Goal: Task Accomplishment & Management: Manage account settings

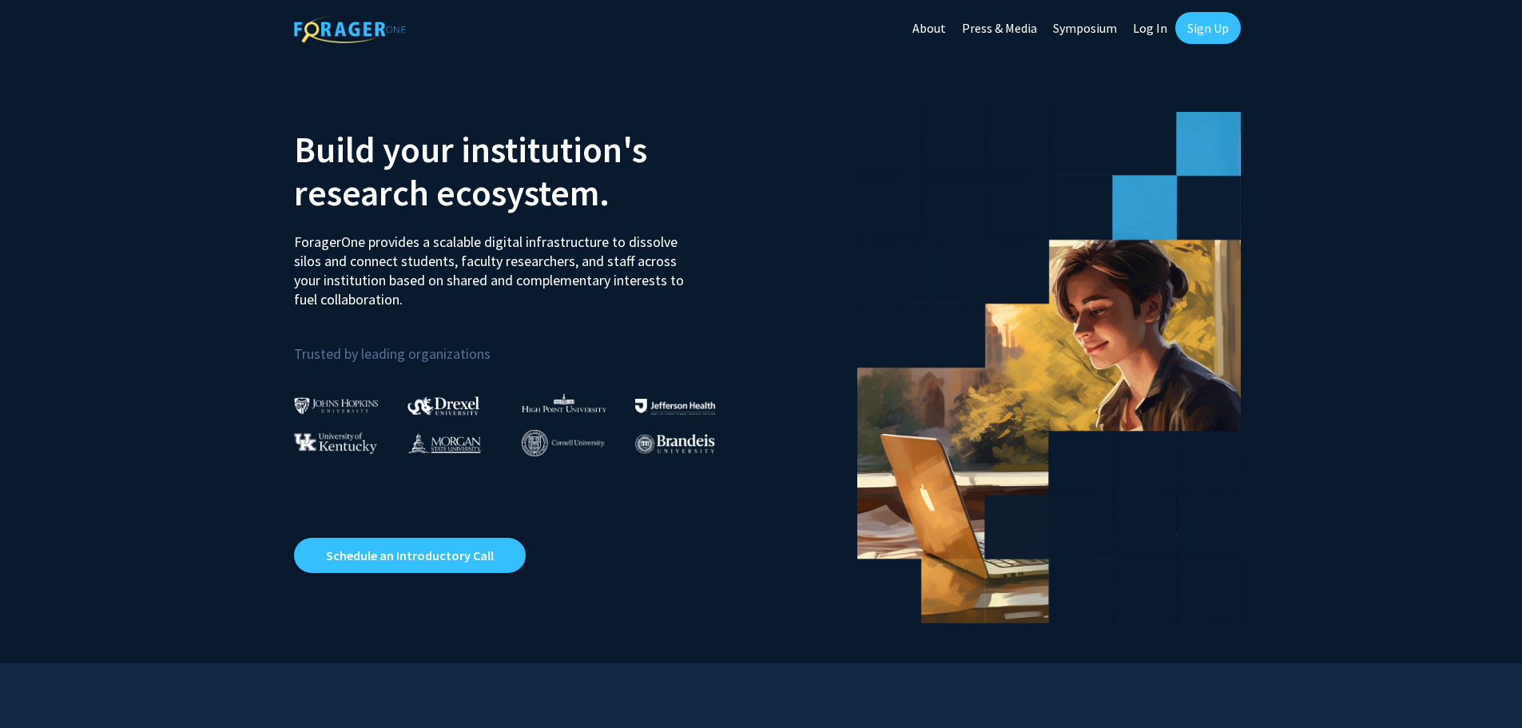
click at [1148, 29] on link "Log In" at bounding box center [1150, 28] width 50 height 56
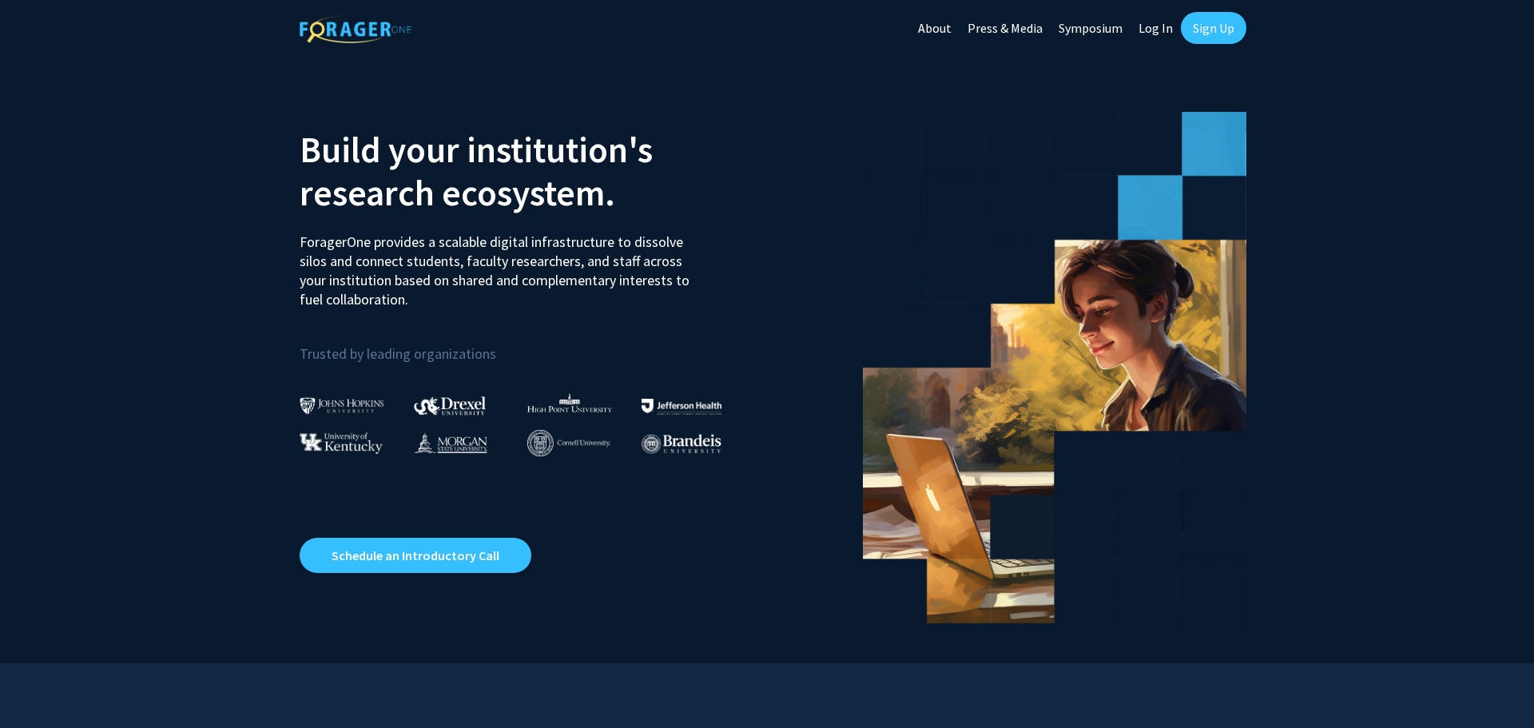
select select
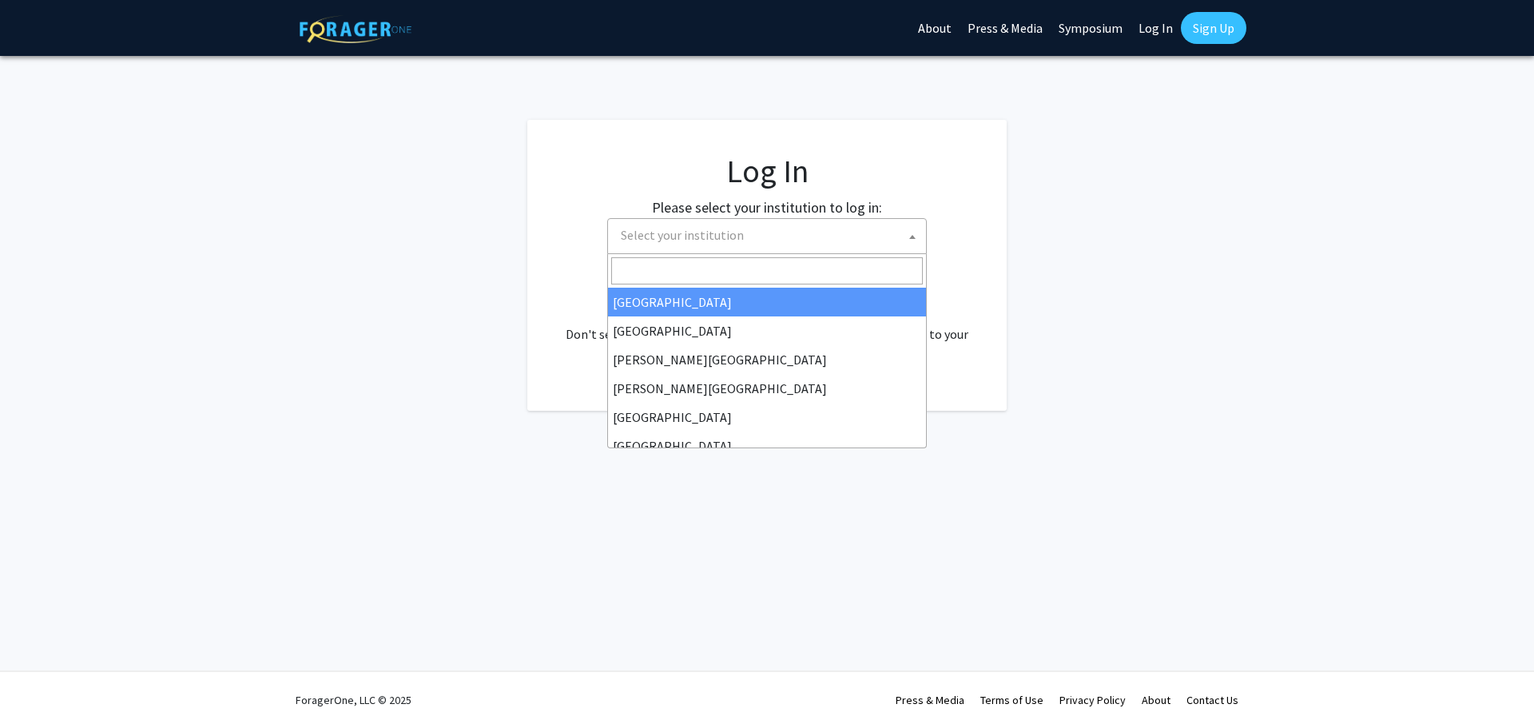
click at [716, 236] on span "Select your institution" at bounding box center [682, 235] width 123 height 16
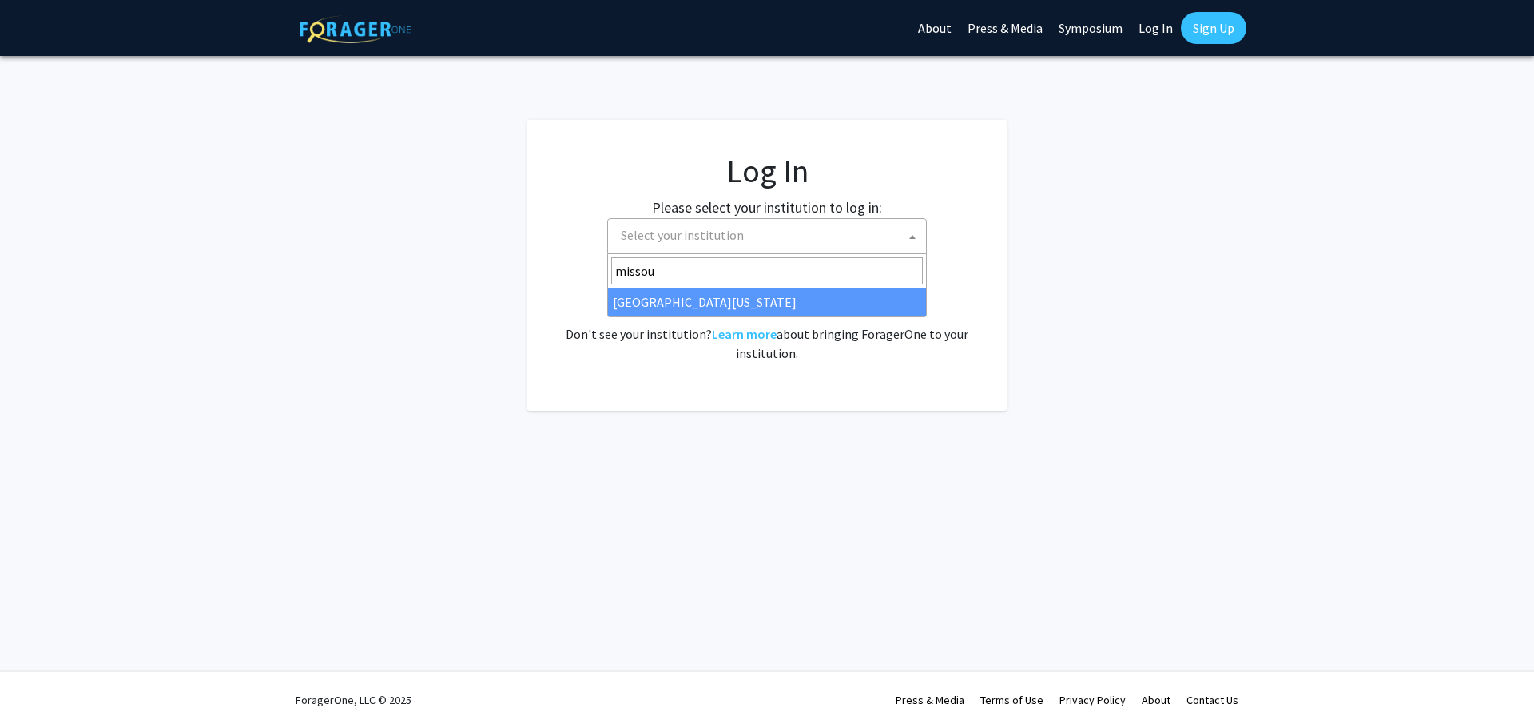
type input "missou"
select select "33"
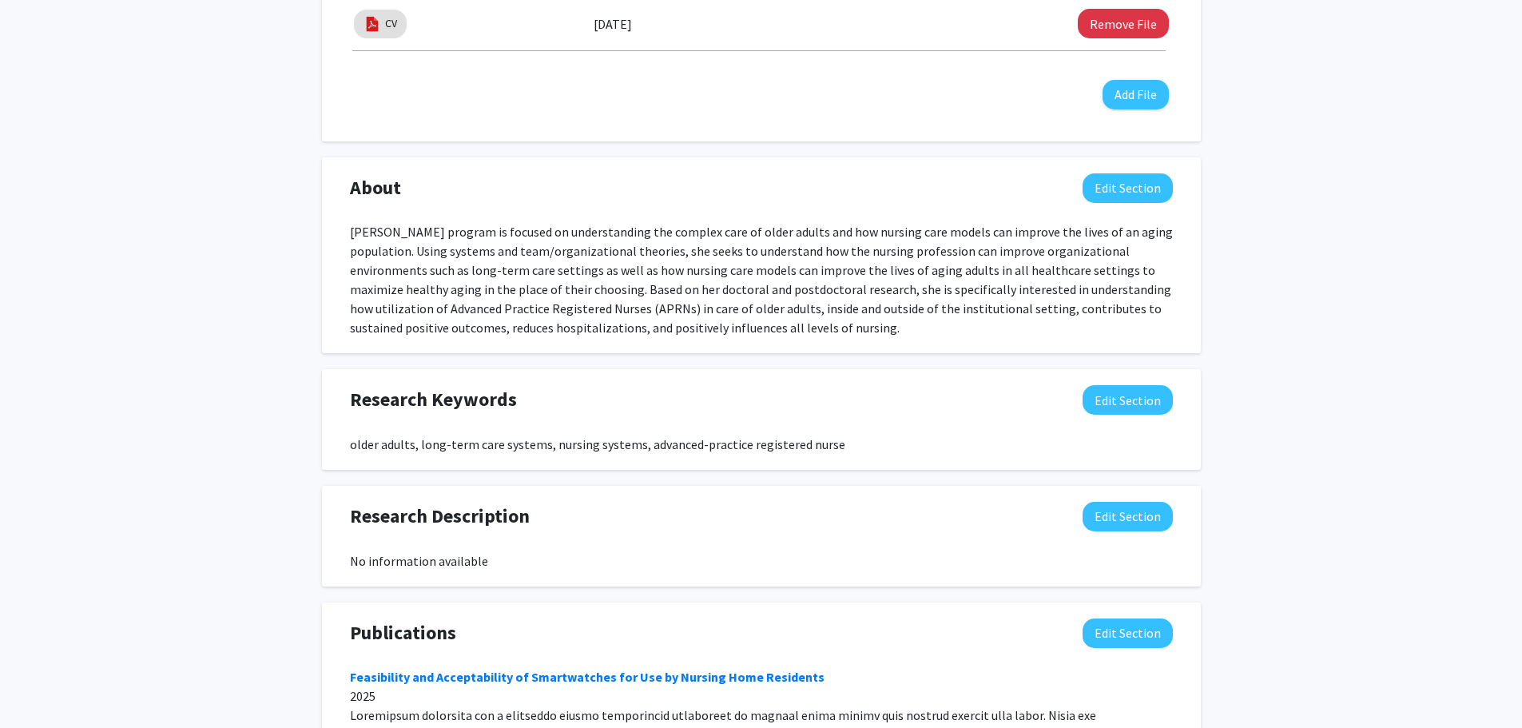
scroll to position [559, 0]
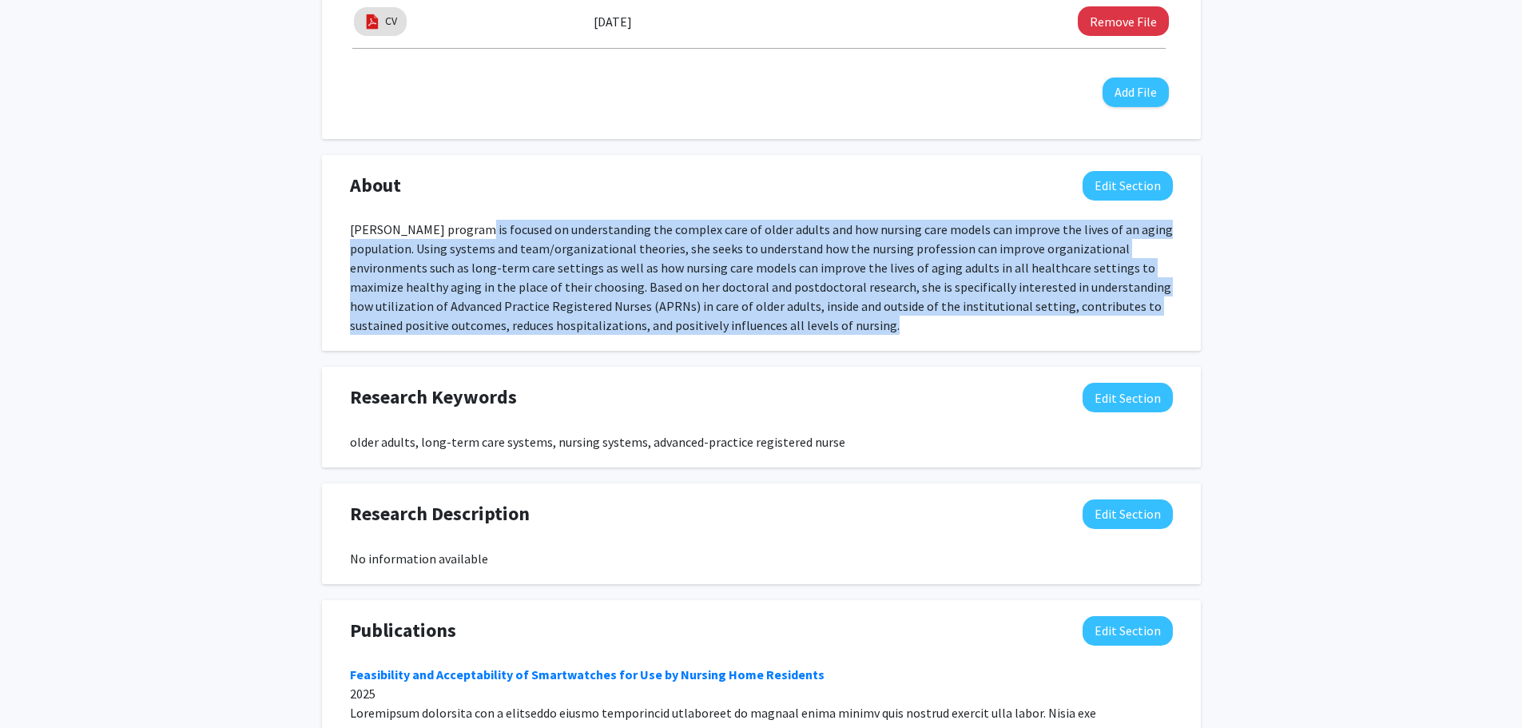
drag, startPoint x: 469, startPoint y: 233, endPoint x: 911, endPoint y: 321, distance: 450.4
click at [911, 321] on div "[PERSON_NAME] program is focused on understanding the complex care of older adu…" at bounding box center [761, 277] width 823 height 115
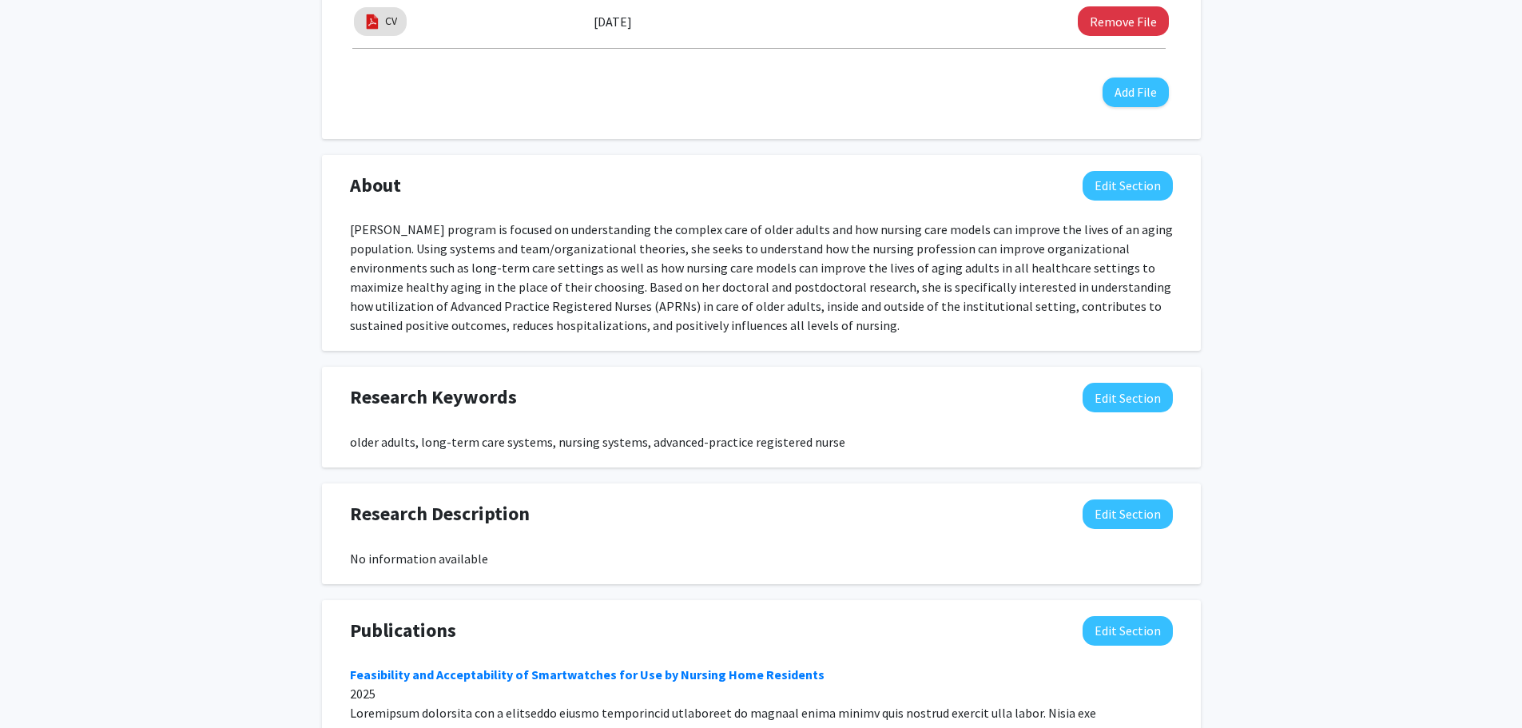
click at [447, 219] on div "About Edit Section [PERSON_NAME] program is focused on understanding the comple…" at bounding box center [761, 253] width 847 height 165
click at [1133, 180] on button "Edit Section" at bounding box center [1127, 186] width 90 height 30
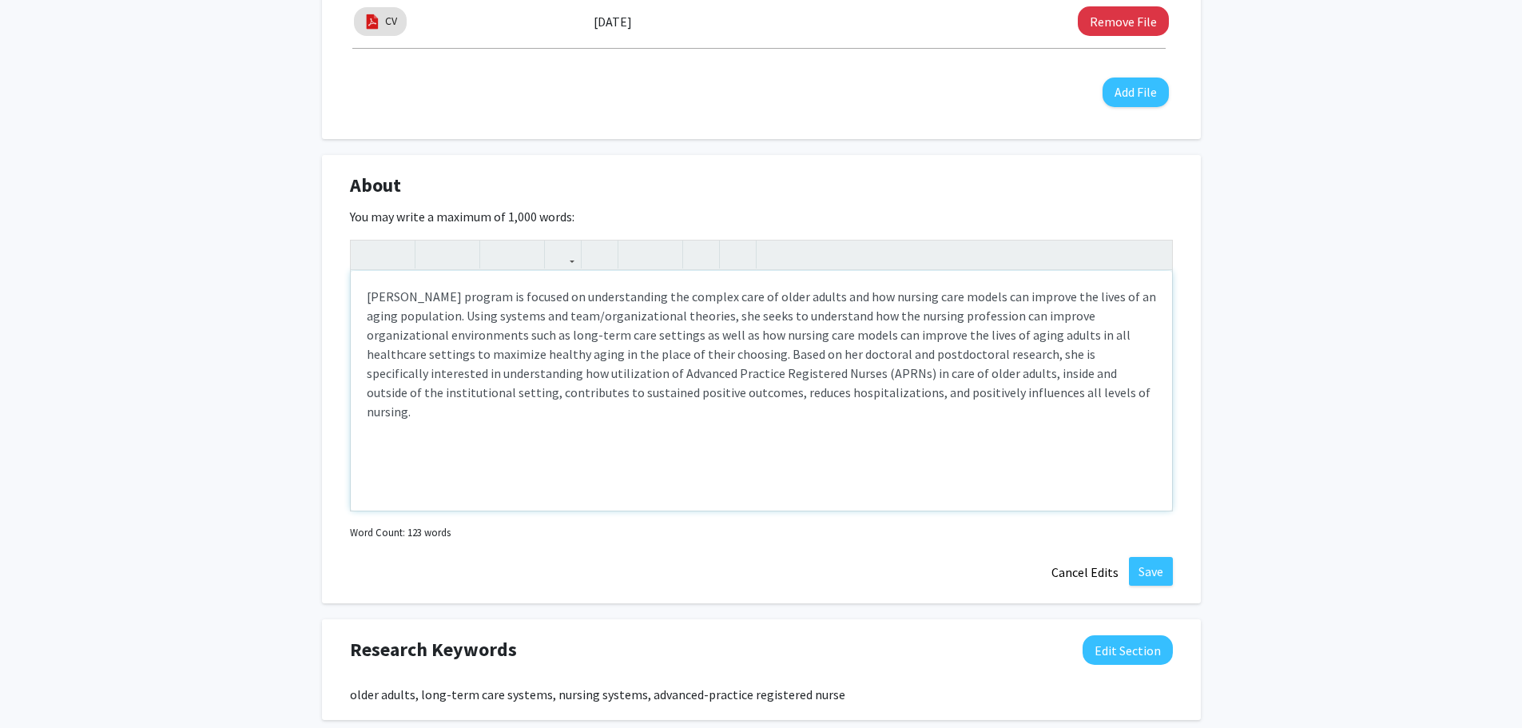
click at [439, 292] on div "[PERSON_NAME] program is focused on understanding the complex care of older adu…" at bounding box center [761, 391] width 821 height 240
click at [693, 296] on div "[PERSON_NAME] is an Assistant Professor and researcher at the [GEOGRAPHIC_DATA]…" at bounding box center [761, 391] width 821 height 240
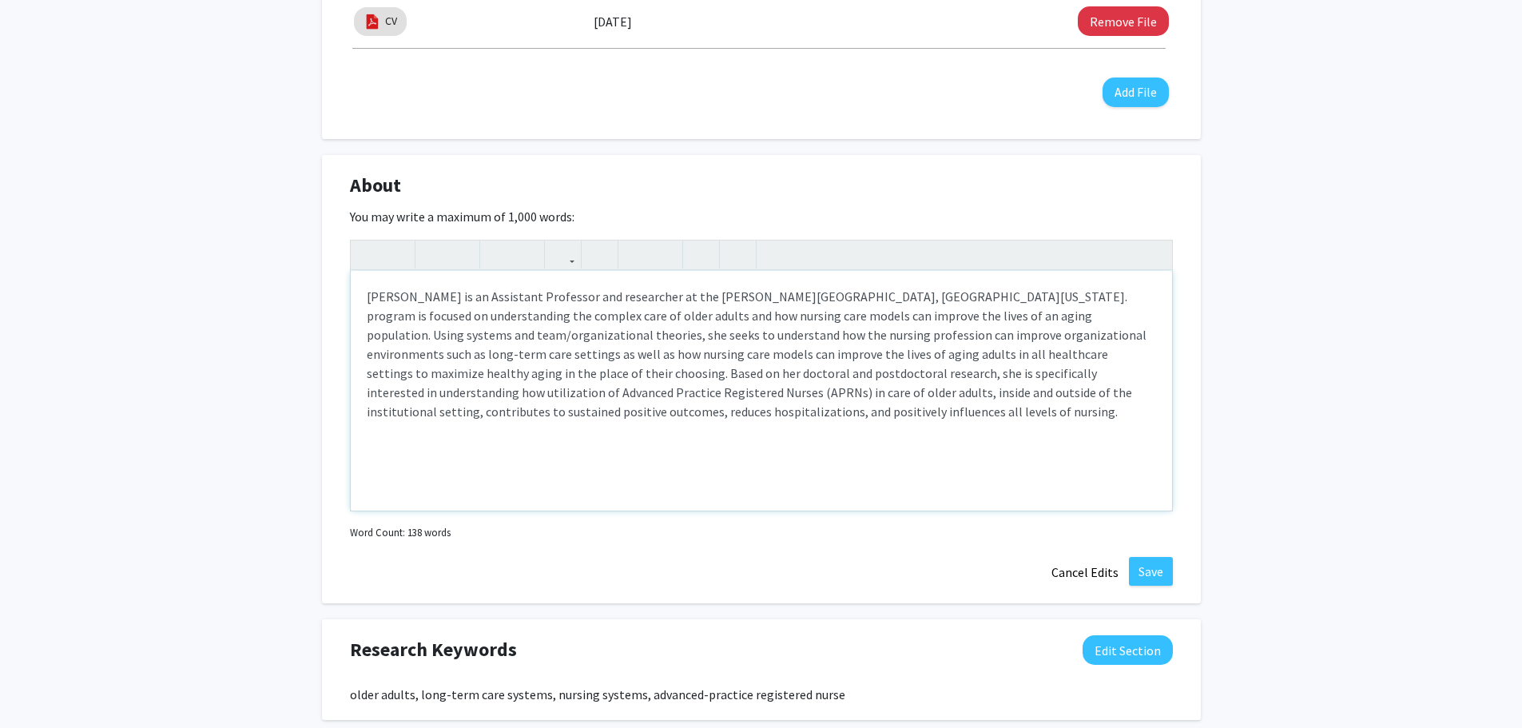
click at [673, 294] on div "[PERSON_NAME] is an Assistant Professor and researcher at the [PERSON_NAME][GEO…" at bounding box center [761, 391] width 821 height 240
click at [840, 300] on div "[PERSON_NAME] is an Assistant Professor and researcher at the [PERSON_NAME][GEO…" at bounding box center [761, 391] width 821 height 240
click at [851, 296] on div "[PERSON_NAME] is an Assistant Professor and researcher at the [PERSON_NAME][GEO…" at bounding box center [761, 391] width 821 height 240
click at [950, 299] on div "[PERSON_NAME] is an Assistant Professor and researcher at the [PERSON_NAME][GEO…" at bounding box center [761, 391] width 821 height 240
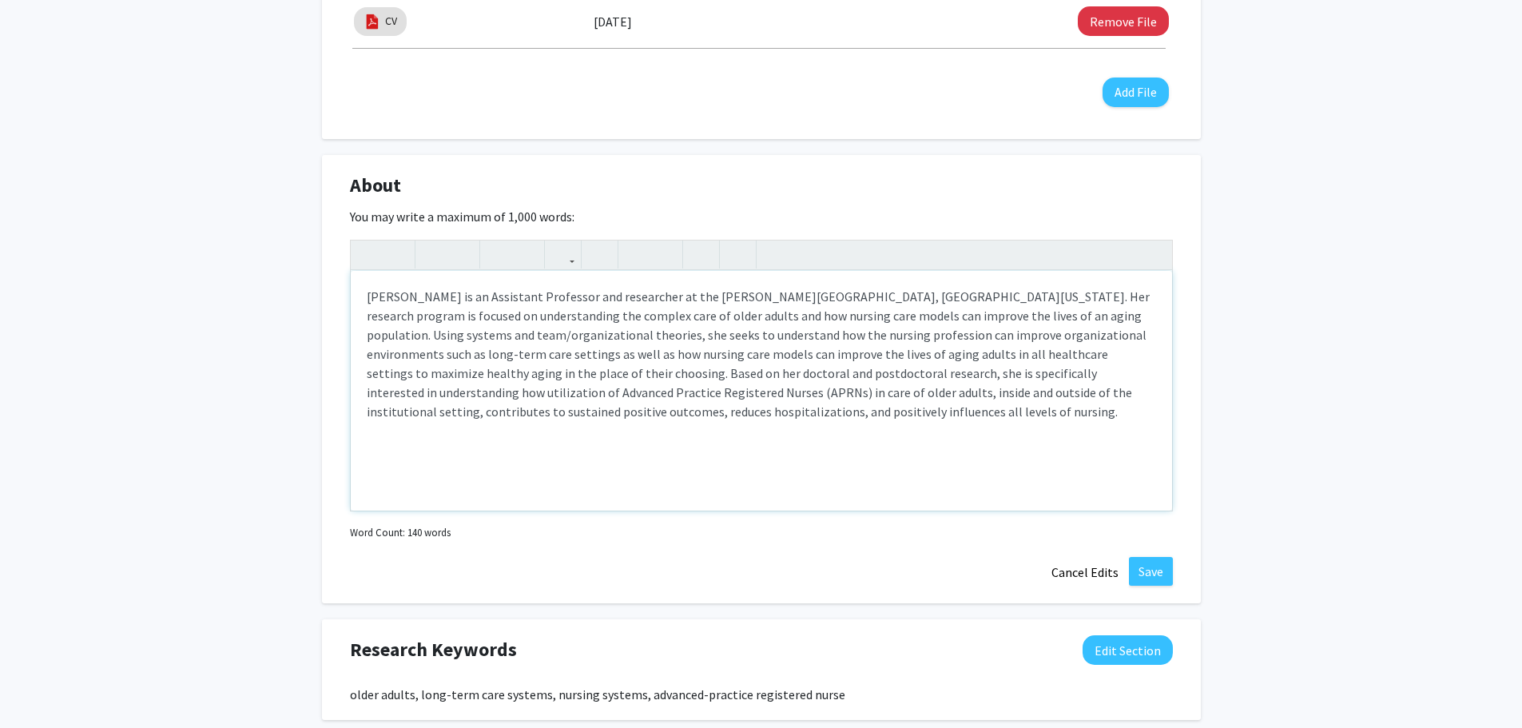
click at [950, 292] on div "[PERSON_NAME] is an Assistant Professor and researcher at the [PERSON_NAME][GEO…" at bounding box center [761, 391] width 821 height 240
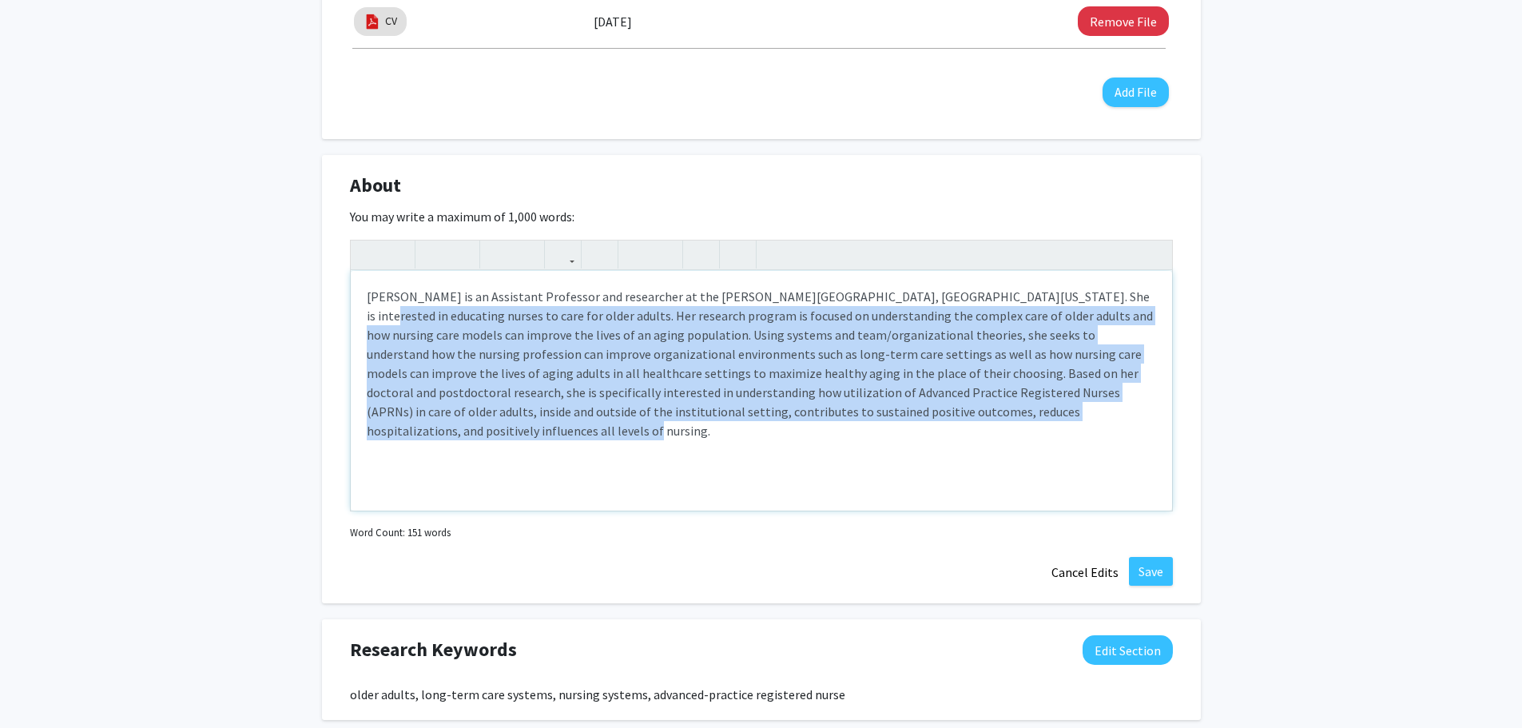
drag, startPoint x: 1046, startPoint y: 295, endPoint x: 1110, endPoint y: 409, distance: 130.5
click at [1110, 409] on div "[PERSON_NAME] is an Assistant Professor and researcher at the [PERSON_NAME][GEO…" at bounding box center [761, 391] width 821 height 240
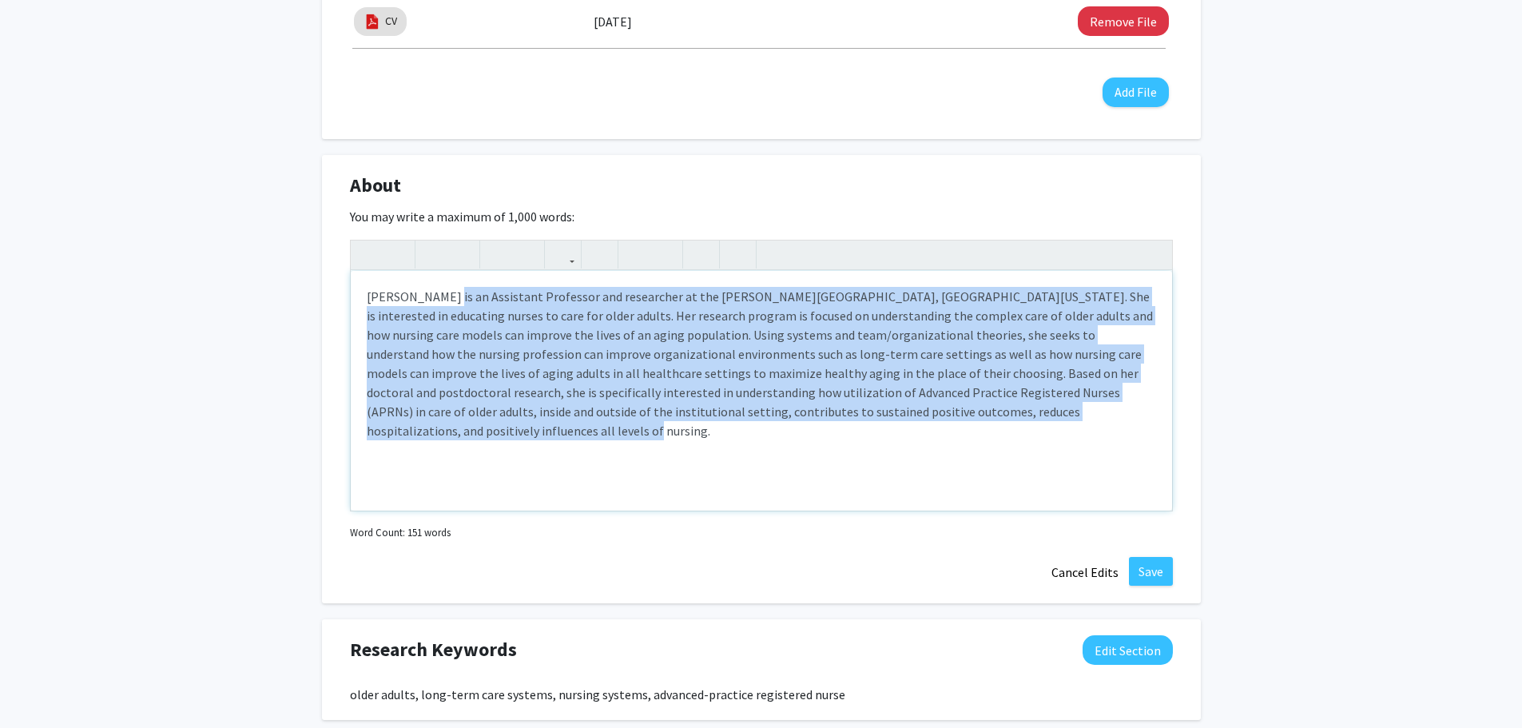
drag, startPoint x: 440, startPoint y: 291, endPoint x: 1090, endPoint y: 433, distance: 664.8
click at [1090, 433] on div "[PERSON_NAME] is an Assistant Professor and researcher at the [PERSON_NAME][GEO…" at bounding box center [761, 391] width 821 height 240
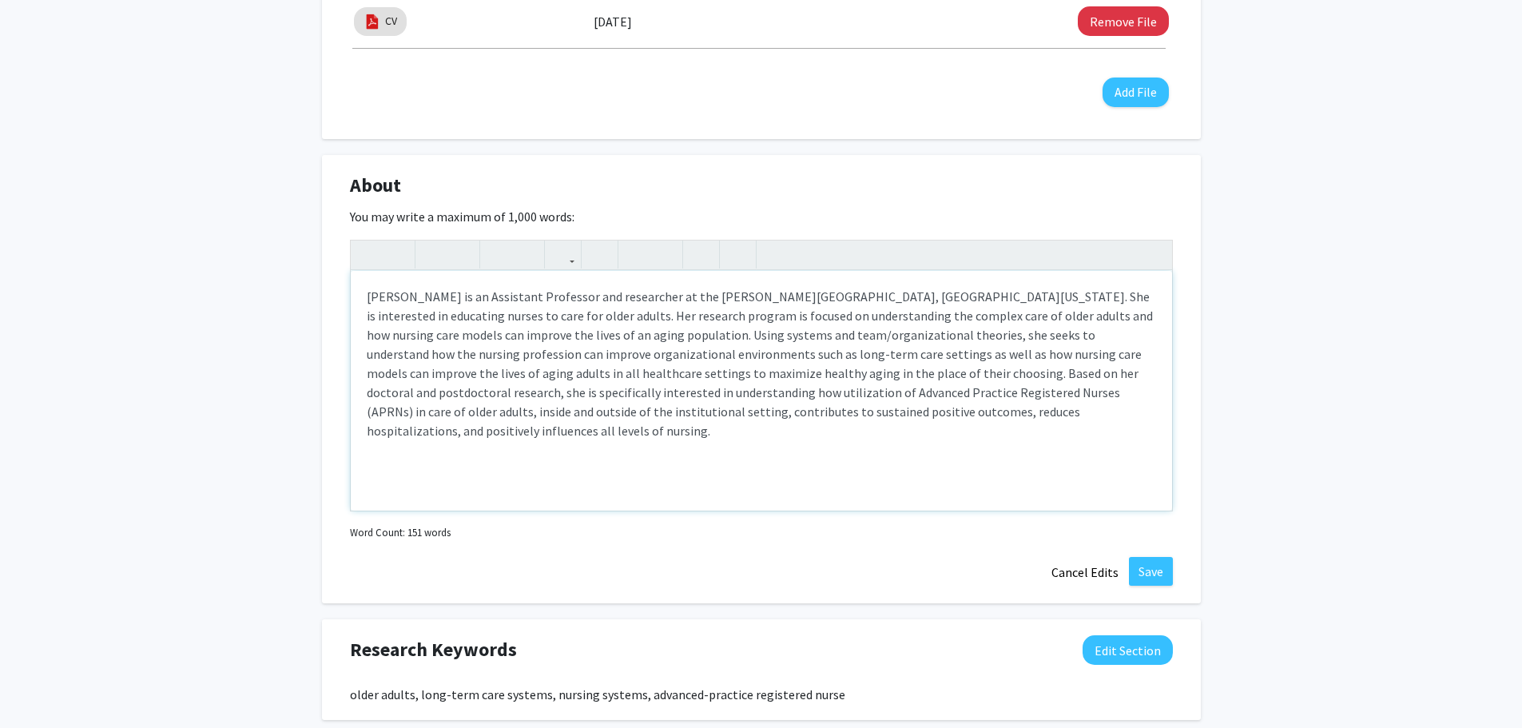
drag, startPoint x: 649, startPoint y: 379, endPoint x: 514, endPoint y: 336, distance: 141.5
click at [642, 378] on div "[PERSON_NAME] is an Assistant Professor and researcher at the [PERSON_NAME][GEO…" at bounding box center [761, 391] width 821 height 240
click at [485, 315] on div "[PERSON_NAME] is an Assistant Professor and researcher at the [PERSON_NAME][GEO…" at bounding box center [761, 391] width 821 height 240
type textarea "Lo. Ipsumdo’s am co Adipiscin Elitseddo eiu temporinci ut lab Etdolore Magnaa e…"
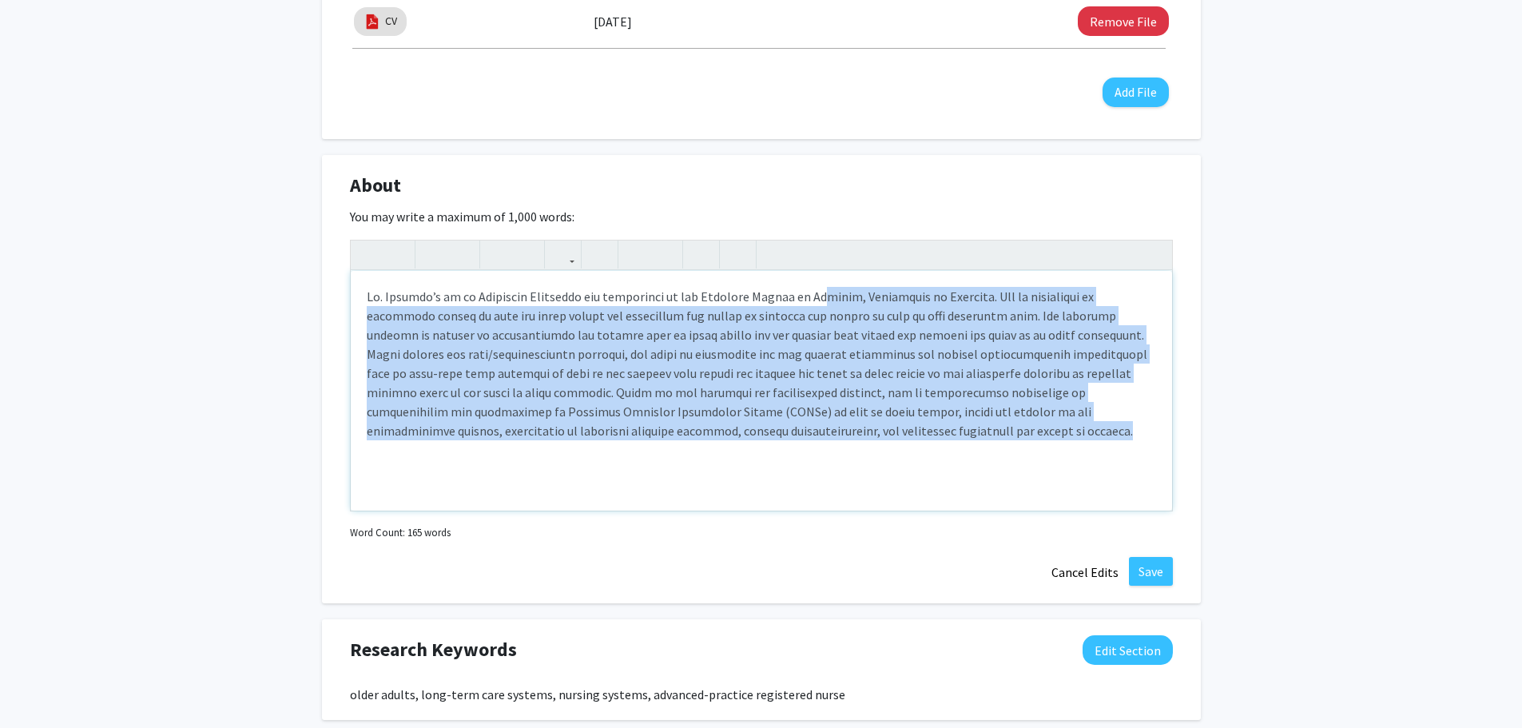
drag, startPoint x: 794, startPoint y: 301, endPoint x: 859, endPoint y: 440, distance: 153.3
click at [859, 440] on div "Note to users with screen readers: Please deactivate our accessibility plugin f…" at bounding box center [761, 391] width 821 height 240
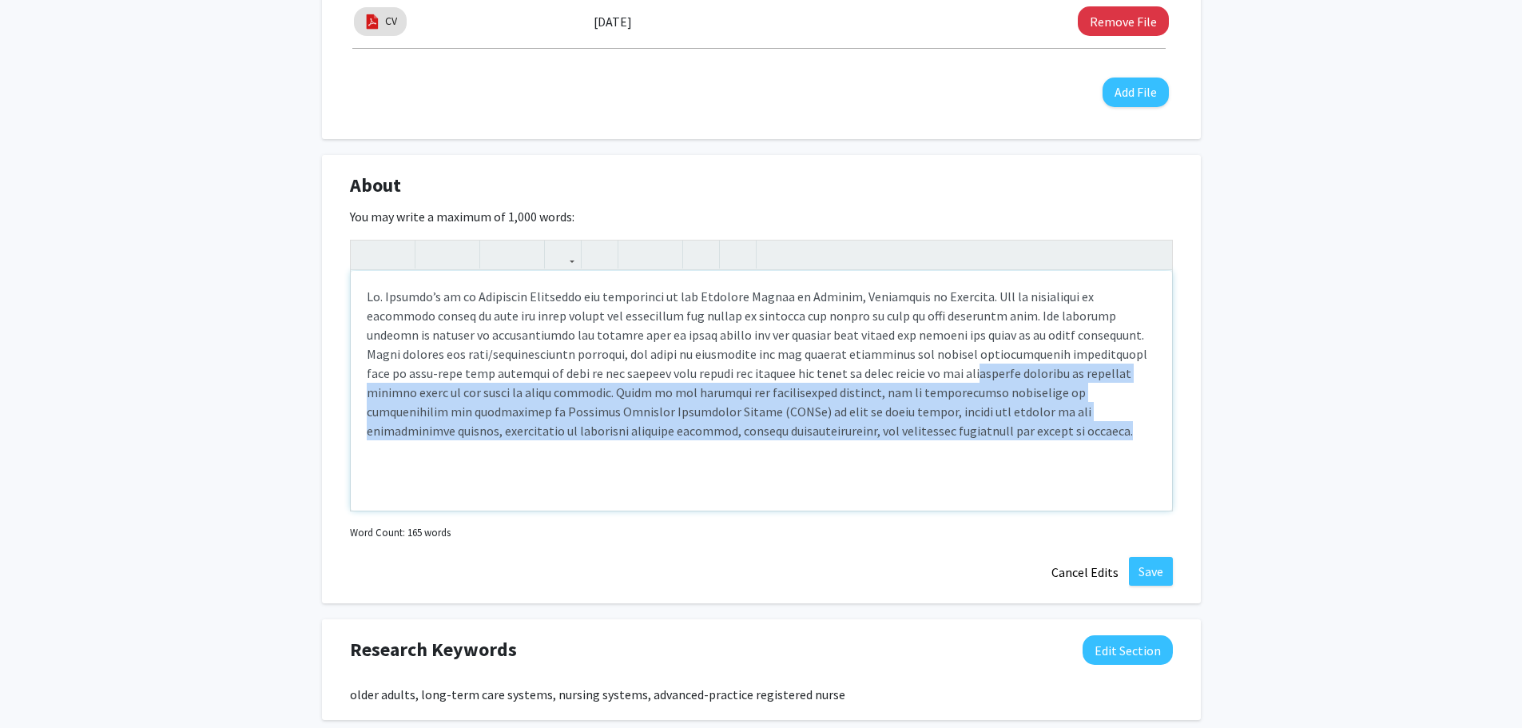
drag, startPoint x: 842, startPoint y: 374, endPoint x: 899, endPoint y: 437, distance: 85.4
click at [899, 437] on div "Note to users with screen readers: Please deactivate our accessibility plugin f…" at bounding box center [761, 391] width 821 height 240
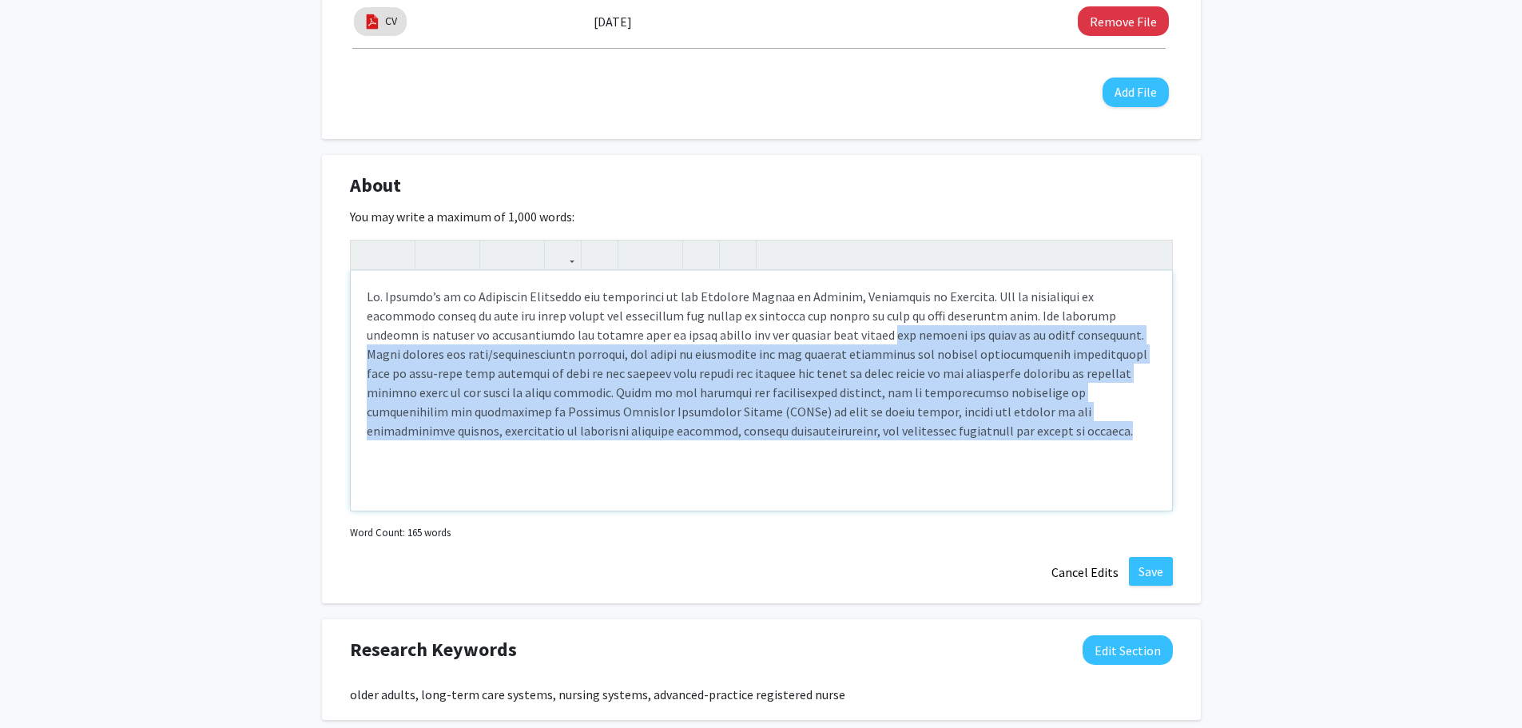
drag, startPoint x: 780, startPoint y: 332, endPoint x: 821, endPoint y: 423, distance: 100.1
click at [821, 423] on div "Note to users with screen readers: Please deactivate our accessibility plugin f…" at bounding box center [761, 391] width 821 height 240
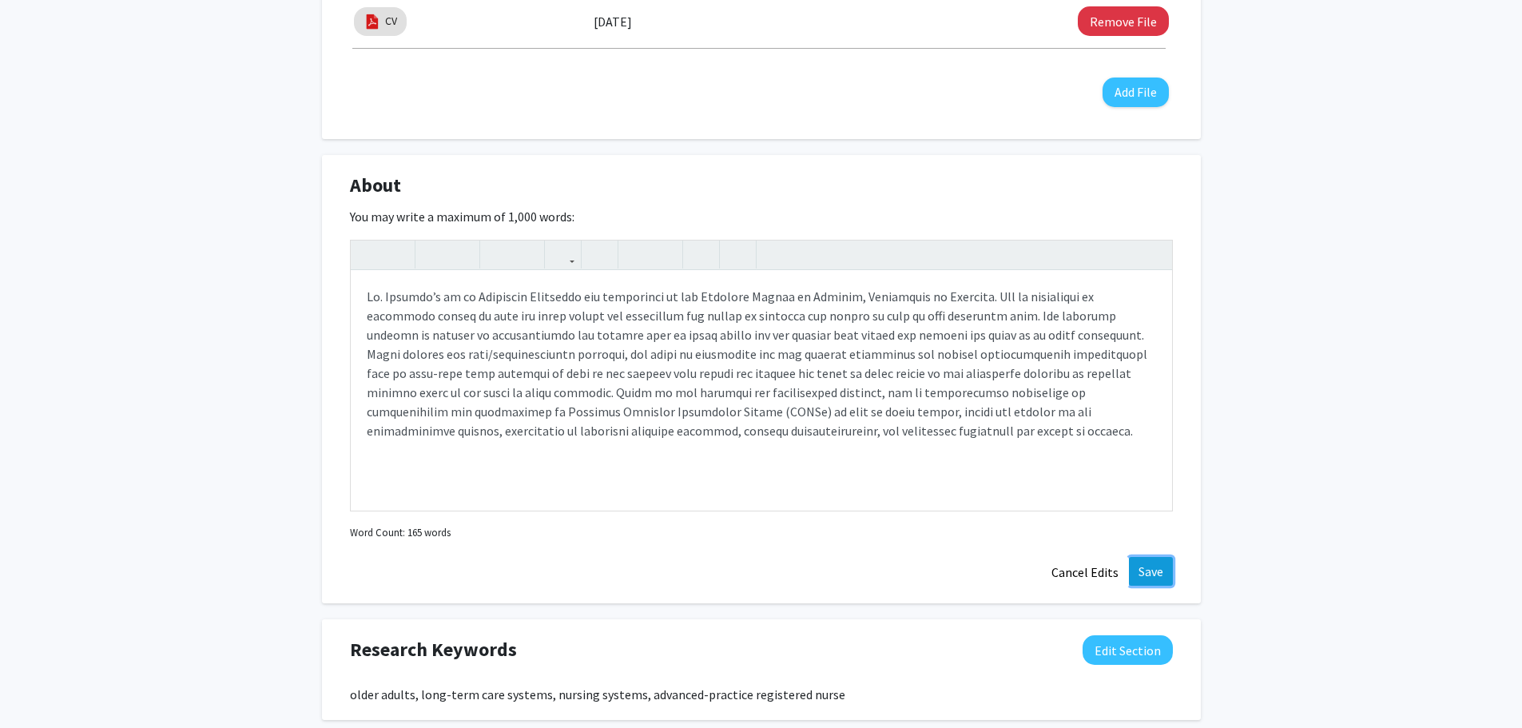
click at [1147, 568] on button "Save" at bounding box center [1151, 571] width 44 height 29
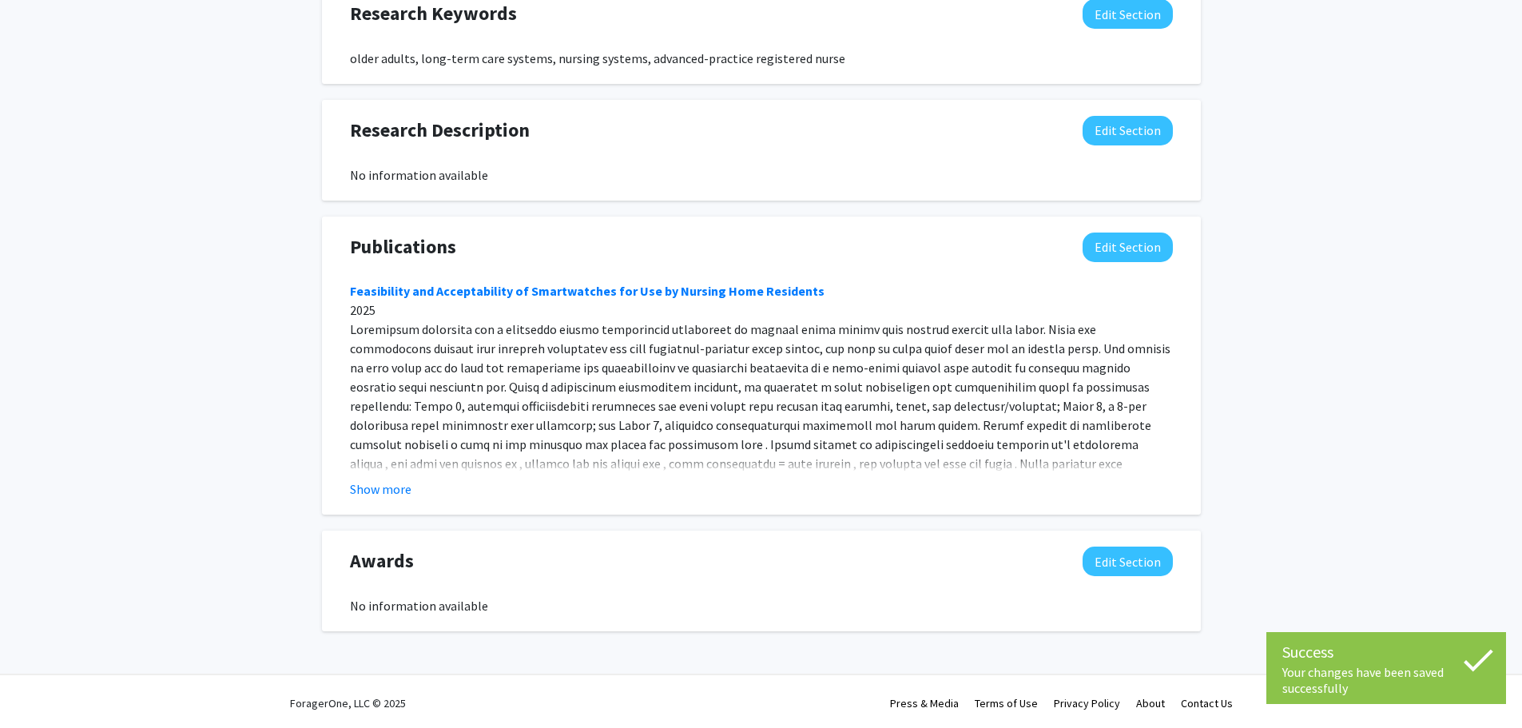
scroll to position [984, 0]
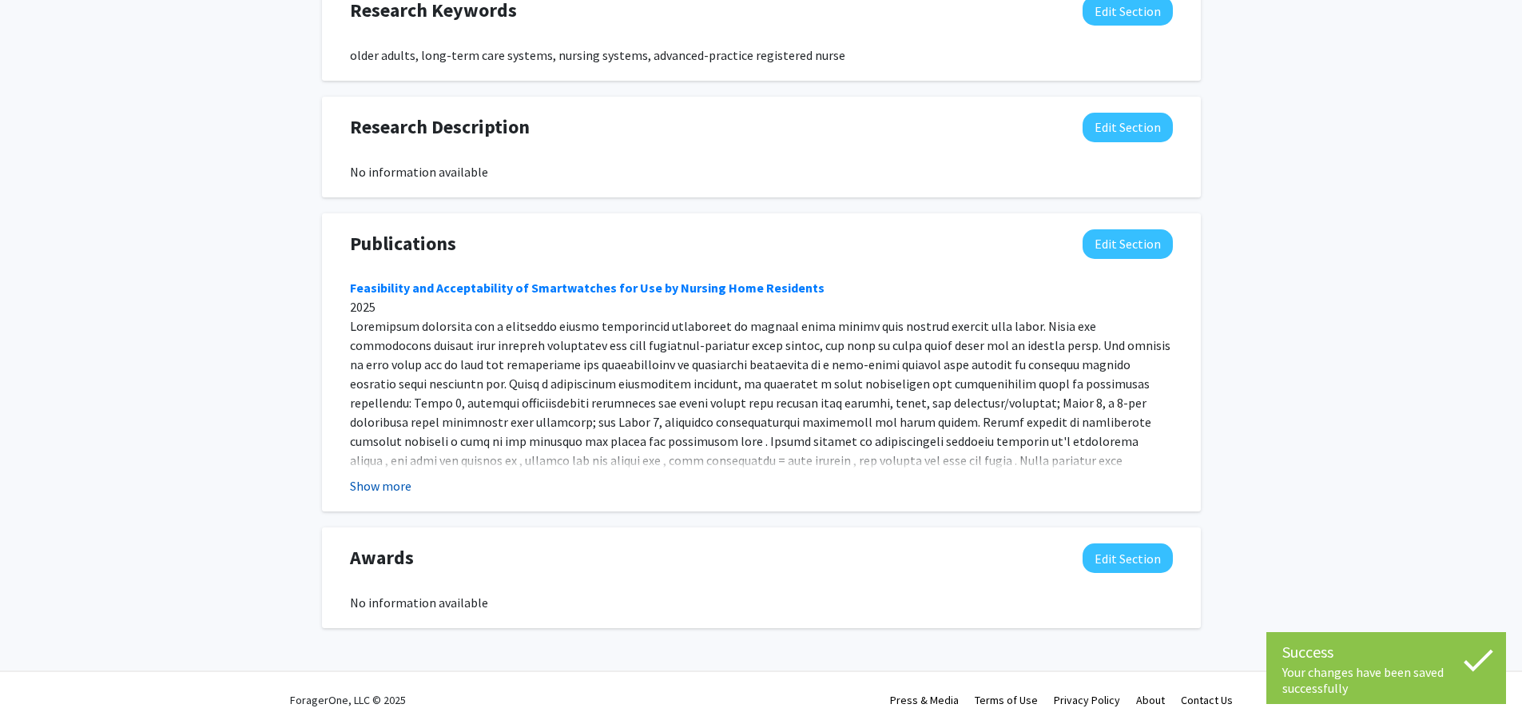
click at [388, 486] on button "Show more" at bounding box center [381, 485] width 62 height 19
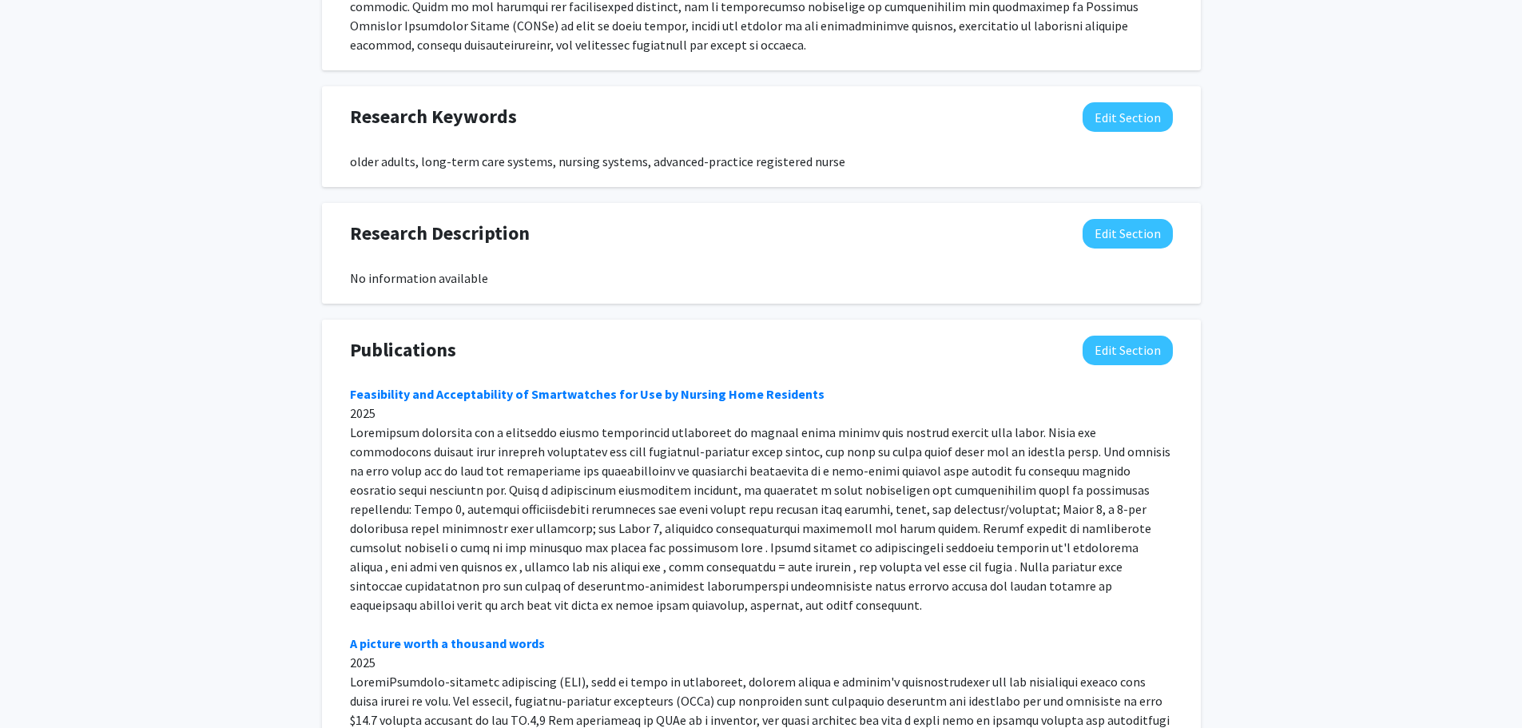
scroll to position [889, 0]
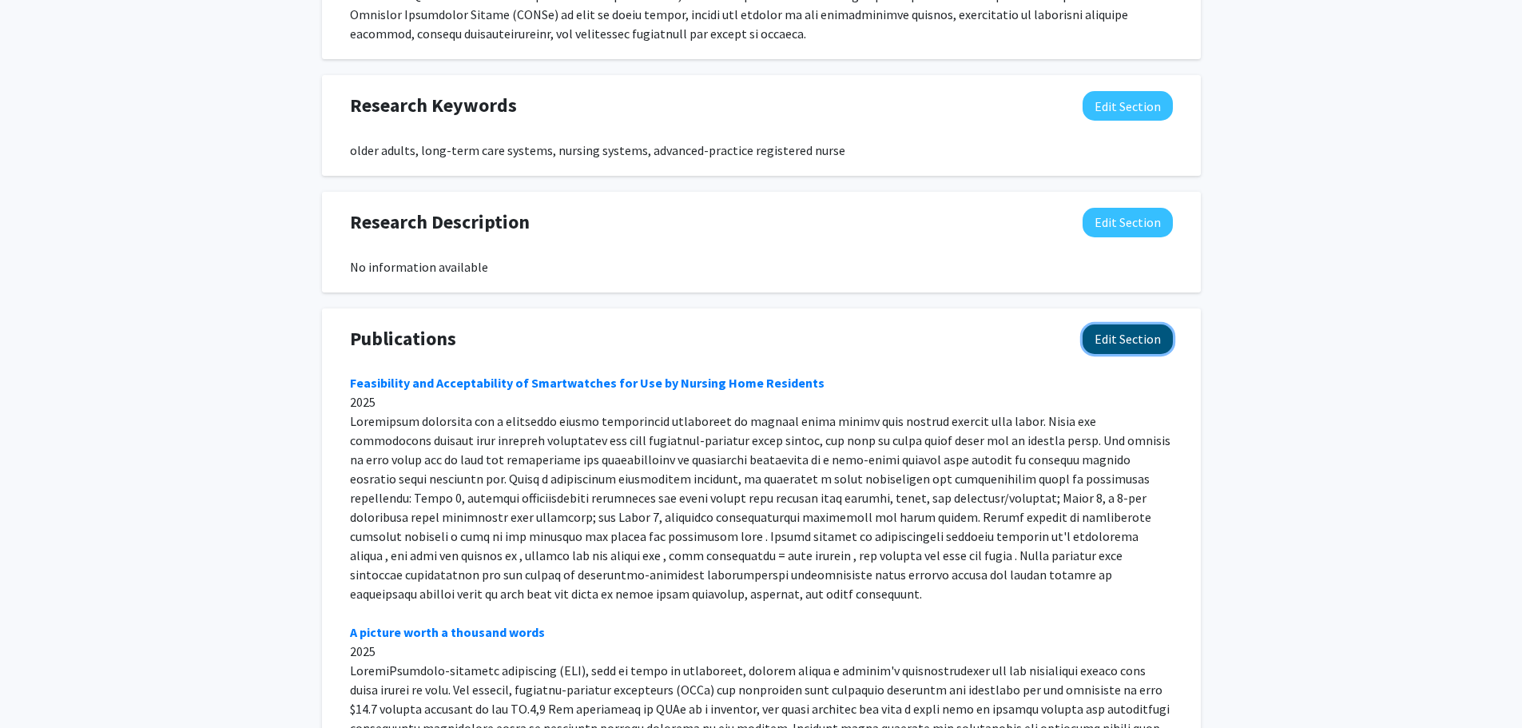
click at [1115, 347] on button "Edit Section" at bounding box center [1127, 339] width 90 height 30
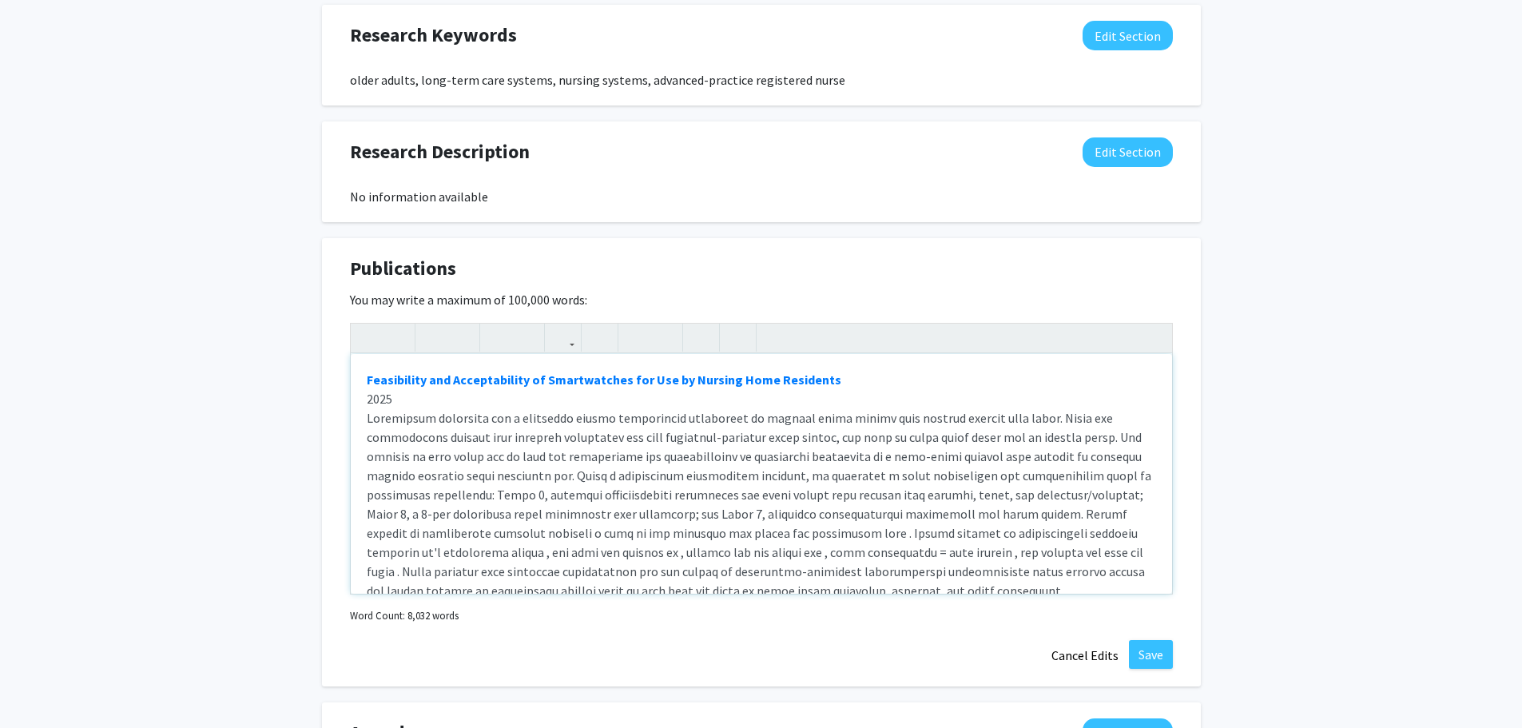
scroll to position [969, 0]
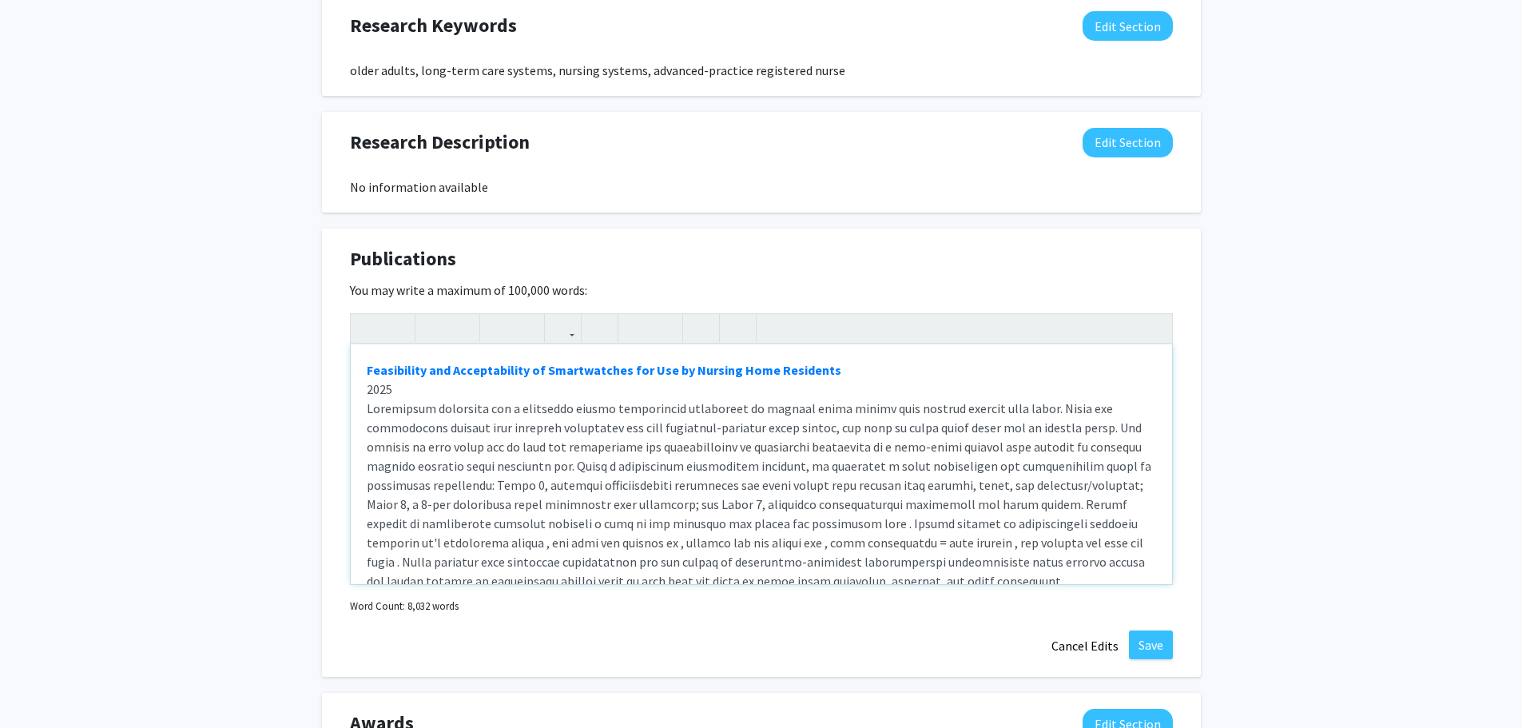
click at [391, 389] on div "Feasibility and Acceptability of Smartwatches for Use by Nursing Home Residents…" at bounding box center [761, 464] width 821 height 240
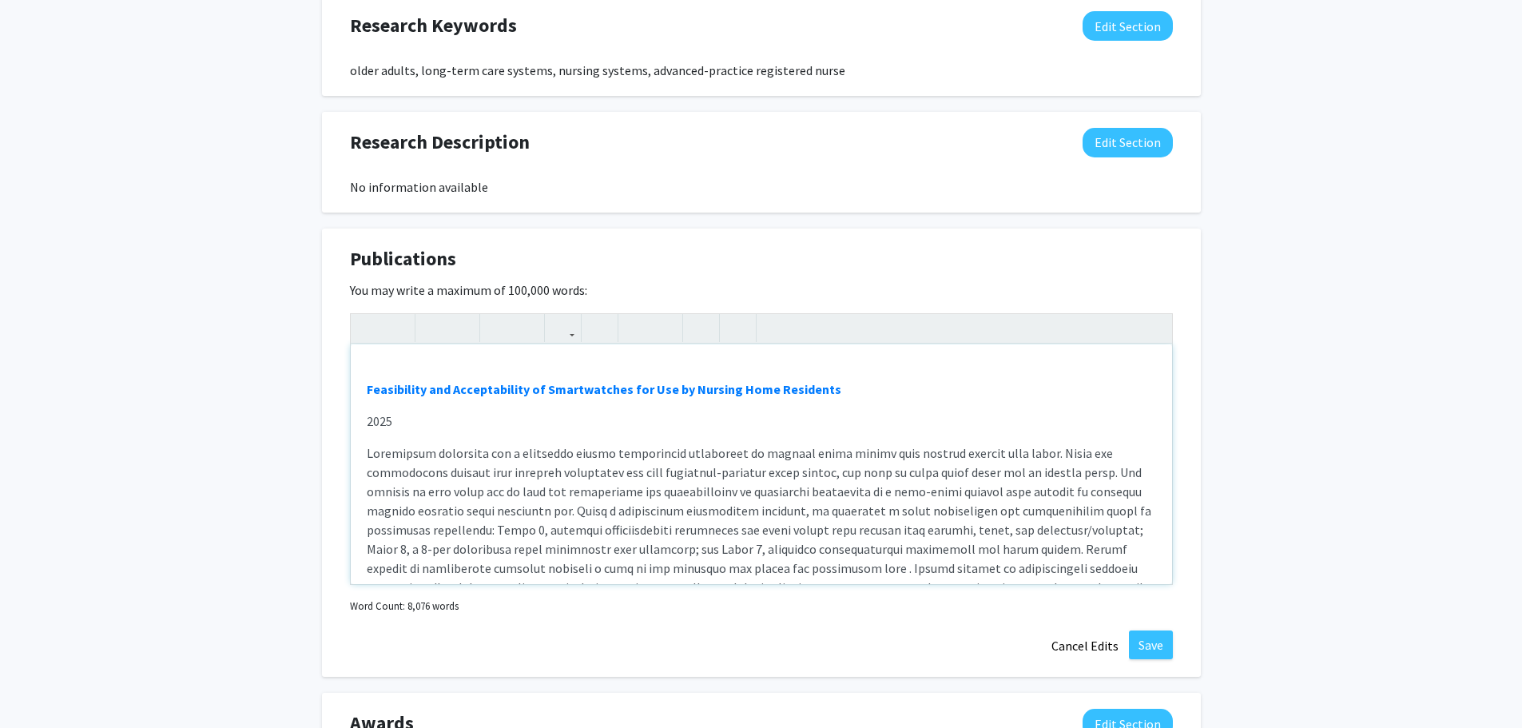
click at [389, 366] on div "Feasibility and Acceptability of Smartwatches for Use by Nursing Home Residents…" at bounding box center [761, 464] width 821 height 240
type textarea "<p>Solution to Improve State Health Outcomes and Access to Care for Medicare Be…"
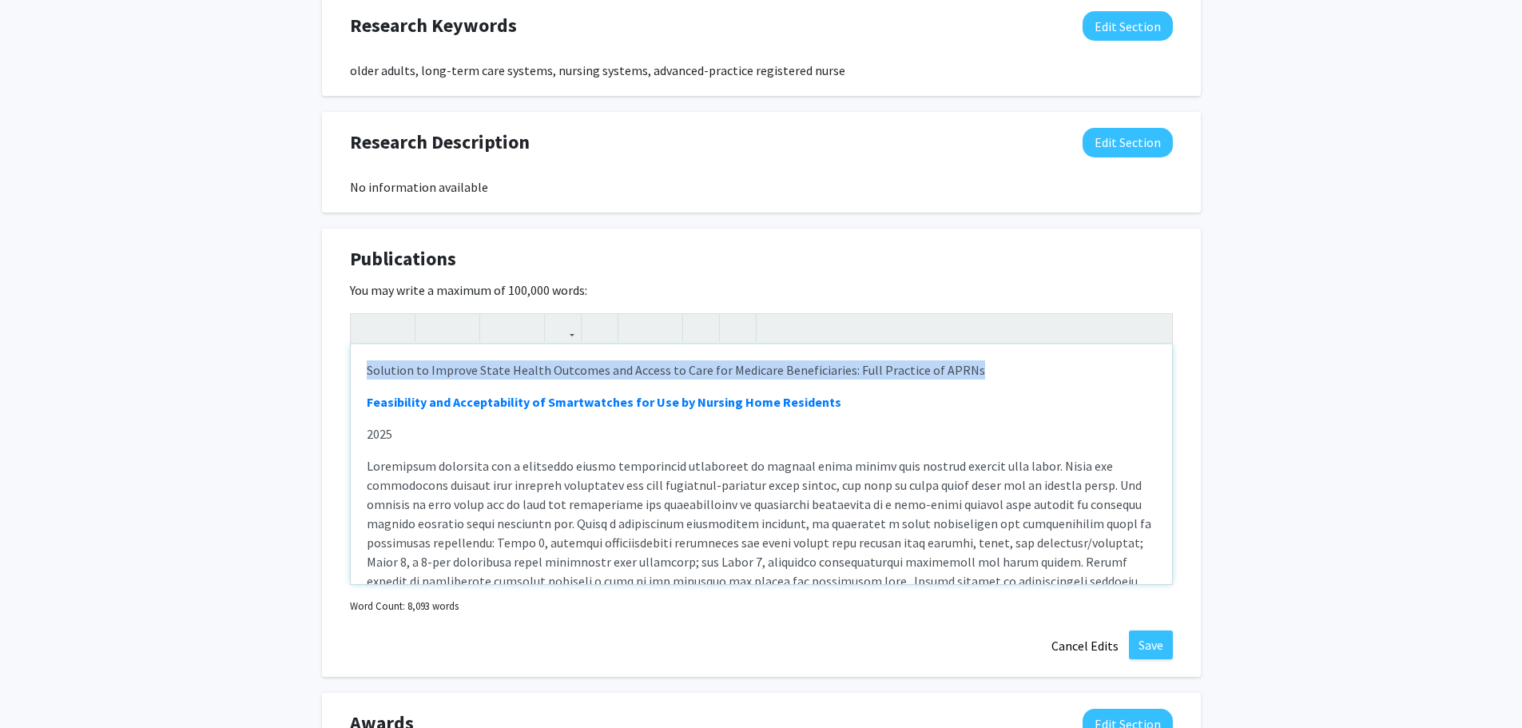
drag, startPoint x: 969, startPoint y: 370, endPoint x: 364, endPoint y: 370, distance: 604.7
click at [364, 370] on div "Solution to Improve State Health Outcomes and Access to Care for Medicare Benef…" at bounding box center [761, 464] width 821 height 240
click at [556, 315] on use "button" at bounding box center [556, 315] width 0 height 0
drag, startPoint x: 981, startPoint y: 367, endPoint x: 360, endPoint y: 372, distance: 620.7
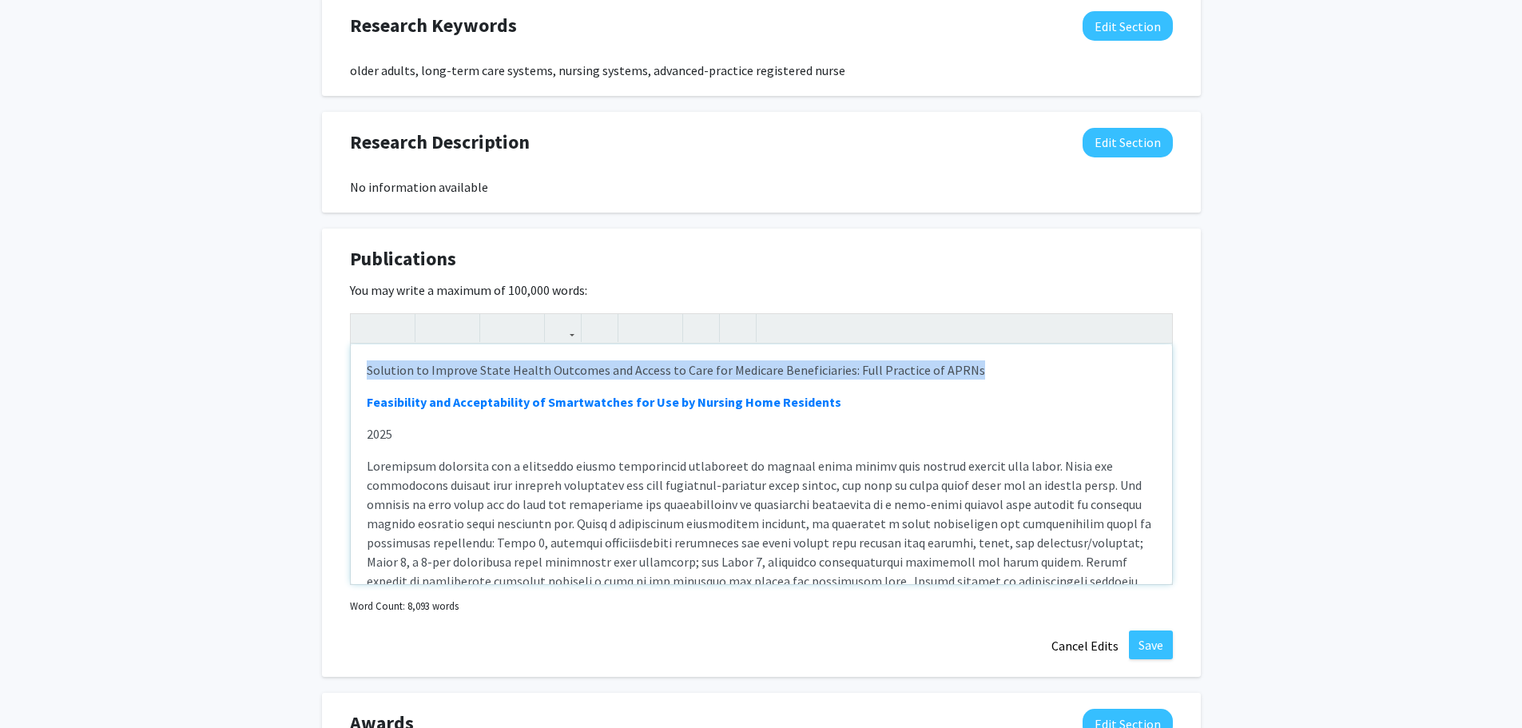
click at [360, 372] on div "Solution to Improve State Health Outcomes and Access to Care for Medicare Benef…" at bounding box center [761, 464] width 821 height 240
click at [562, 323] on icon "button" at bounding box center [563, 328] width 14 height 26
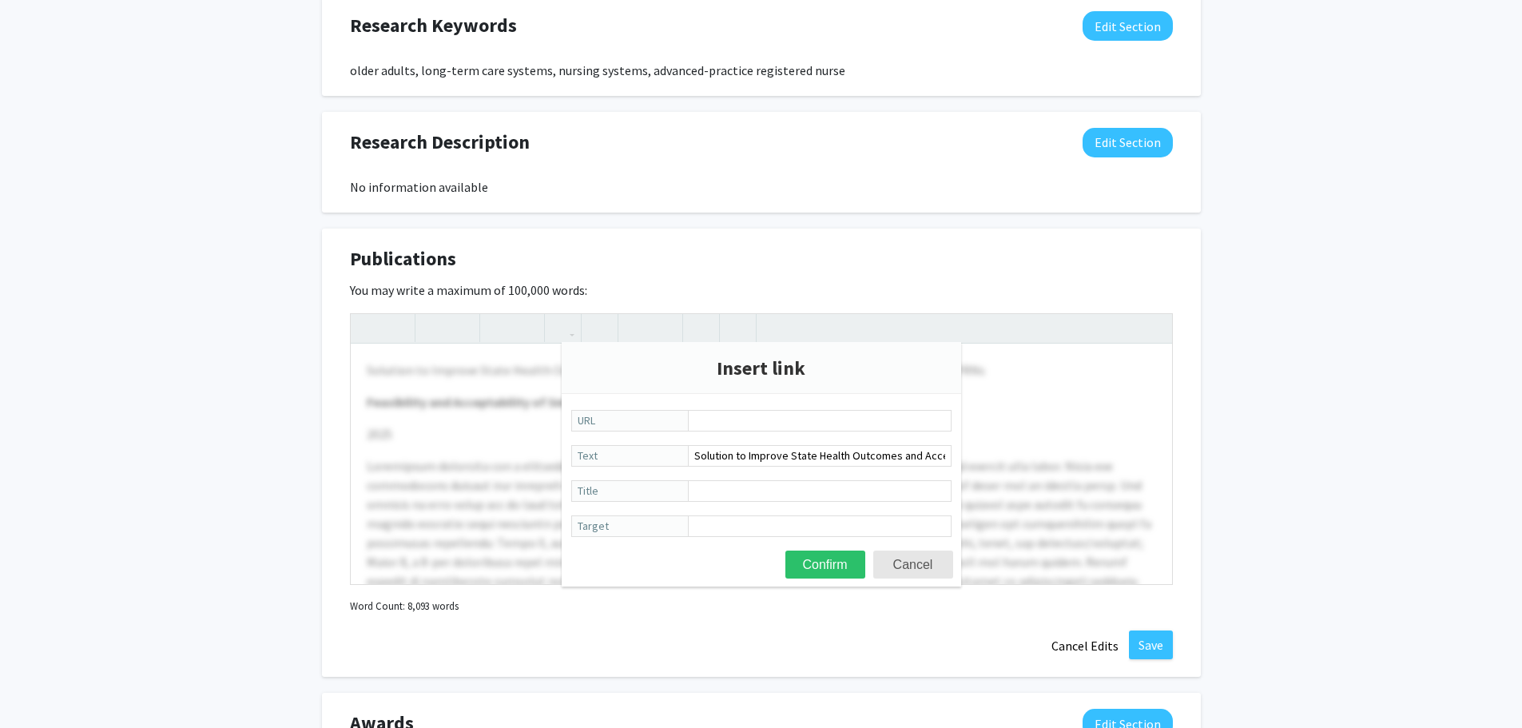
click at [729, 419] on input "URL" at bounding box center [820, 421] width 264 height 22
type input "[URL][DOMAIN_NAME]"
click at [797, 573] on button "Confirm" at bounding box center [825, 564] width 80 height 28
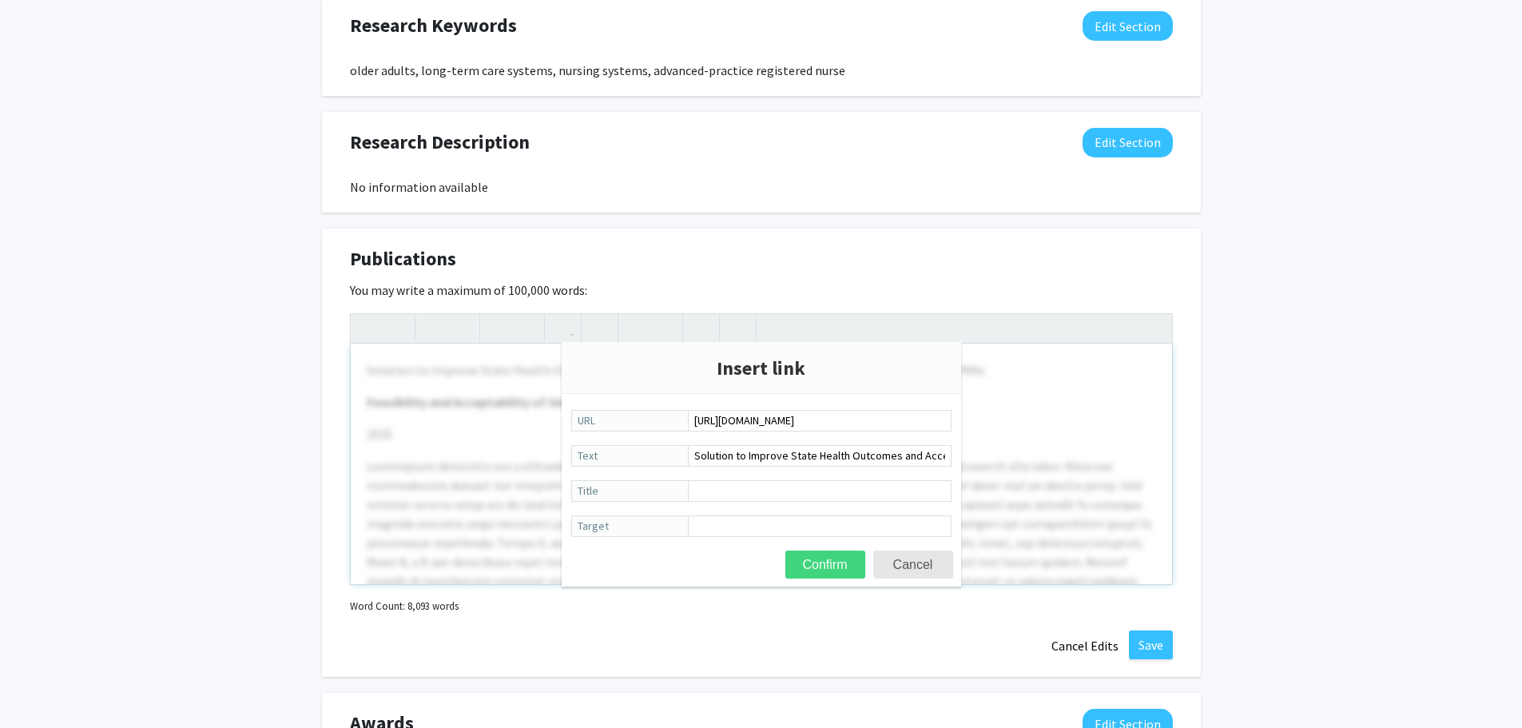
scroll to position [0, 0]
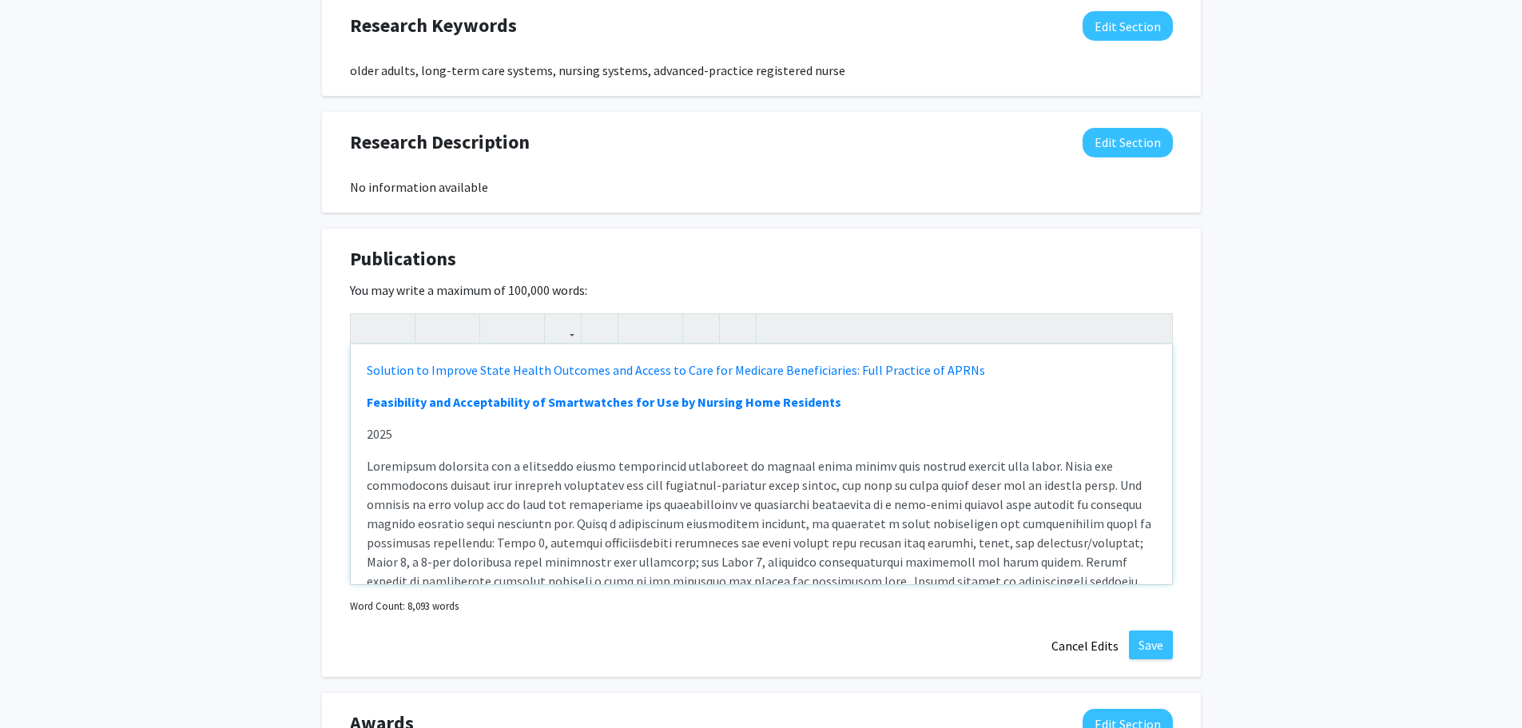
click at [1021, 380] on div "Solution to Improve State Health Outcomes and Access to Care for Medicare Benef…" at bounding box center [761, 464] width 821 height 240
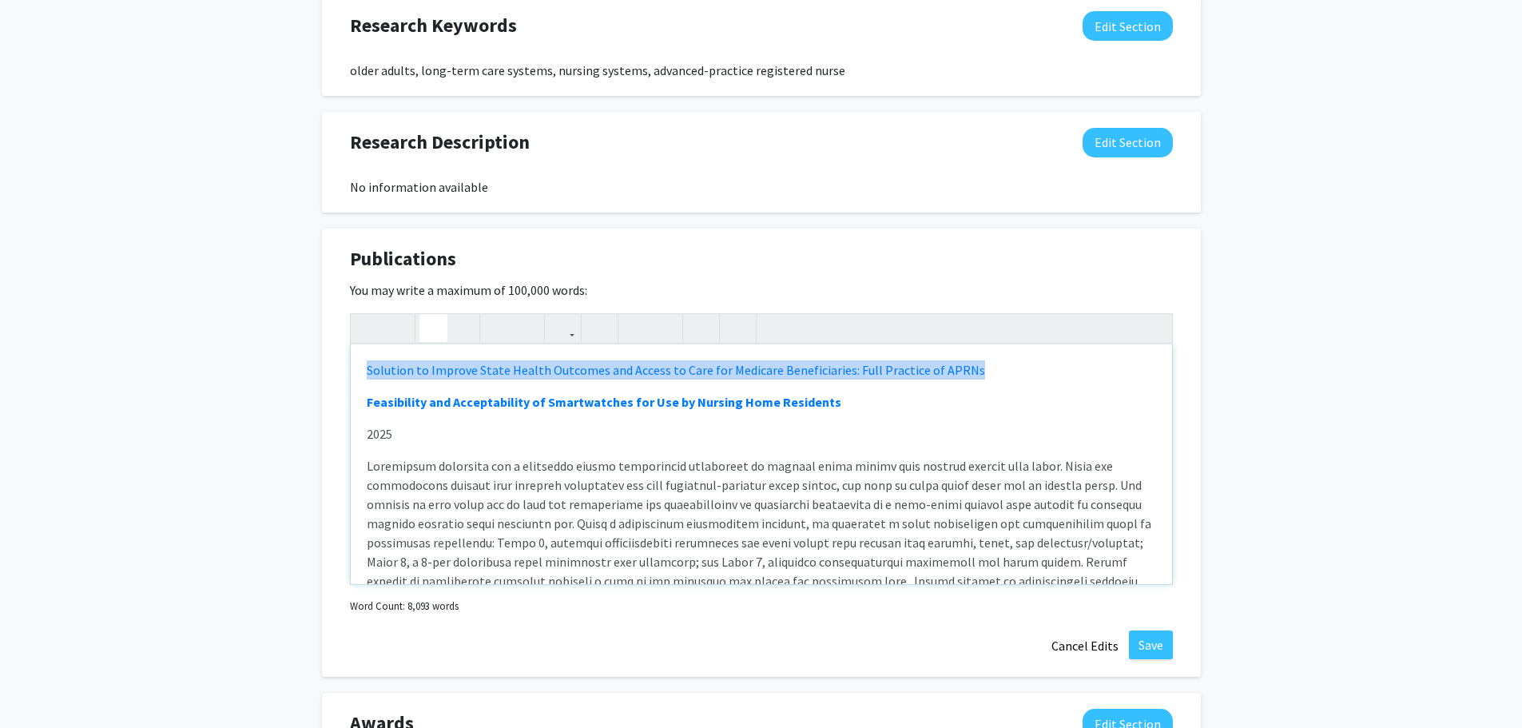
drag, startPoint x: 360, startPoint y: 367, endPoint x: 1006, endPoint y: 356, distance: 645.5
click at [1006, 356] on div "Solution to Improve State Health Outcomes and Access to Care for Medicare Benef…" at bounding box center [761, 464] width 821 height 240
click at [422, 325] on button "button" at bounding box center [433, 328] width 28 height 28
click at [427, 315] on use "button" at bounding box center [427, 315] width 0 height 0
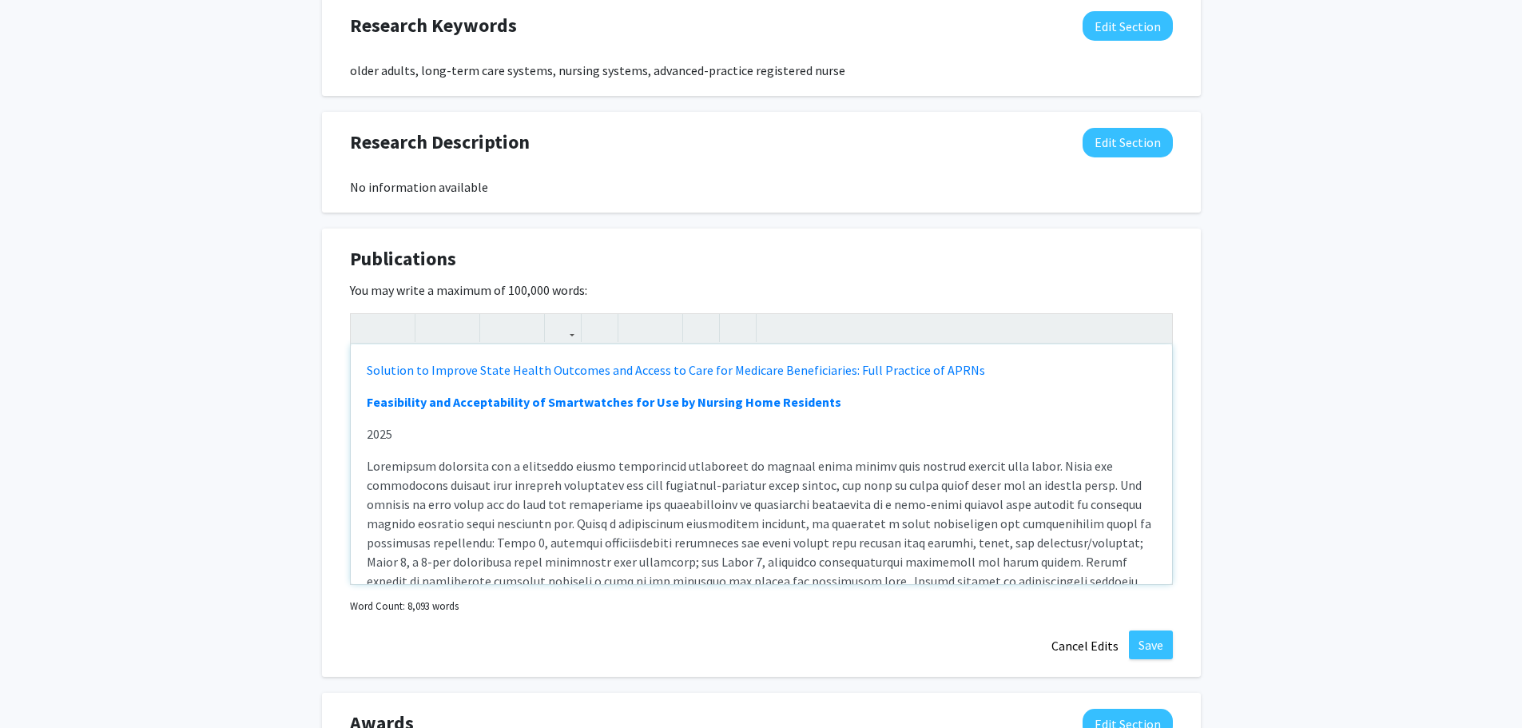
click at [395, 436] on p "2025" at bounding box center [761, 433] width 789 height 19
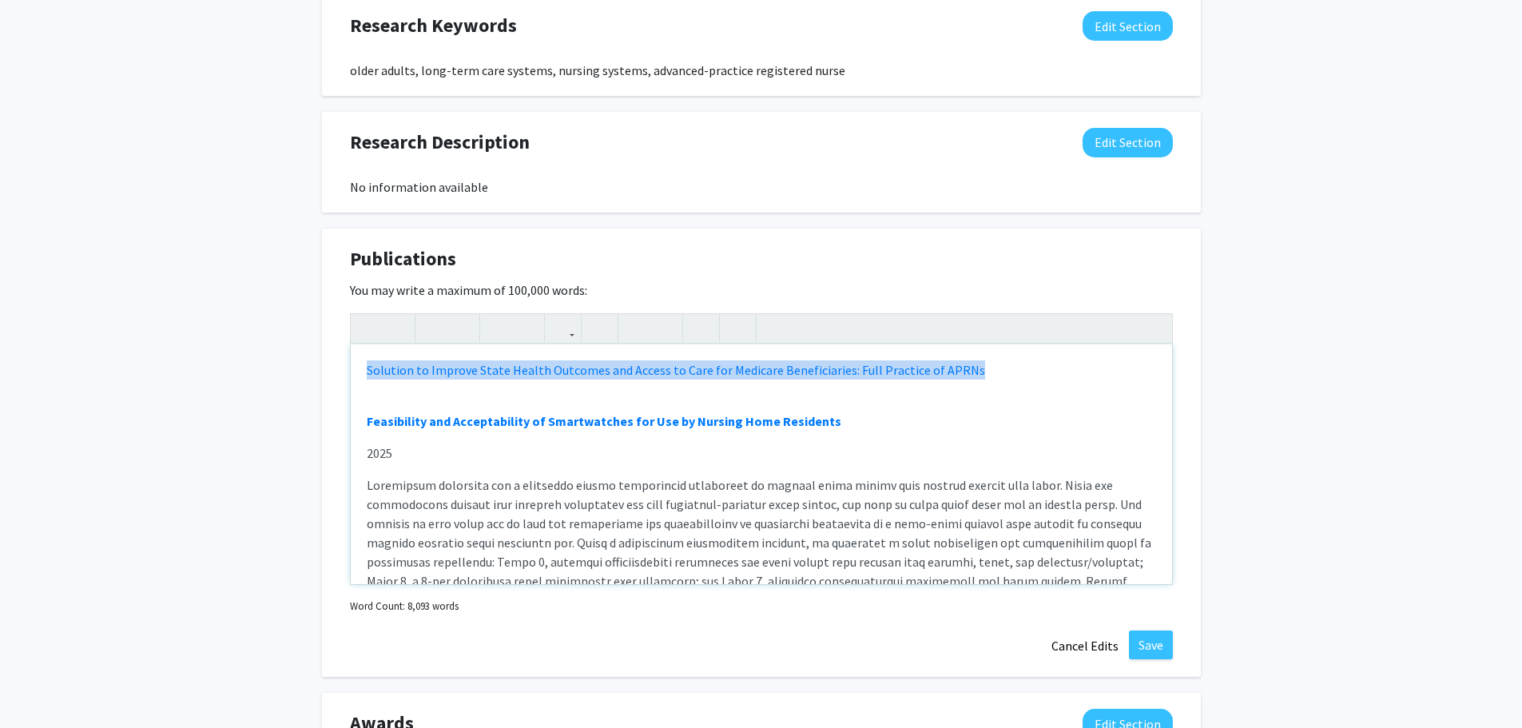
drag, startPoint x: 364, startPoint y: 368, endPoint x: 983, endPoint y: 349, distance: 619.4
click at [983, 349] on div "Solution to Improve State Health Outcomes and Access to Care for Medicare Benef…" at bounding box center [761, 464] width 821 height 240
click at [427, 315] on use "button" at bounding box center [427, 315] width 0 height 0
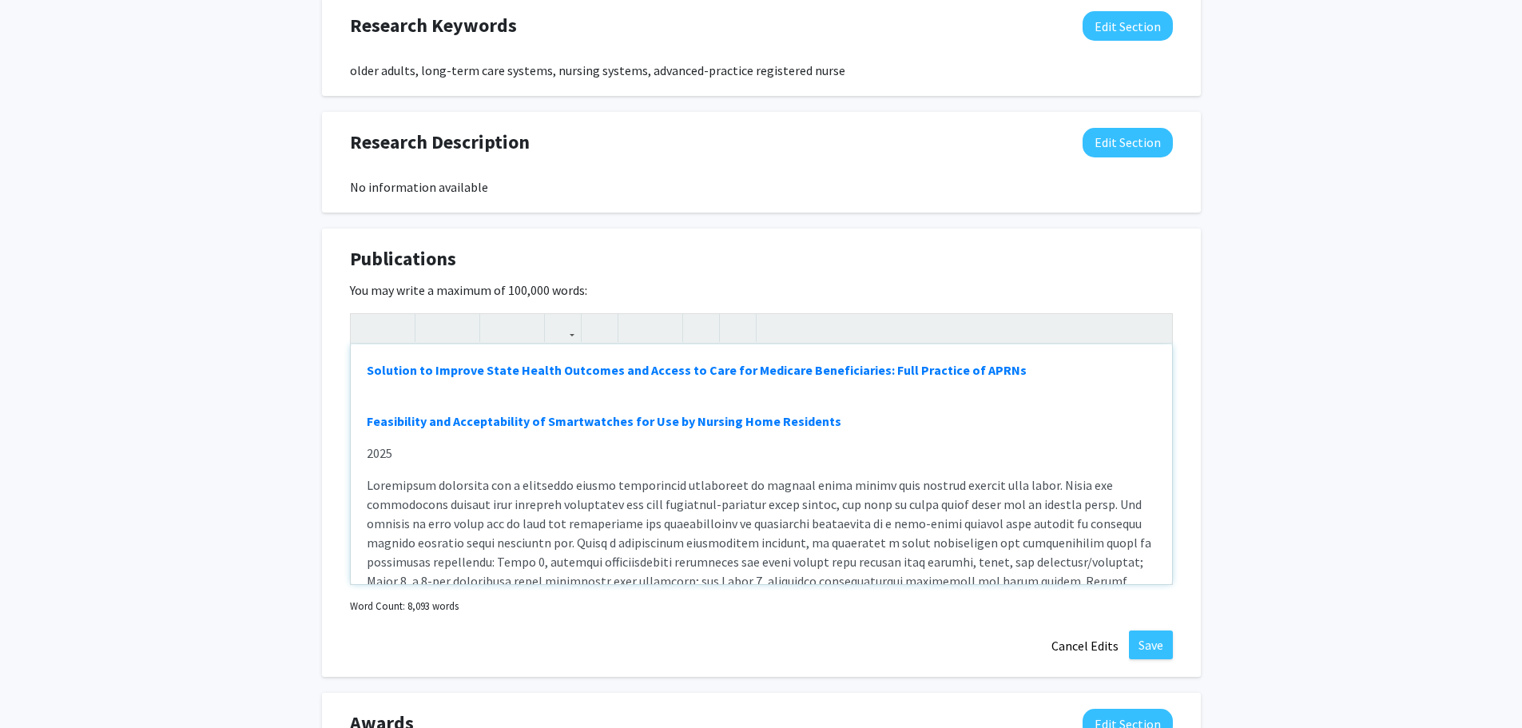
click at [387, 391] on div "Solution to Improve State Health Outcomes and Access to Care for Medicare Benef…" at bounding box center [761, 464] width 821 height 240
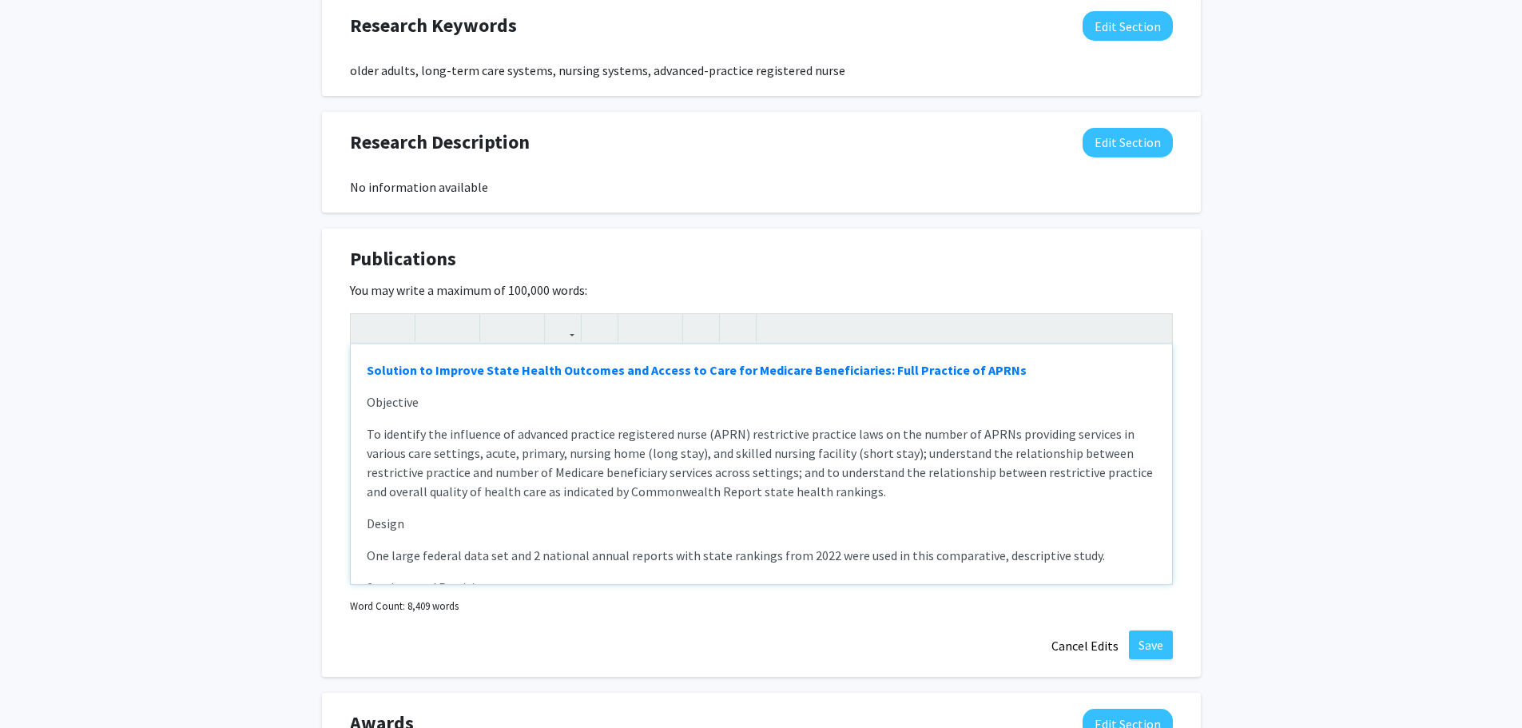
click at [394, 421] on div "Solution to Improve State Health Outcomes and Access to Care for Medicare Benef…" at bounding box center [761, 464] width 821 height 240
click at [391, 507] on div "Solution to Improve State Health Outcomes and Access to Care for Medicare Benef…" at bounding box center [761, 464] width 821 height 240
click at [375, 504] on div "Solution to Improve State Health Outcomes and Access to Care for Medicare Benef…" at bounding box center [761, 464] width 821 height 240
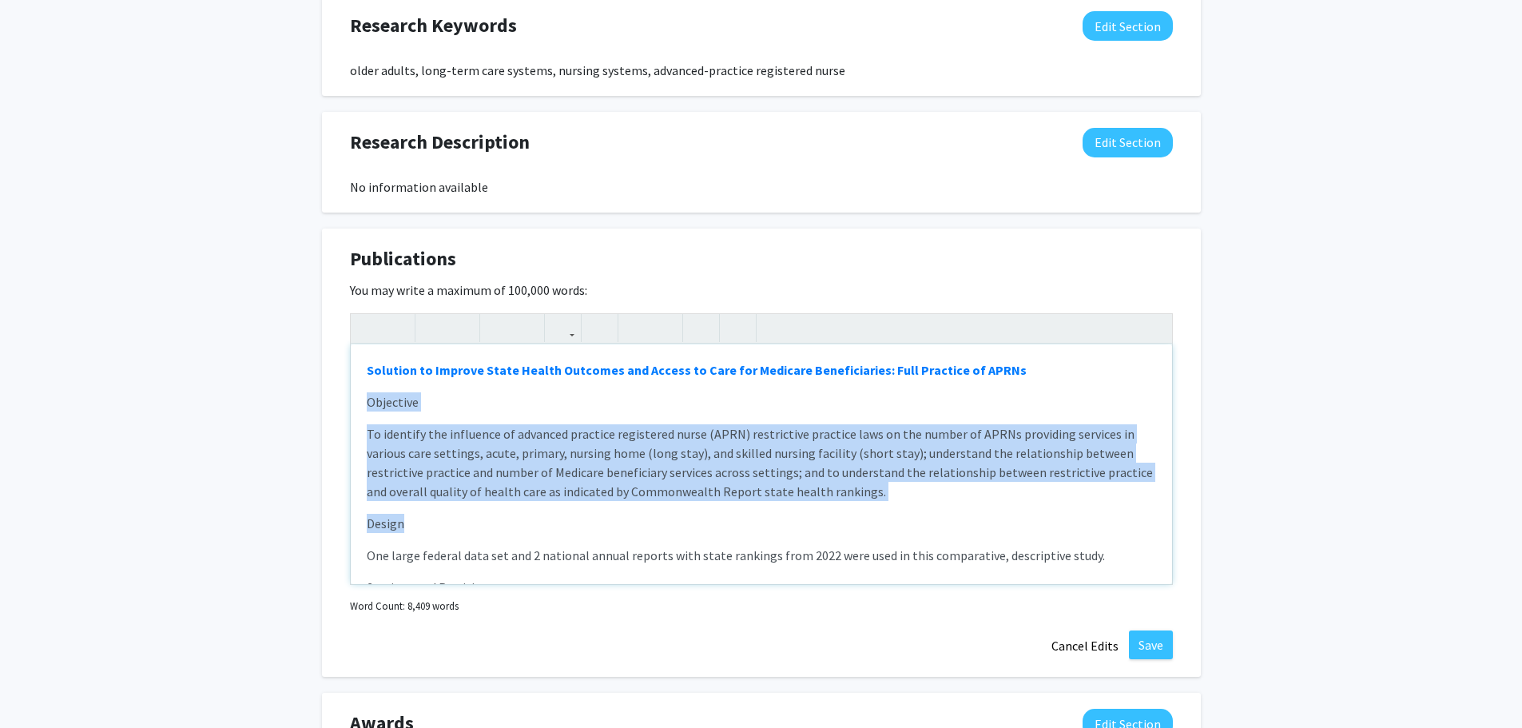
drag, startPoint x: 360, startPoint y: 400, endPoint x: 514, endPoint y: 530, distance: 201.8
click at [514, 530] on div "Solution to Improve State Health Outcomes and Access to Care for Medicare Benef…" at bounding box center [761, 464] width 821 height 240
click at [514, 530] on p "Design" at bounding box center [761, 523] width 789 height 19
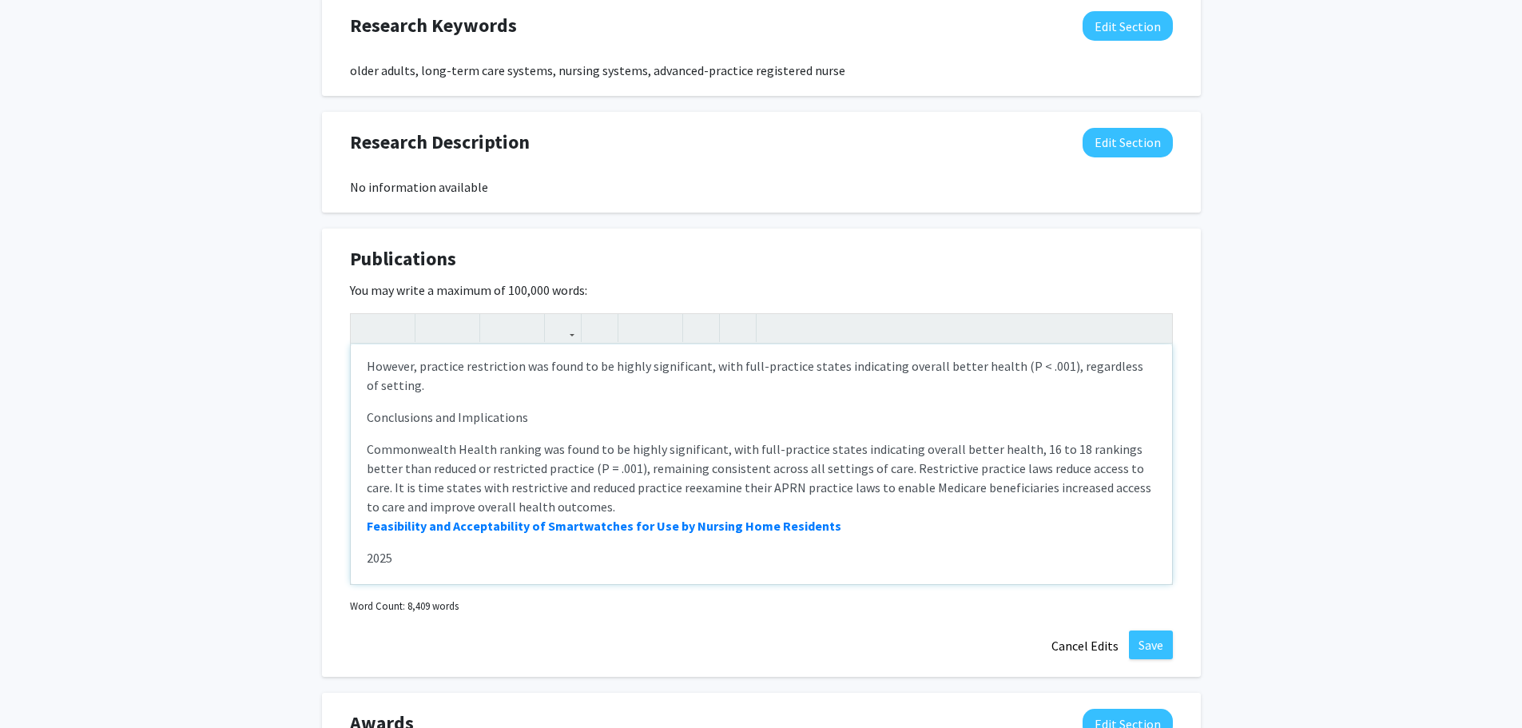
scroll to position [479, 0]
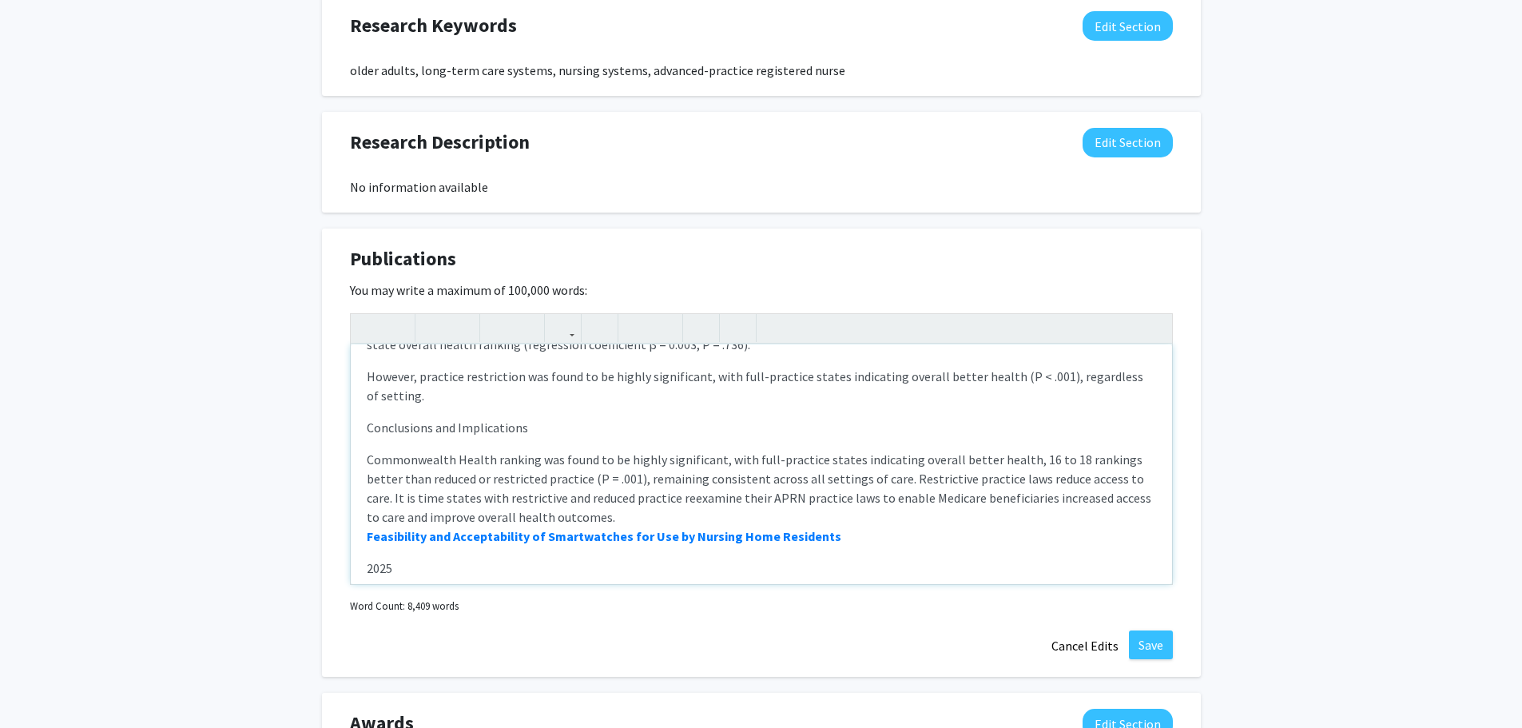
click at [407, 443] on div "Solution to Improve State Health Outcomes and Access to Care for Medicare Benef…" at bounding box center [761, 464] width 821 height 240
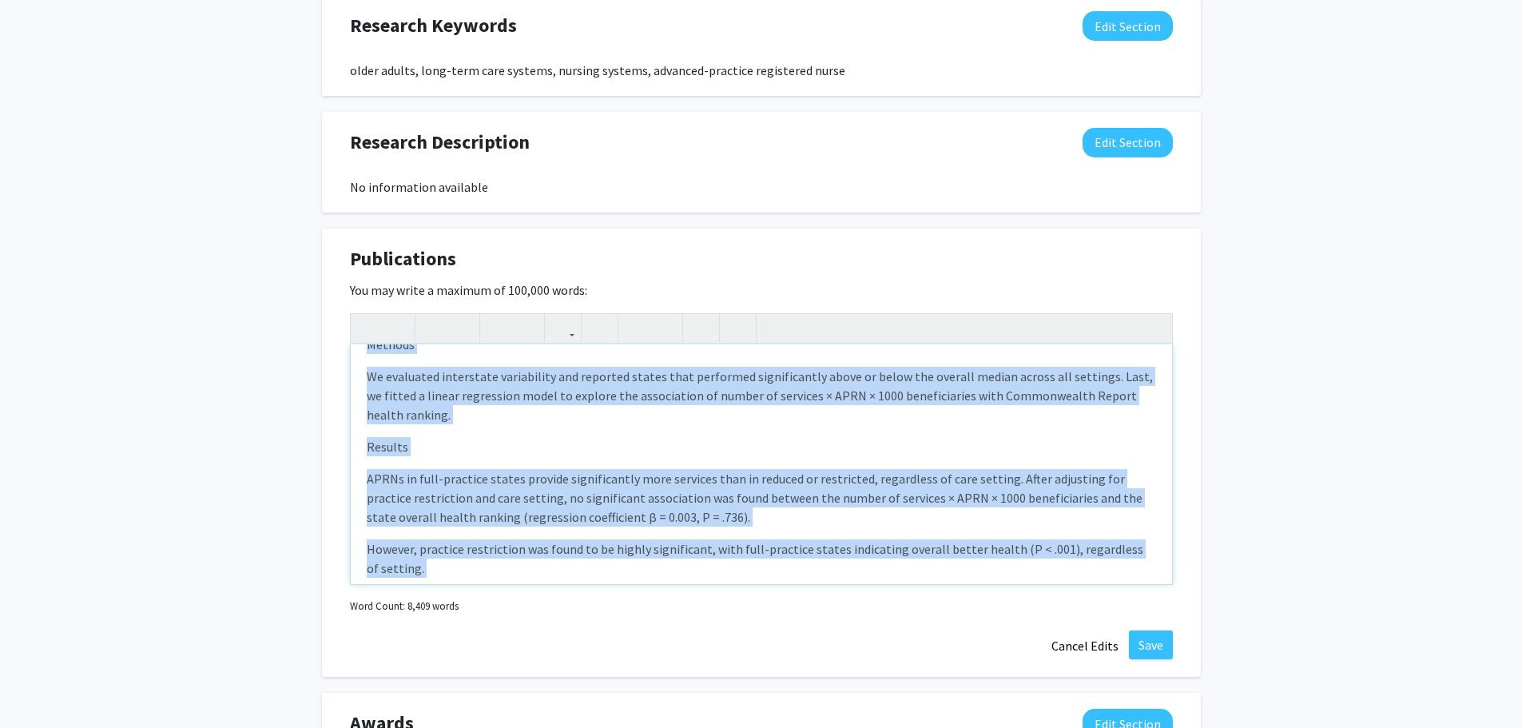
scroll to position [0, 0]
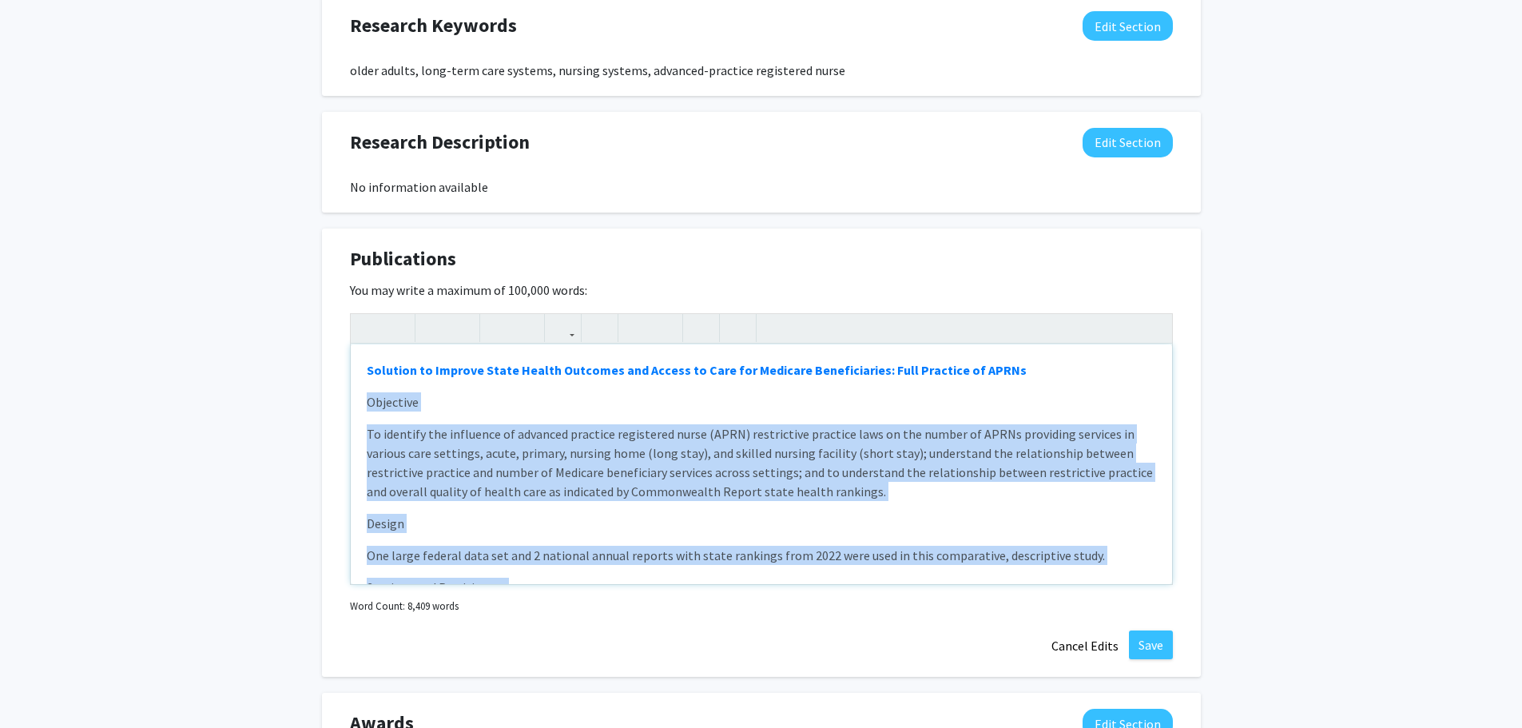
drag, startPoint x: 582, startPoint y: 524, endPoint x: 359, endPoint y: 395, distance: 256.6
click at [359, 395] on div "Solution to Improve State Health Outcomes and Access to Care for Medicare Benef…" at bounding box center [761, 464] width 821 height 240
copy div "Loremipsu Do sitametc adi elitseddo ei temporin utlabore etdolorema aliqu (ENIM…"
drag, startPoint x: 490, startPoint y: 405, endPoint x: 419, endPoint y: 403, distance: 71.1
click at [488, 405] on p "Objective" at bounding box center [761, 401] width 789 height 19
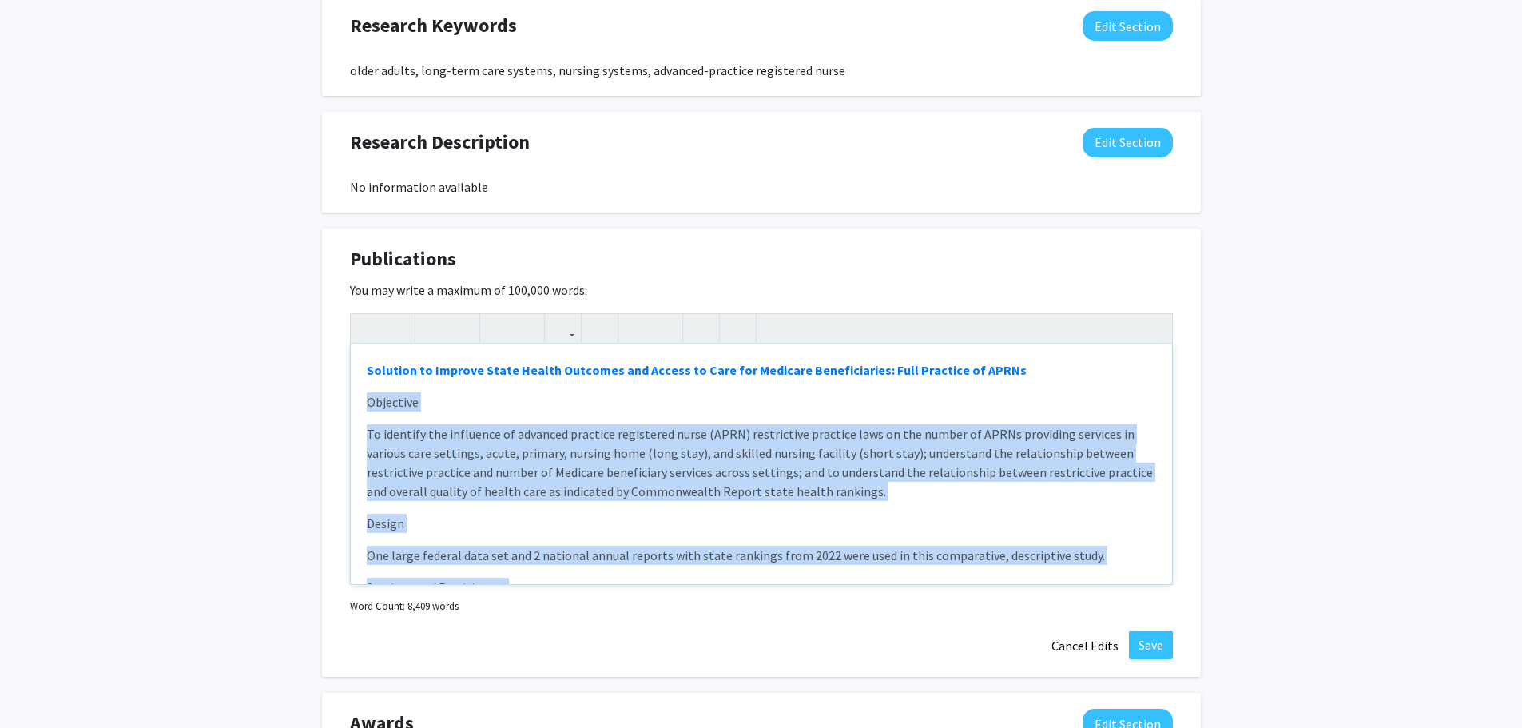
click at [367, 400] on p "Objective" at bounding box center [761, 401] width 789 height 19
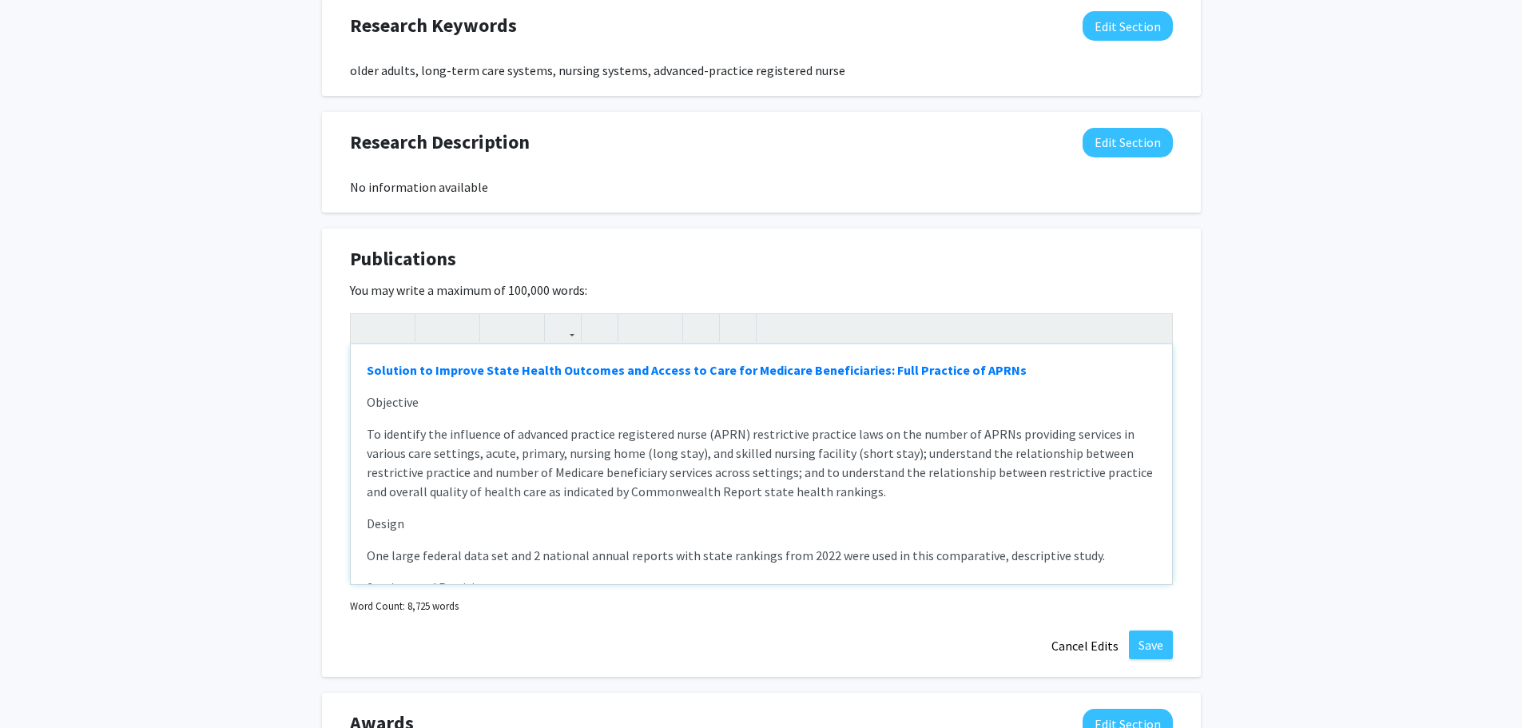
click at [375, 415] on div "Solution to Improve State Health Outcomes and Access to Care for Medicare Benef…" at bounding box center [761, 464] width 821 height 240
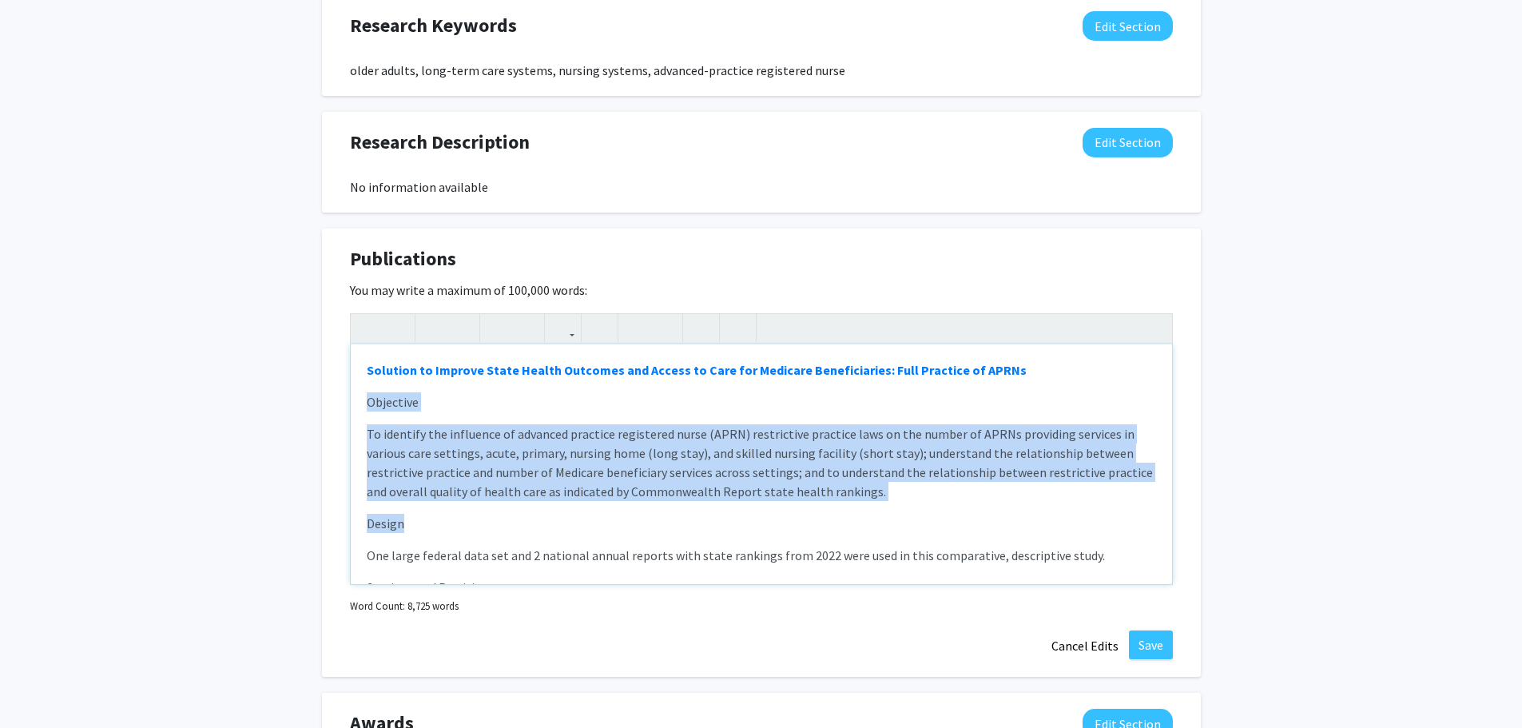
drag, startPoint x: 364, startPoint y: 409, endPoint x: 516, endPoint y: 523, distance: 190.0
click at [516, 523] on div "Solution to Improve State Health Outcomes and Access to Care for Medicare Benef…" at bounding box center [761, 464] width 821 height 240
click at [516, 523] on p "Design" at bounding box center [761, 523] width 789 height 19
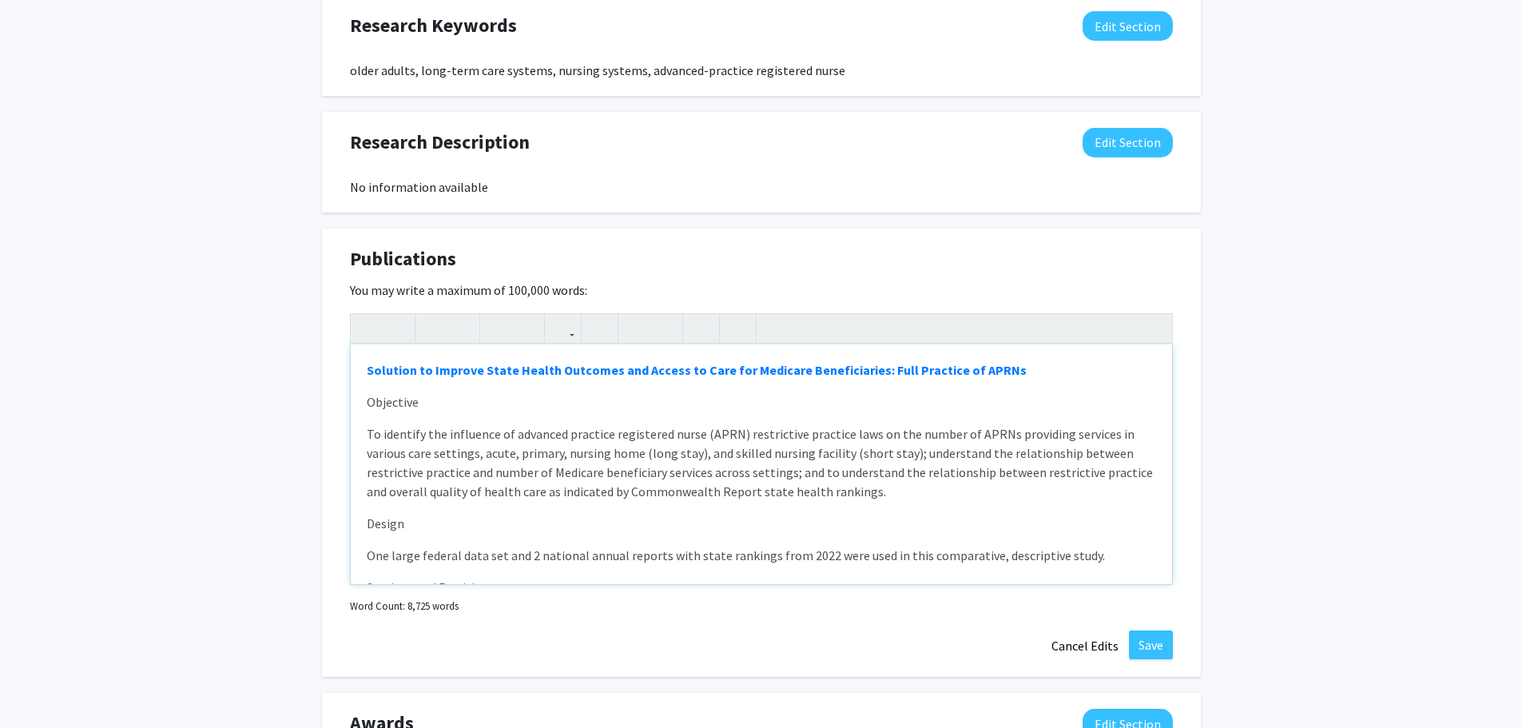
click at [423, 424] on p "To identify the influence of advanced practice registered nurse (APRN) restrict…" at bounding box center [761, 462] width 789 height 77
drag, startPoint x: 364, startPoint y: 402, endPoint x: 427, endPoint y: 405, distance: 62.4
click at [427, 405] on div "Solution to Improve State Health Outcomes and Access to Care for Medicare Benef…" at bounding box center [761, 464] width 821 height 240
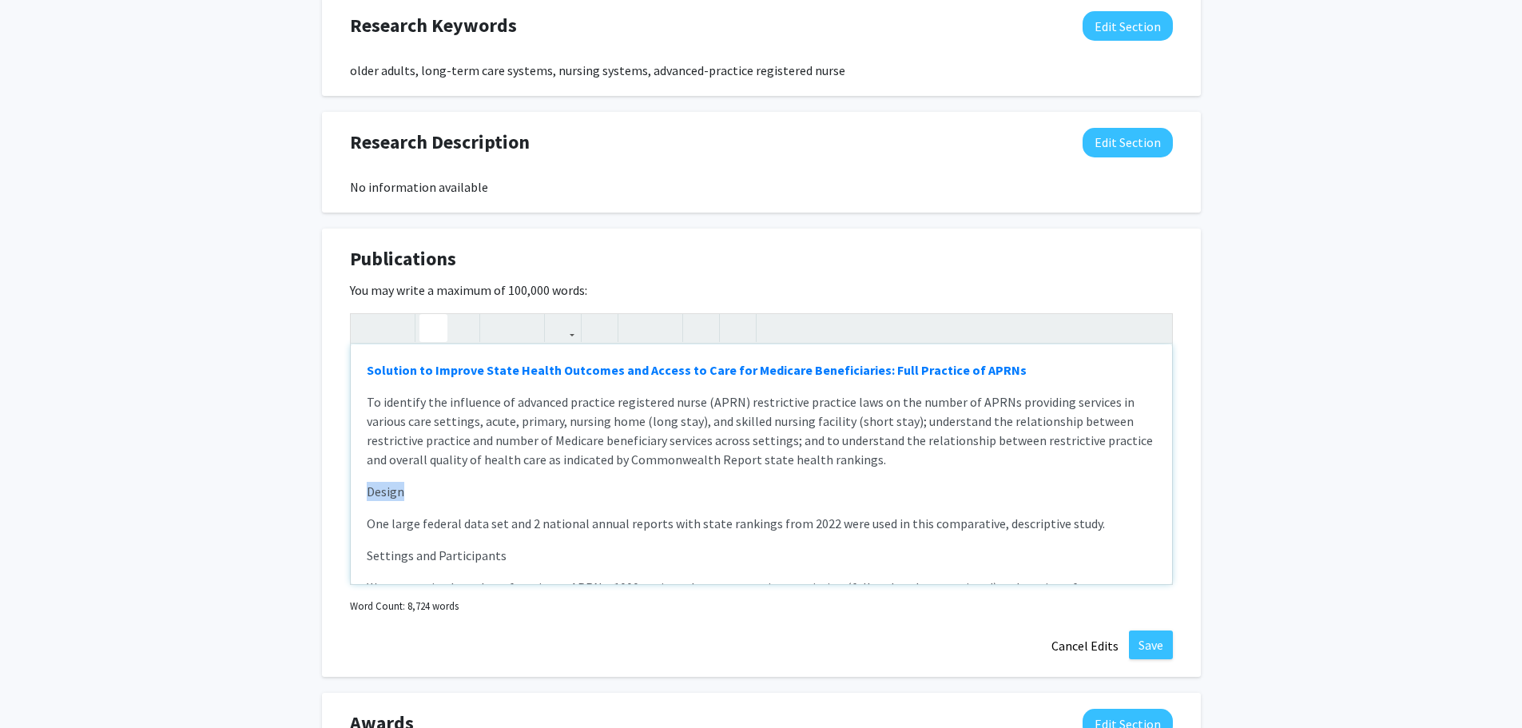
drag, startPoint x: 375, startPoint y: 491, endPoint x: 441, endPoint y: 494, distance: 66.4
click at [441, 494] on div "Solution to Improve State Health Outcomes and Access to Care for Medicare Benef…" at bounding box center [761, 464] width 821 height 240
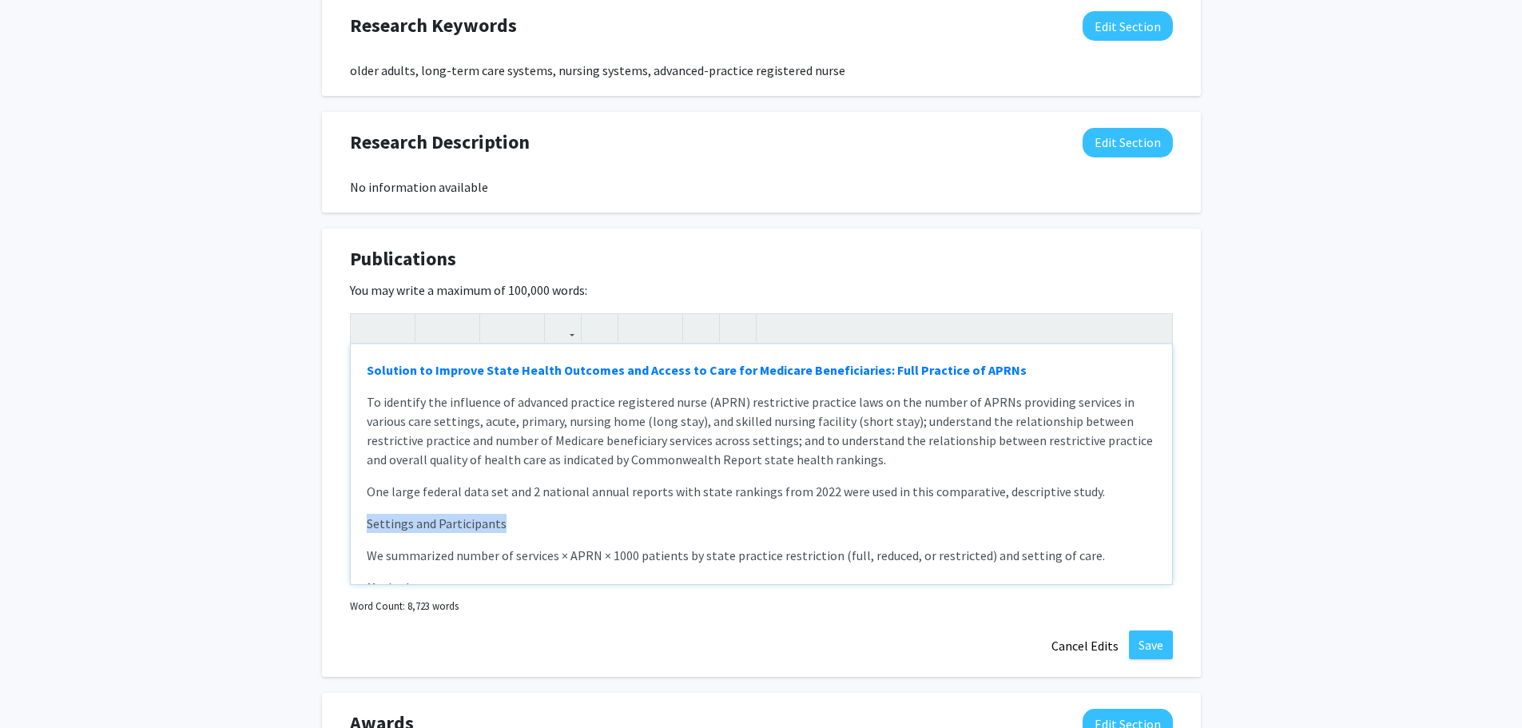
drag, startPoint x: 365, startPoint y: 517, endPoint x: 574, endPoint y: 504, distance: 209.7
click at [574, 504] on div "Solution to Improve State Health Outcomes and Access to Care for Medicare Benef…" at bounding box center [761, 464] width 821 height 240
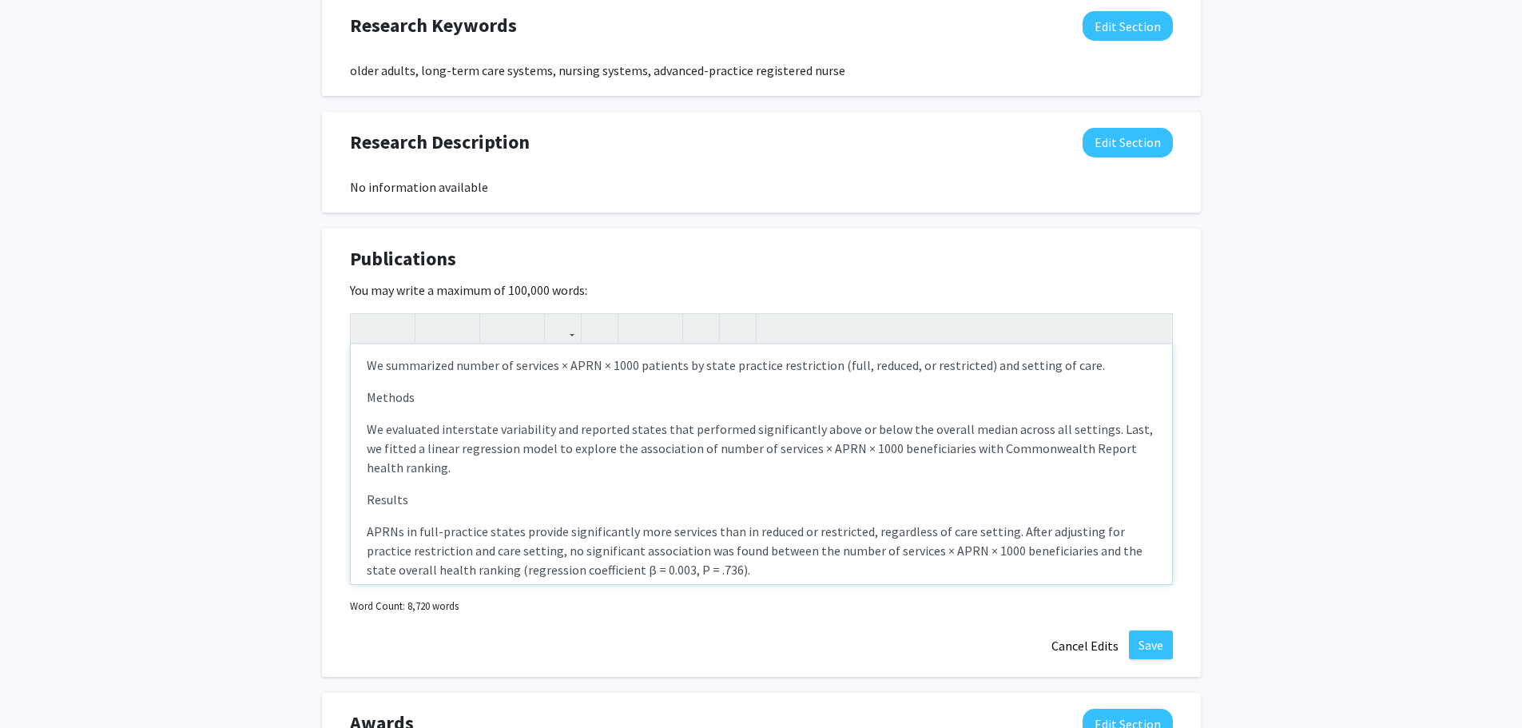
scroll to position [160, 0]
drag, startPoint x: 360, startPoint y: 388, endPoint x: 456, endPoint y: 399, distance: 96.5
click at [456, 399] on div "Solution to Improve State Health Outcomes and Access to Care for Medicare Benef…" at bounding box center [761, 464] width 821 height 240
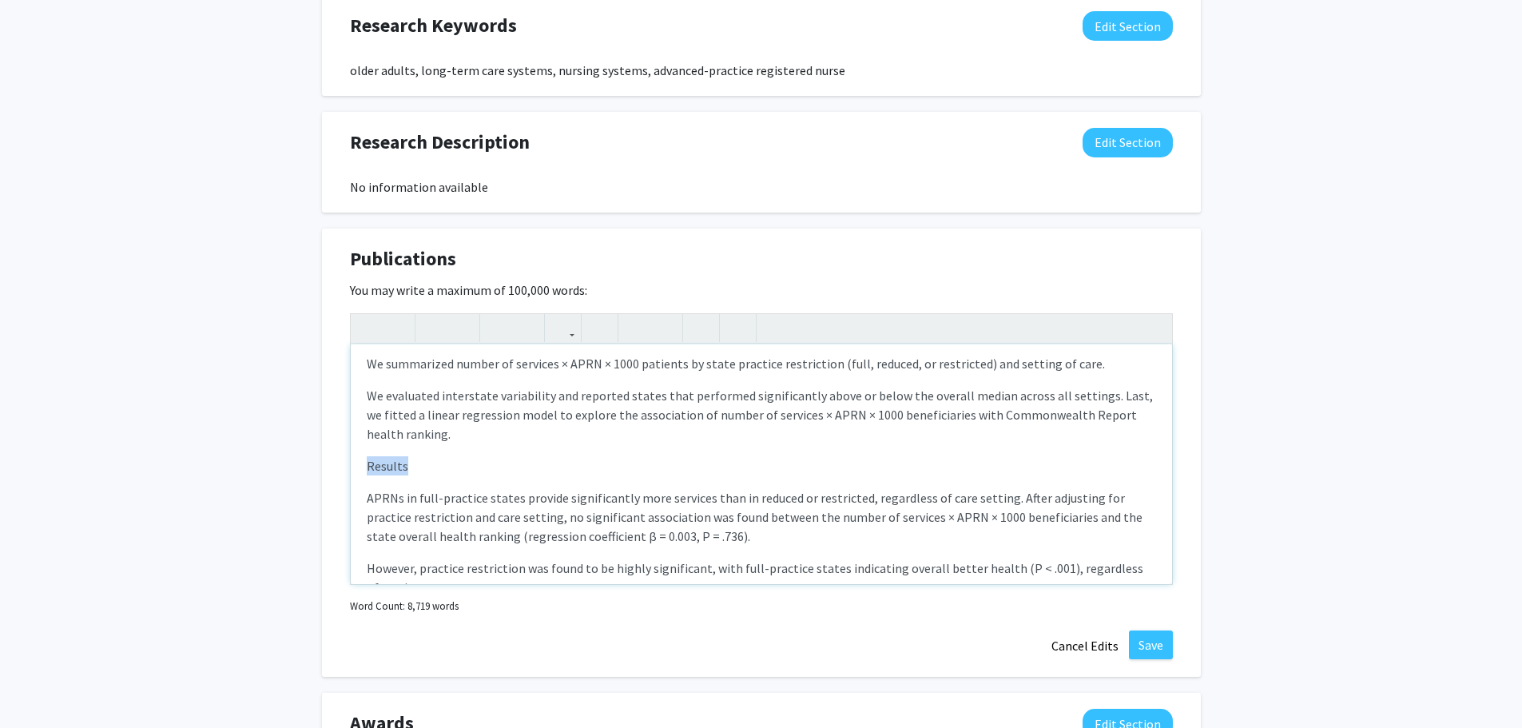
drag, startPoint x: 375, startPoint y: 459, endPoint x: 475, endPoint y: 460, distance: 100.7
click at [475, 460] on div "Solution to Improve State Health Outcomes and Access to Care for Medicare Benef…" at bounding box center [761, 464] width 821 height 240
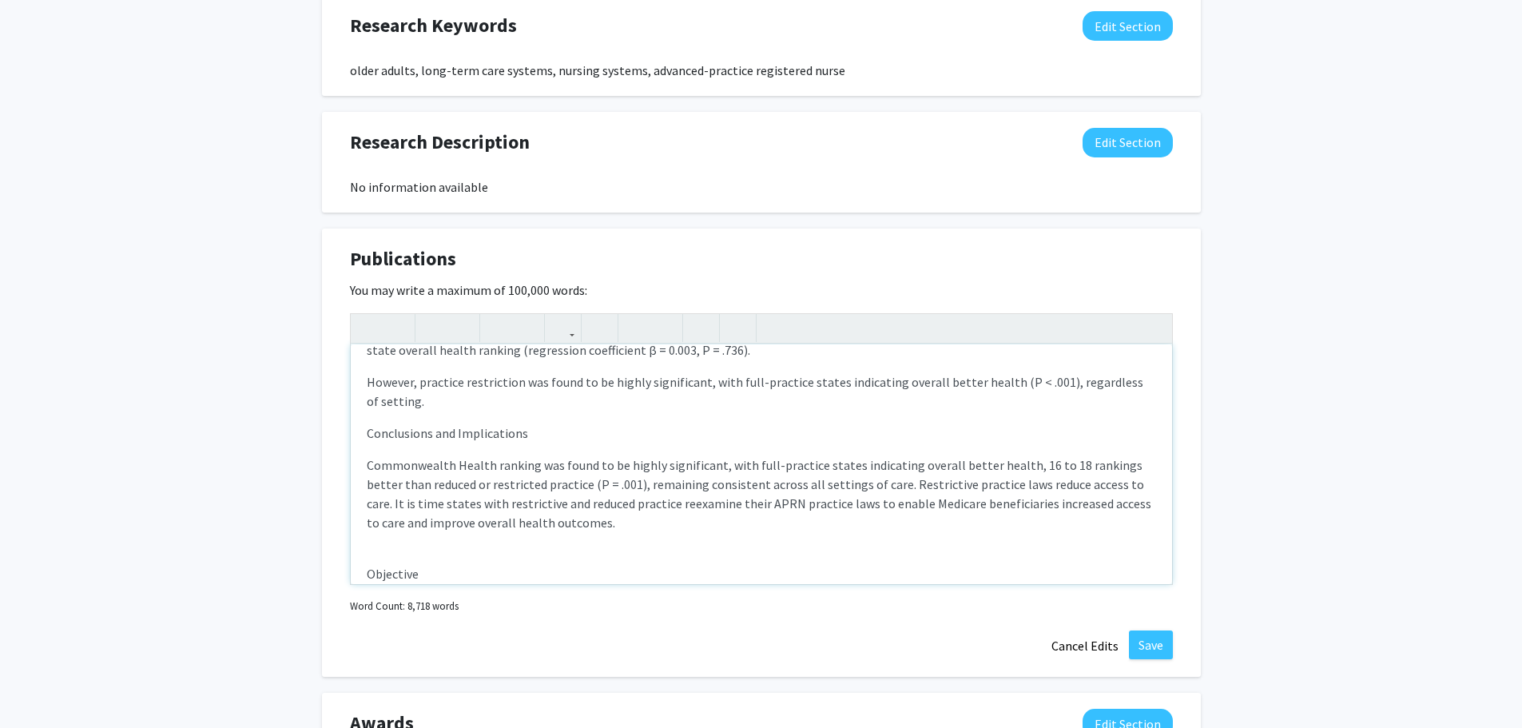
scroll to position [320, 0]
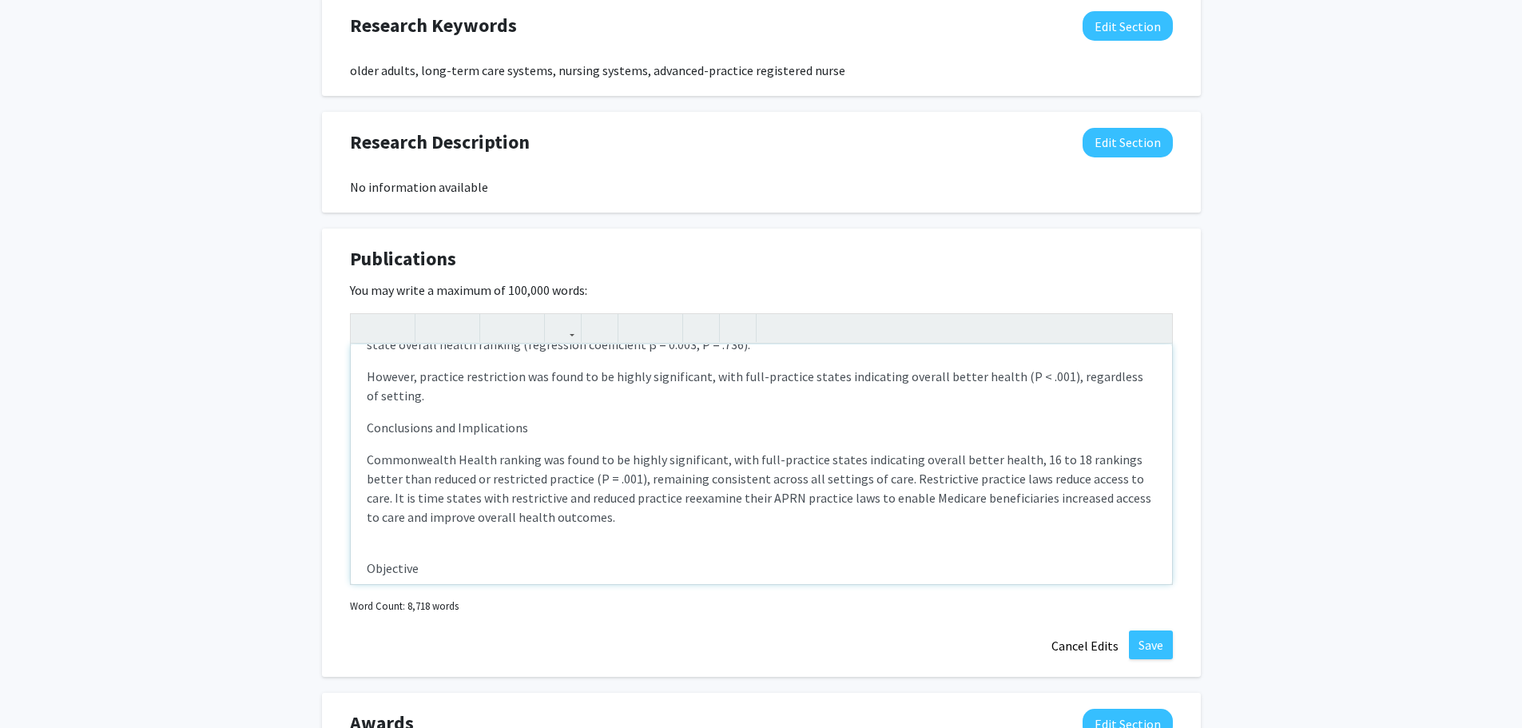
drag, startPoint x: 367, startPoint y: 425, endPoint x: 599, endPoint y: 404, distance: 233.4
click at [599, 404] on div "Solution to Improve State Health Outcomes and Access to Care for Medicare Benef…" at bounding box center [761, 464] width 821 height 240
click at [562, 434] on p "Conclusions and Implications" at bounding box center [761, 427] width 789 height 19
drag, startPoint x: 558, startPoint y: 433, endPoint x: 280, endPoint y: 429, distance: 278.8
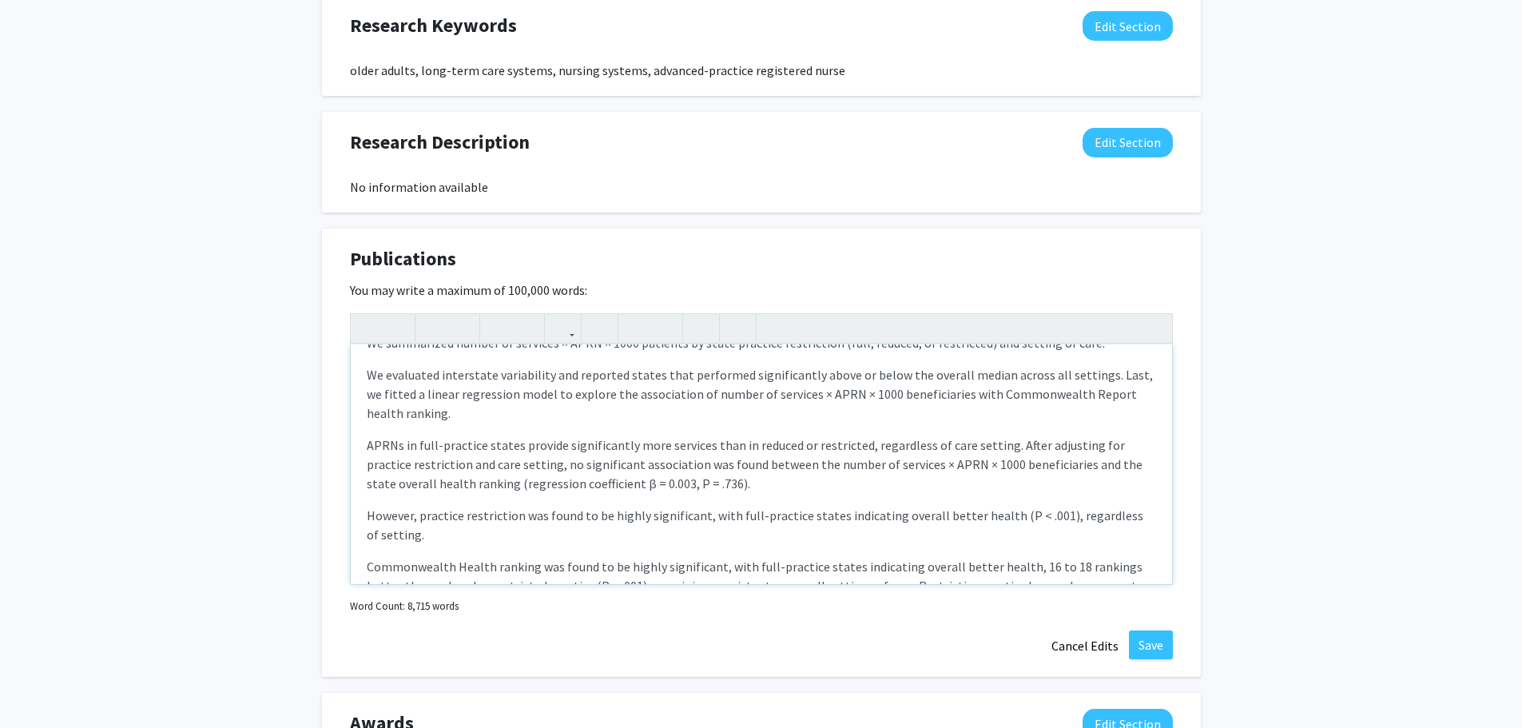
scroll to position [160, 0]
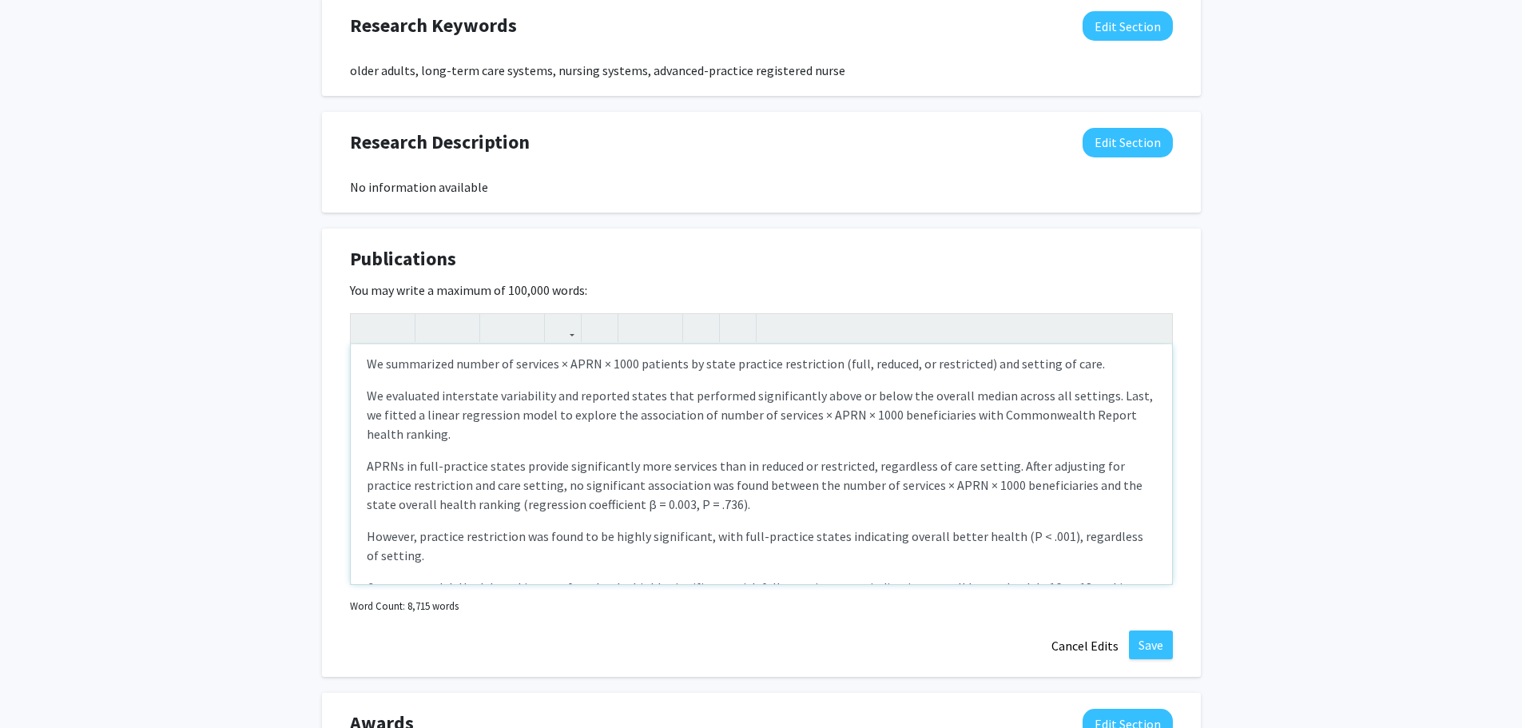
click at [365, 537] on div "Solution to Improve State Health Outcomes and Access to Care for Medicare Benef…" at bounding box center [761, 464] width 821 height 240
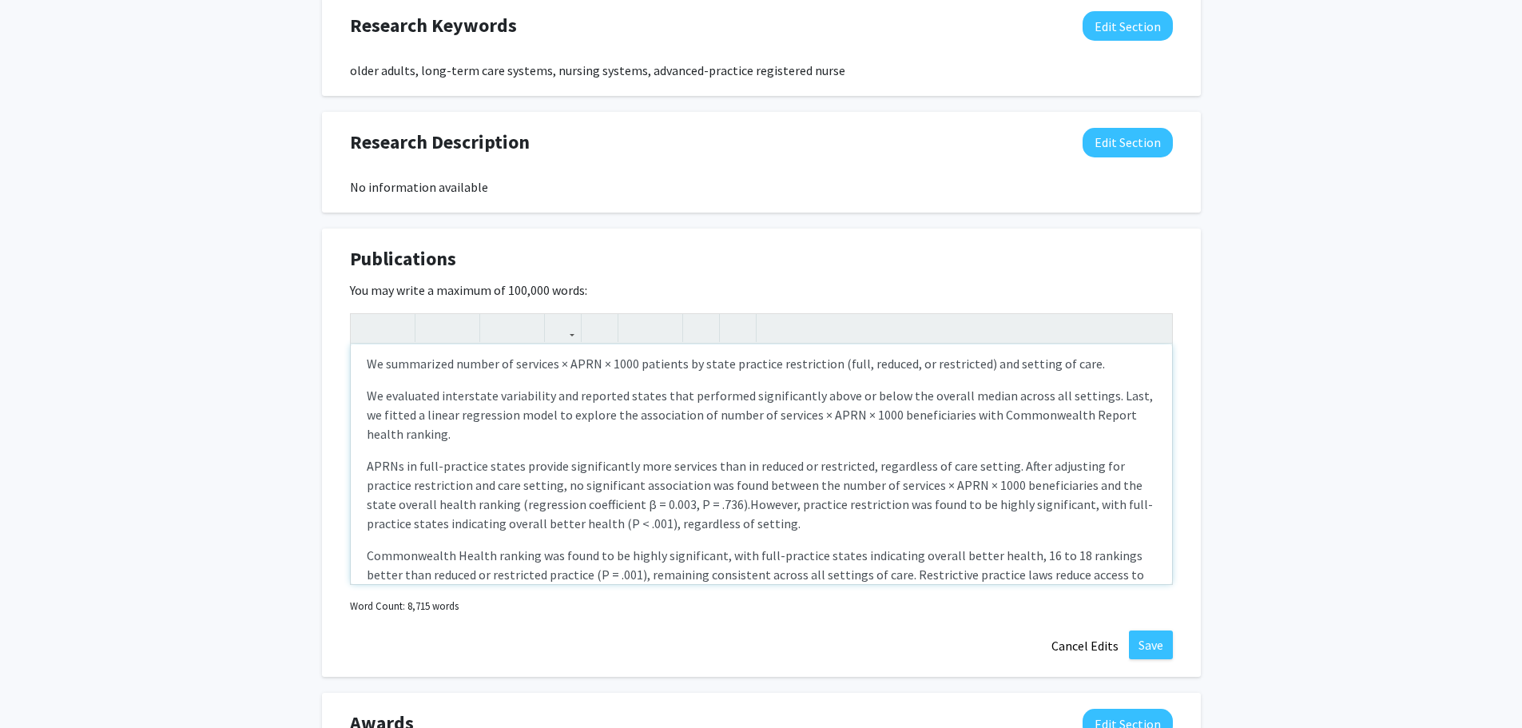
click at [750, 523] on p "APRNs in full-practice states provide significantly more services than in reduc…" at bounding box center [761, 494] width 789 height 77
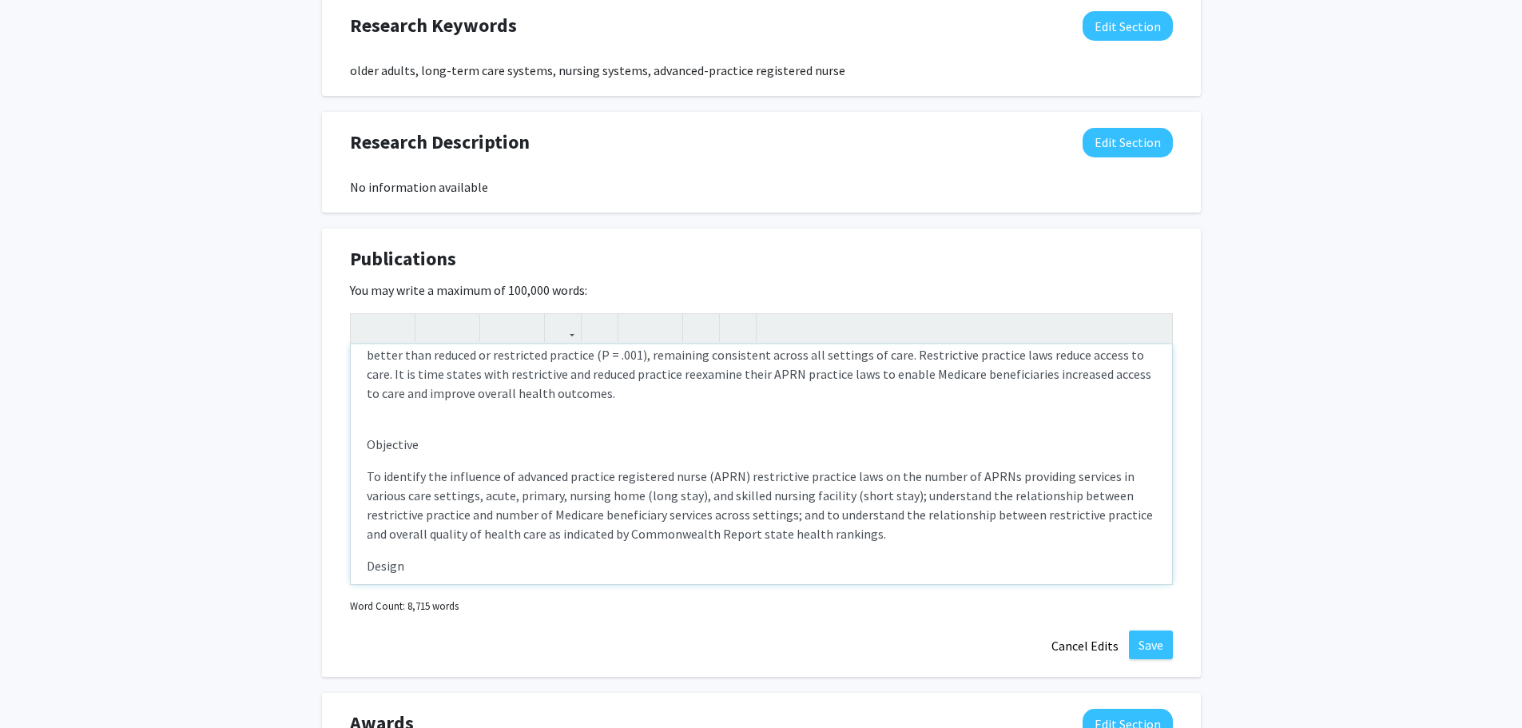
scroll to position [399, 0]
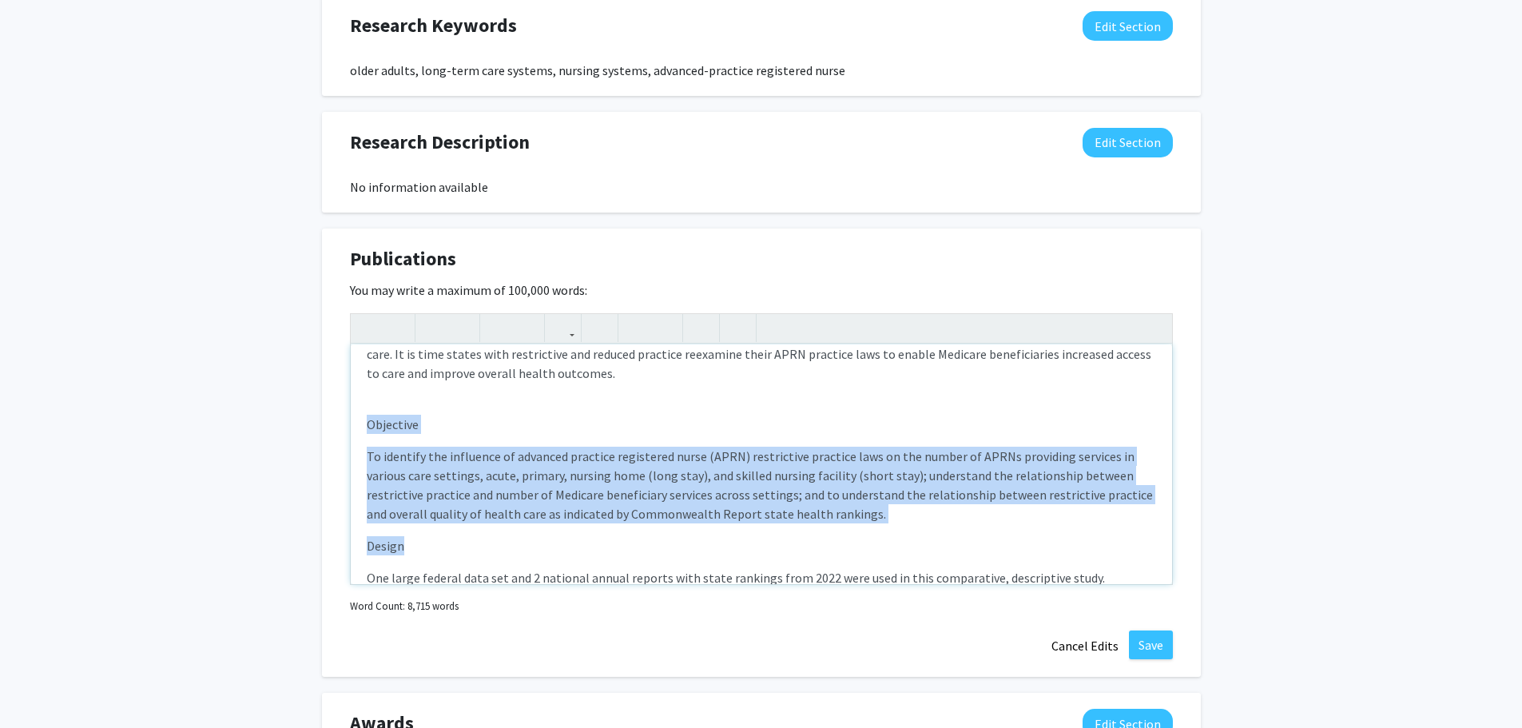
drag, startPoint x: 367, startPoint y: 423, endPoint x: 530, endPoint y: 546, distance: 205.3
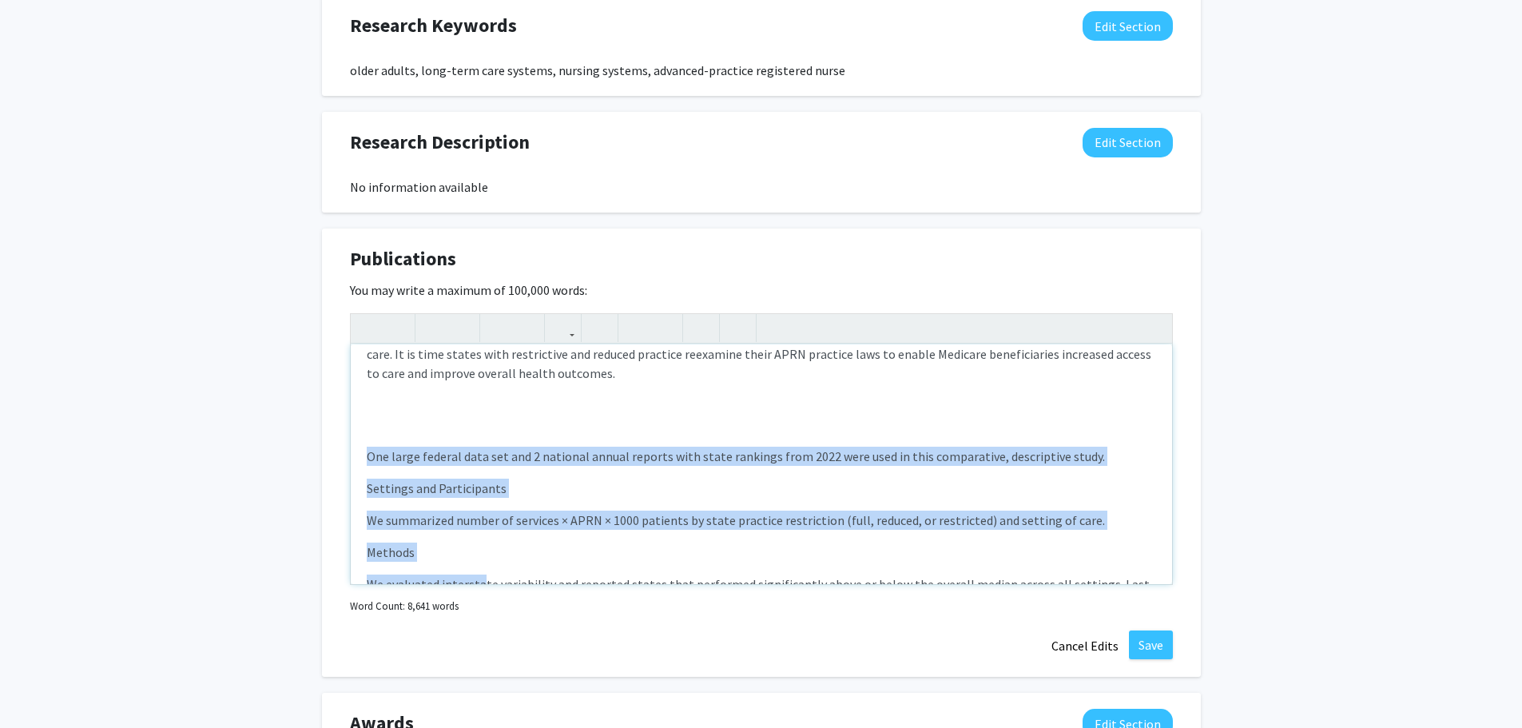
click at [481, 564] on div "Solution to Improve State Health Outcomes and Access to Care for Medicare Benef…" at bounding box center [761, 464] width 821 height 240
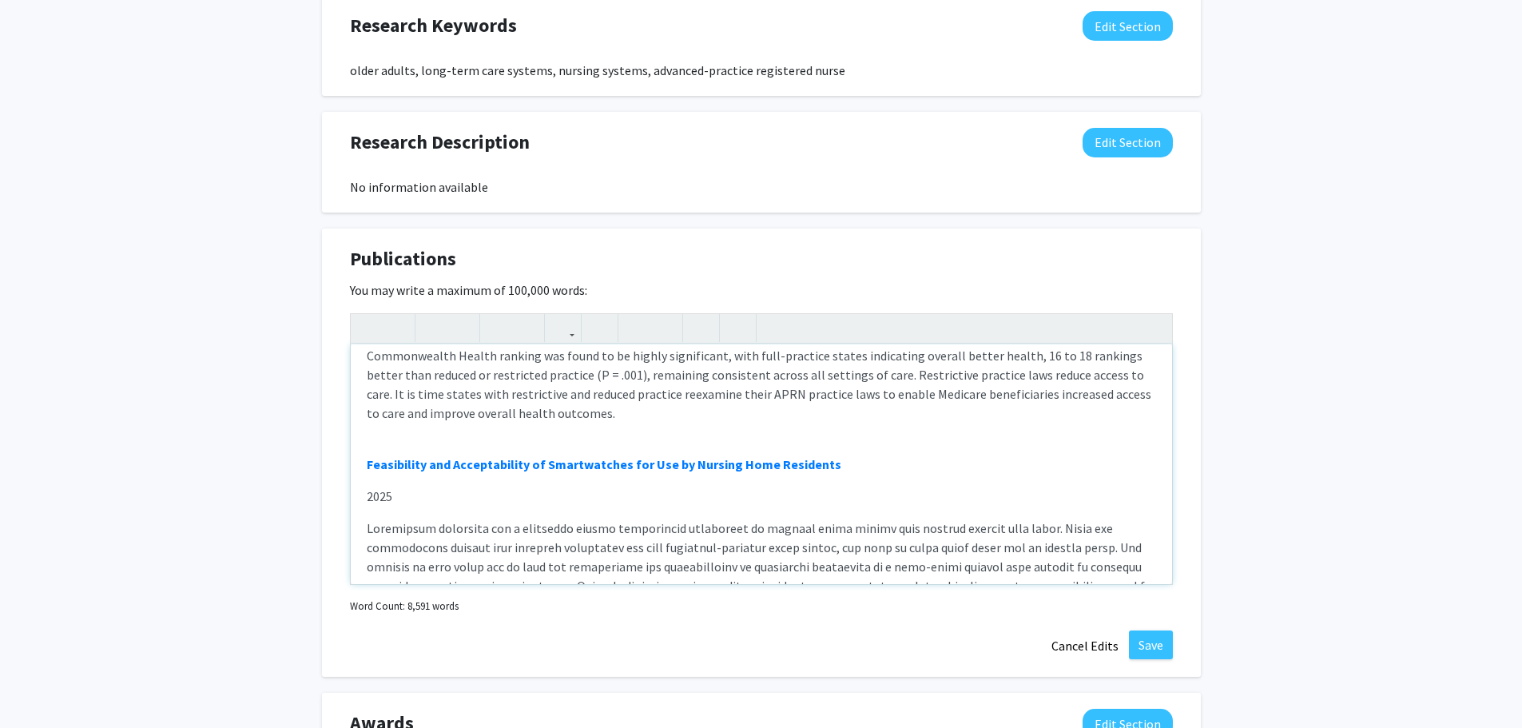
scroll to position [719, 0]
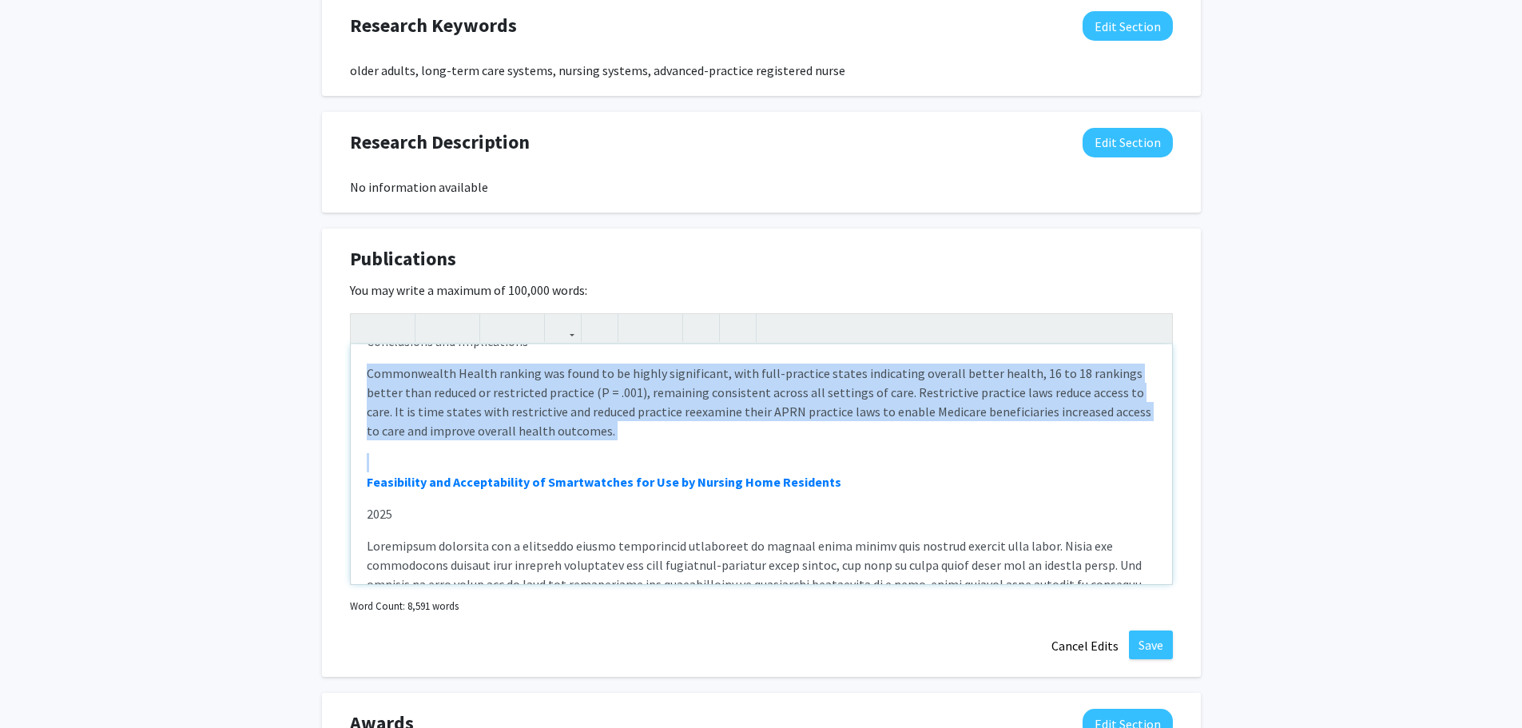
drag, startPoint x: 589, startPoint y: 449, endPoint x: 369, endPoint y: 366, distance: 234.9
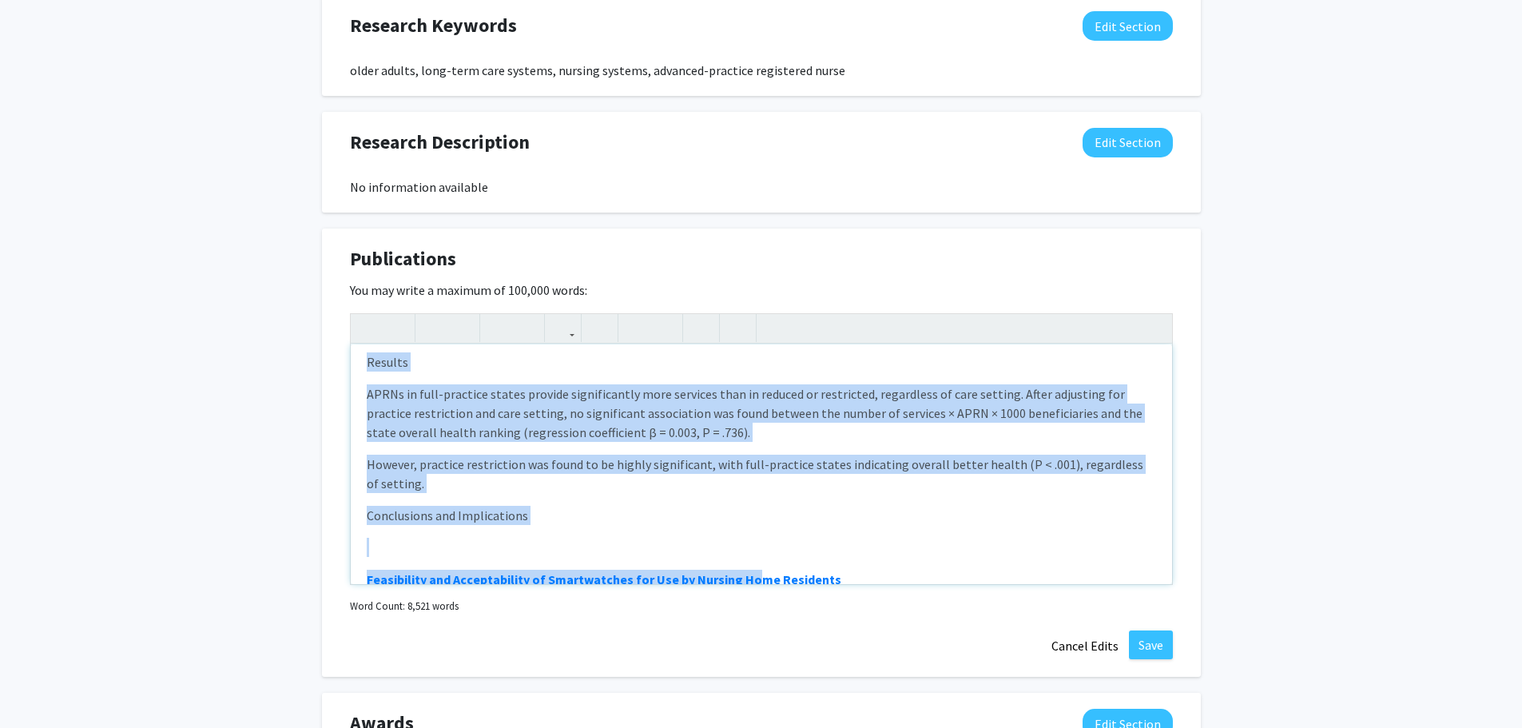
scroll to position [618, 0]
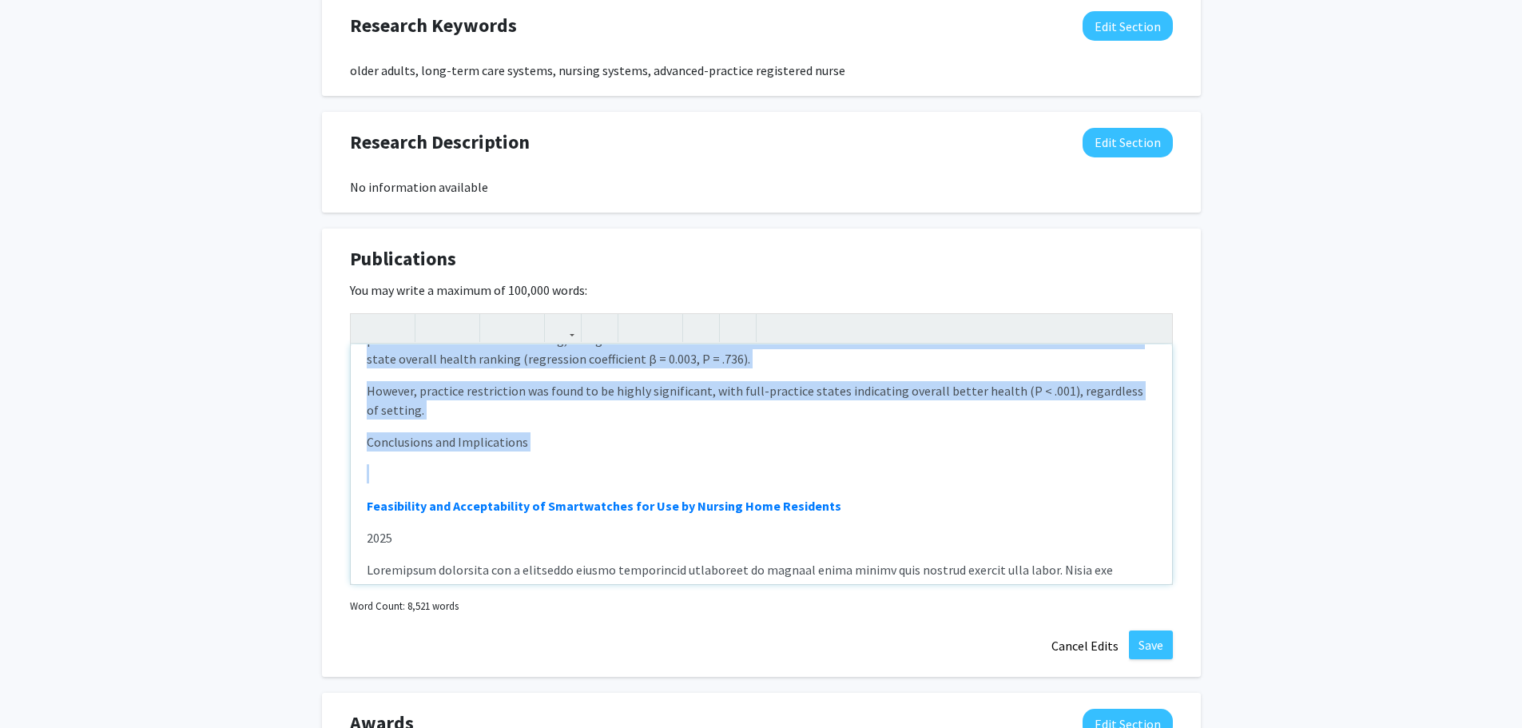
drag, startPoint x: 375, startPoint y: 419, endPoint x: 687, endPoint y: 478, distance: 317.9
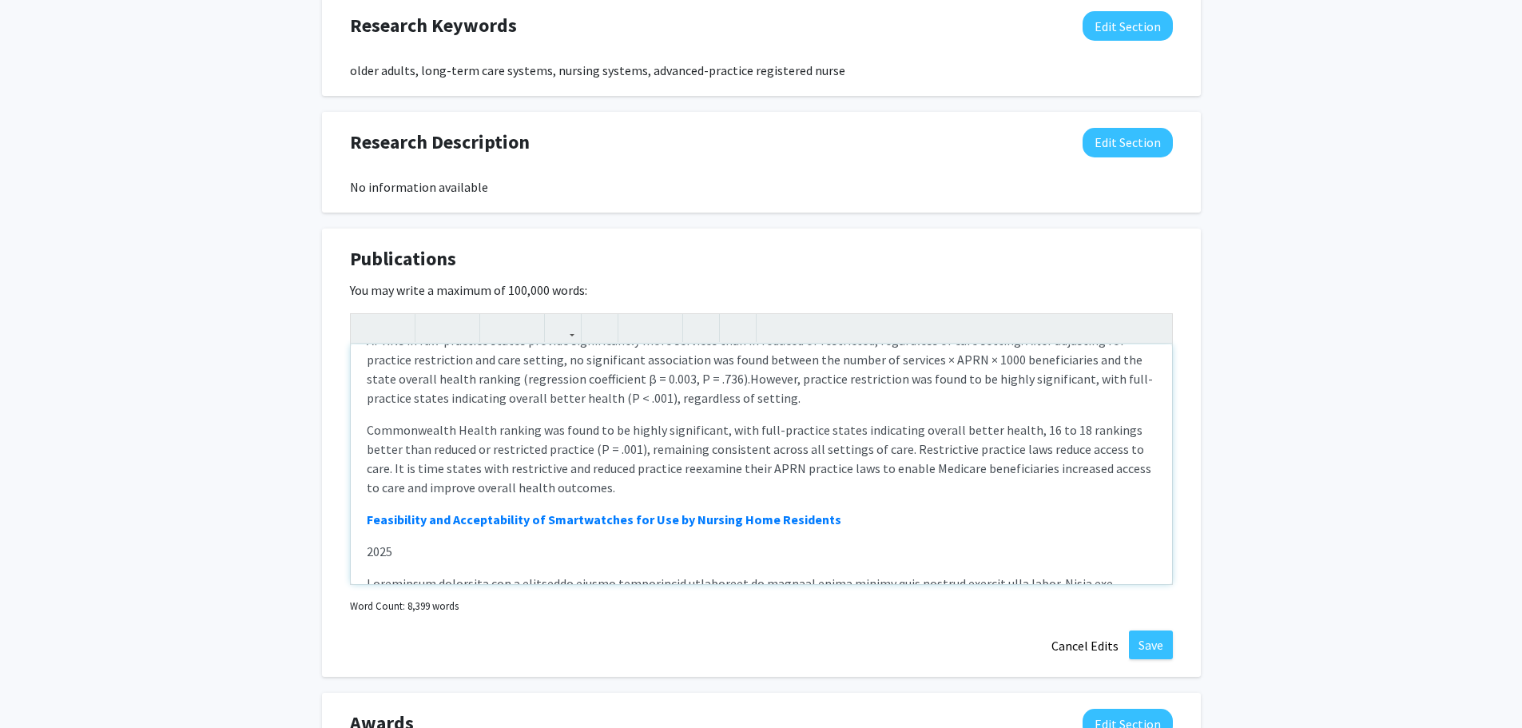
scroll to position [0, 0]
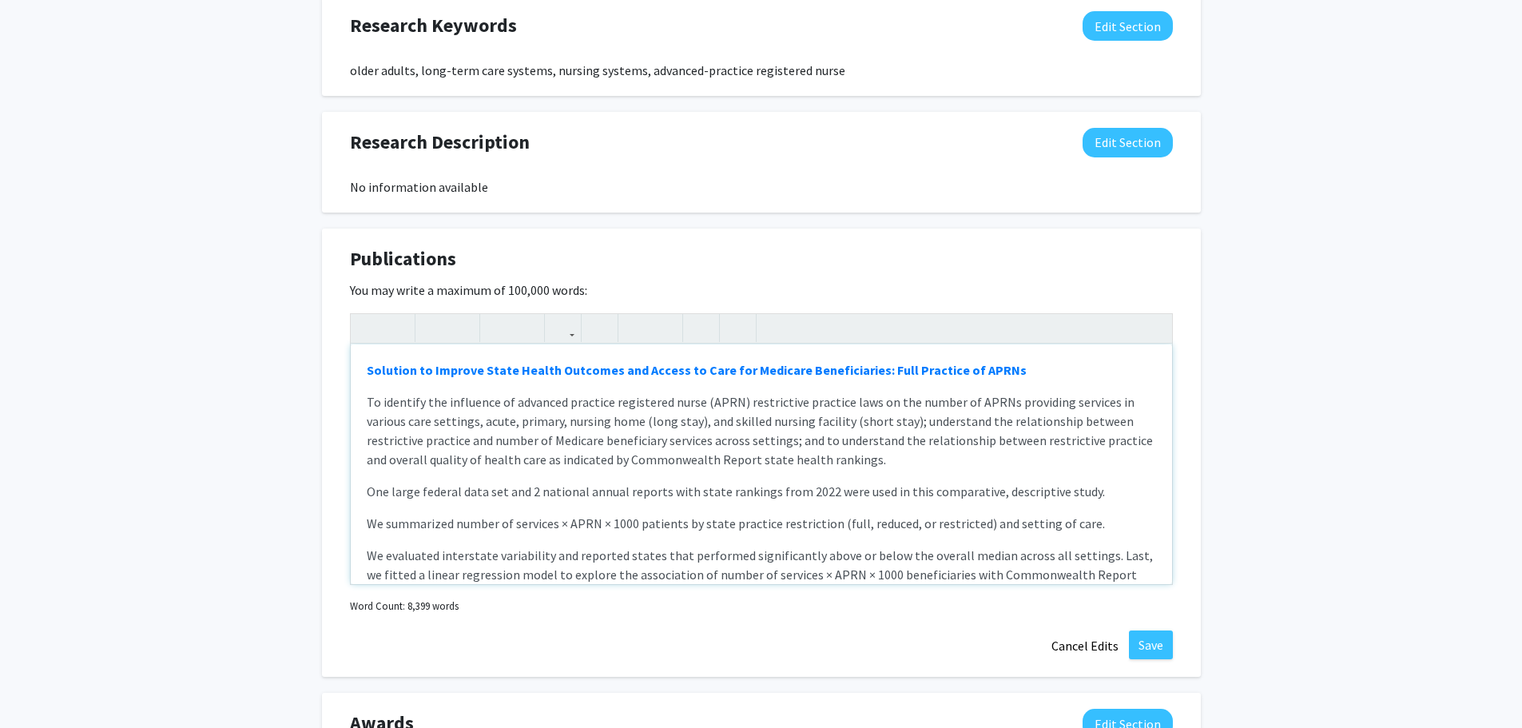
click at [361, 399] on div "Solution to Improve State Health Outcomes and Access to Care for Medicare Benef…" at bounding box center [761, 464] width 821 height 240
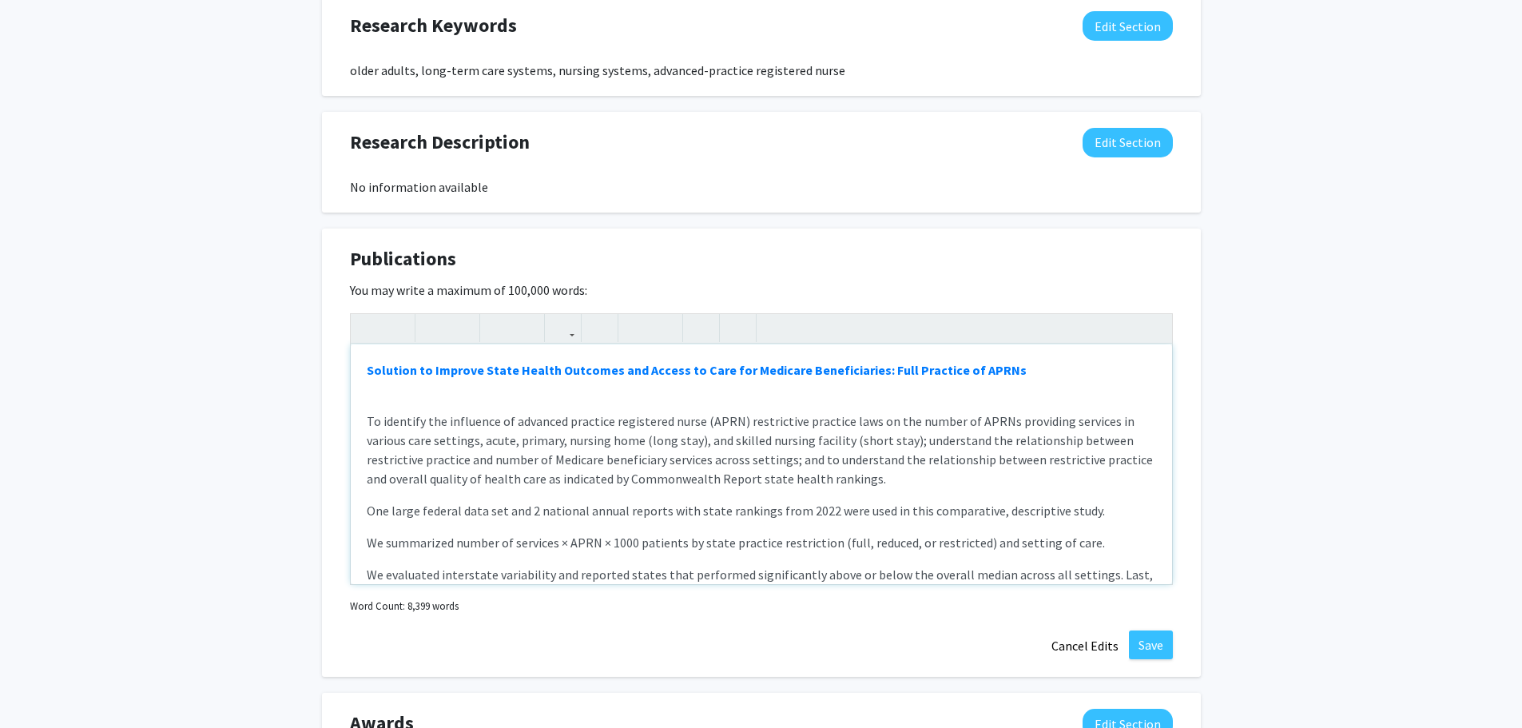
click at [480, 403] on div "Solution to Improve State Health Outcomes and Access to Care for Medicare Benef…" at bounding box center [761, 464] width 821 height 240
click at [494, 491] on div "Solution to Improve State Health Outcomes and Access to Care for Medicare Benef…" at bounding box center [761, 464] width 821 height 240
click at [399, 473] on p "To identify the influence of advanced practice registered nurse (APRN) restrict…" at bounding box center [761, 449] width 789 height 77
click at [441, 520] on div "Solution to Improve State Health Outcomes and Access to Care for Medicare Benef…" at bounding box center [761, 464] width 821 height 240
click at [441, 520] on p "One large federal data set and 2 national annual reports with state rankings fr…" at bounding box center [761, 510] width 789 height 19
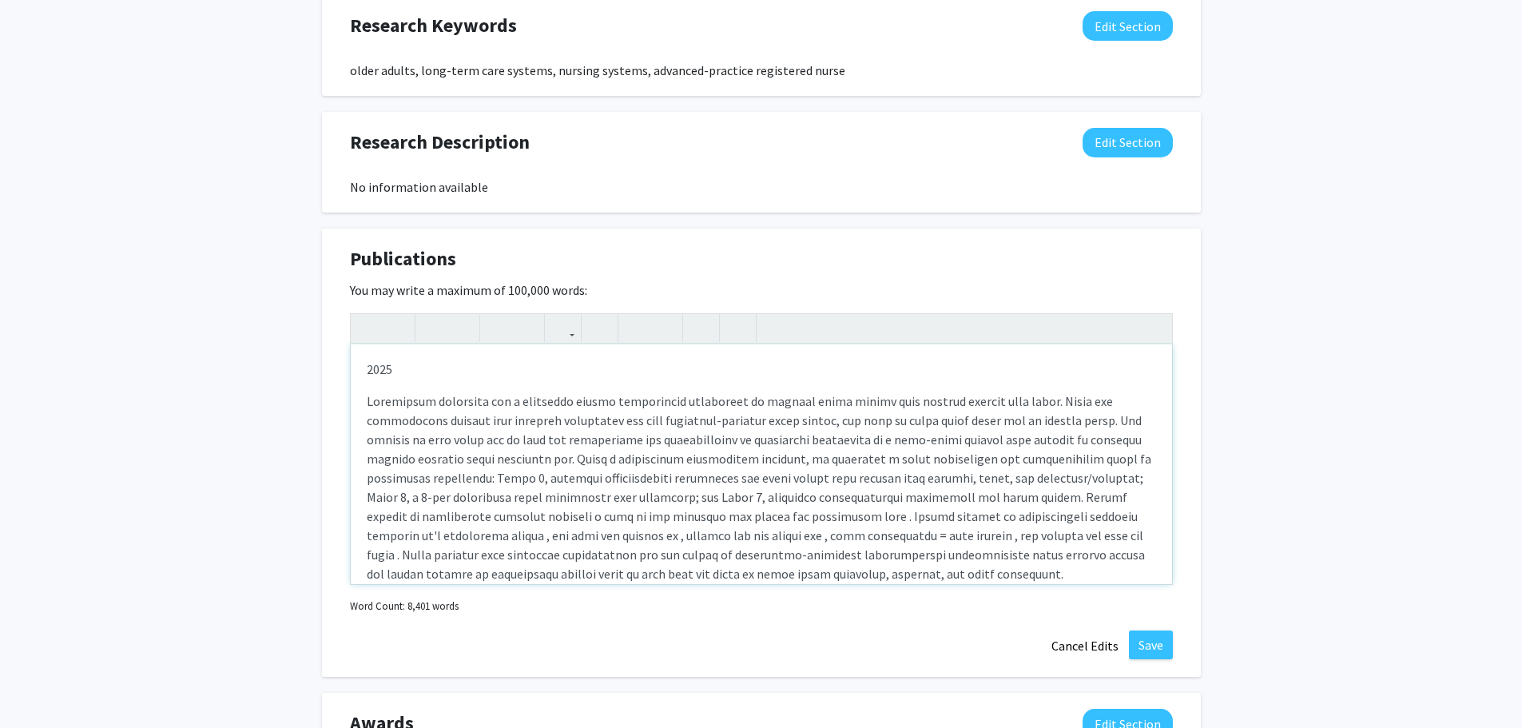
scroll to position [559, 0]
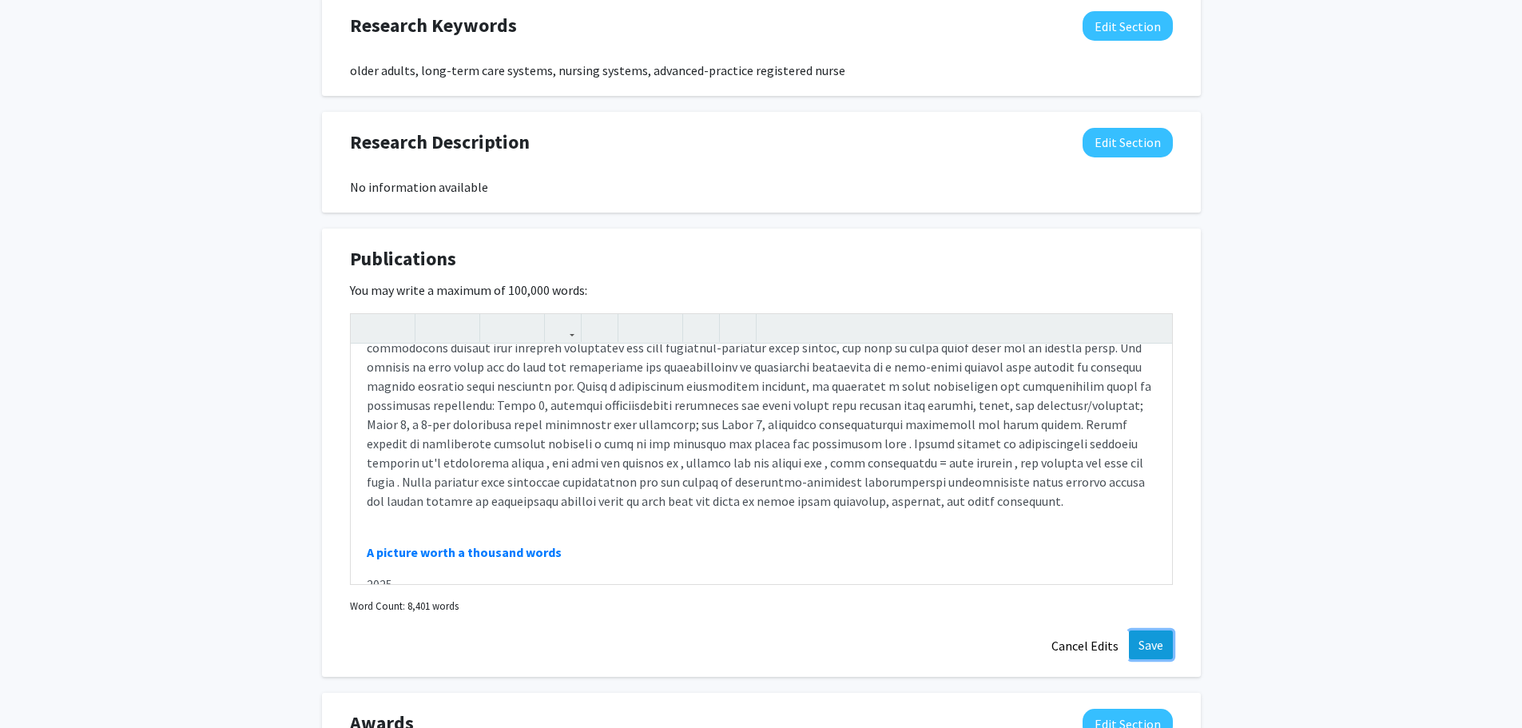
click at [1145, 652] on button "Save" at bounding box center [1151, 644] width 44 height 29
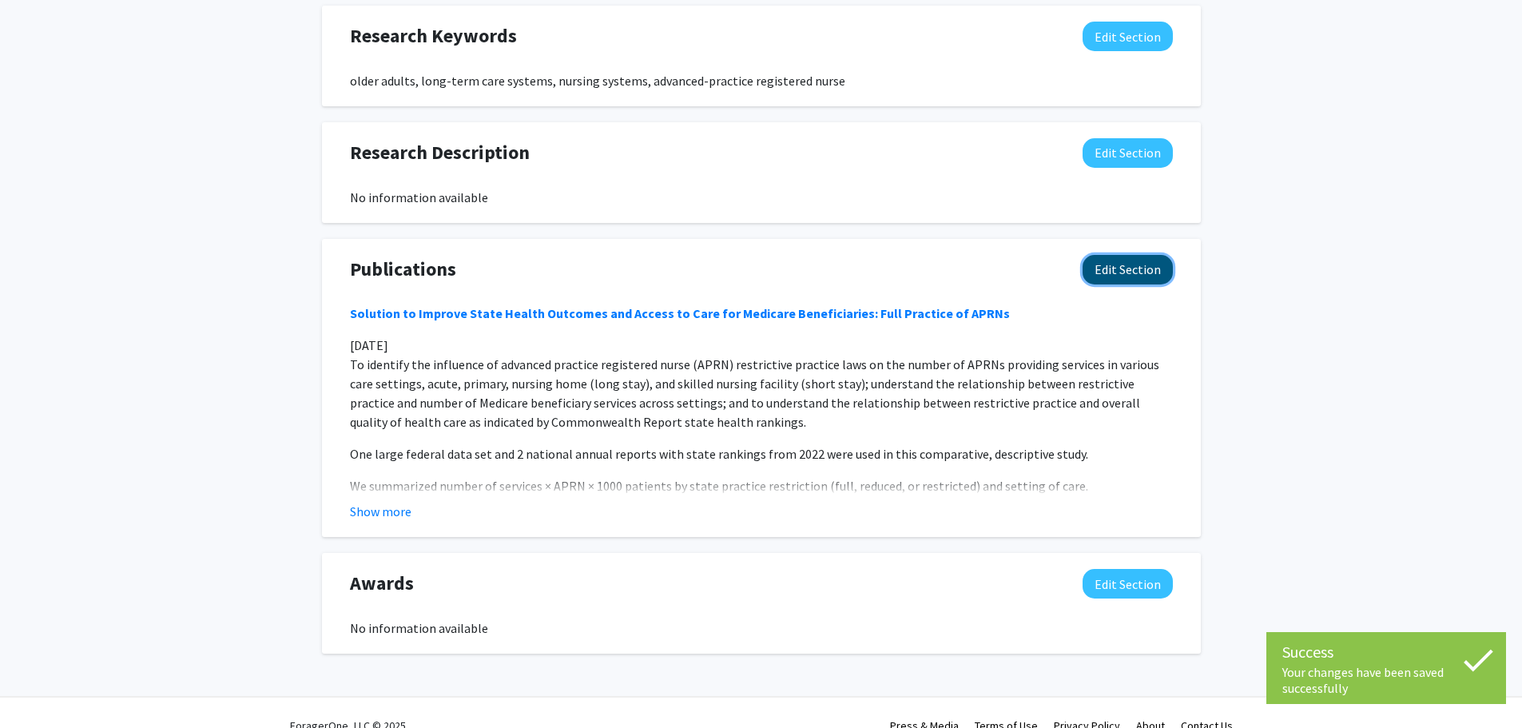
click at [1145, 270] on button "Edit Section" at bounding box center [1127, 270] width 90 height 30
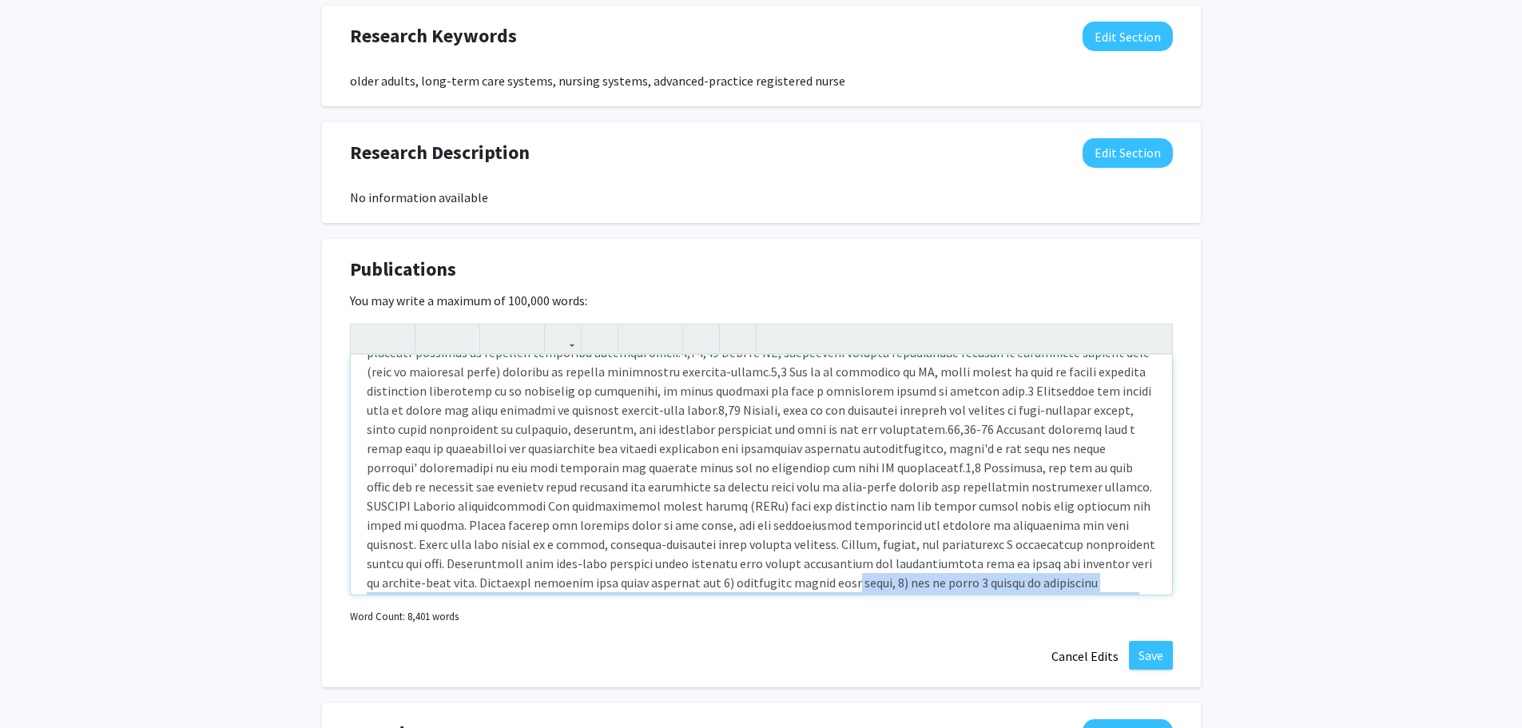
scroll to position [1052, 0]
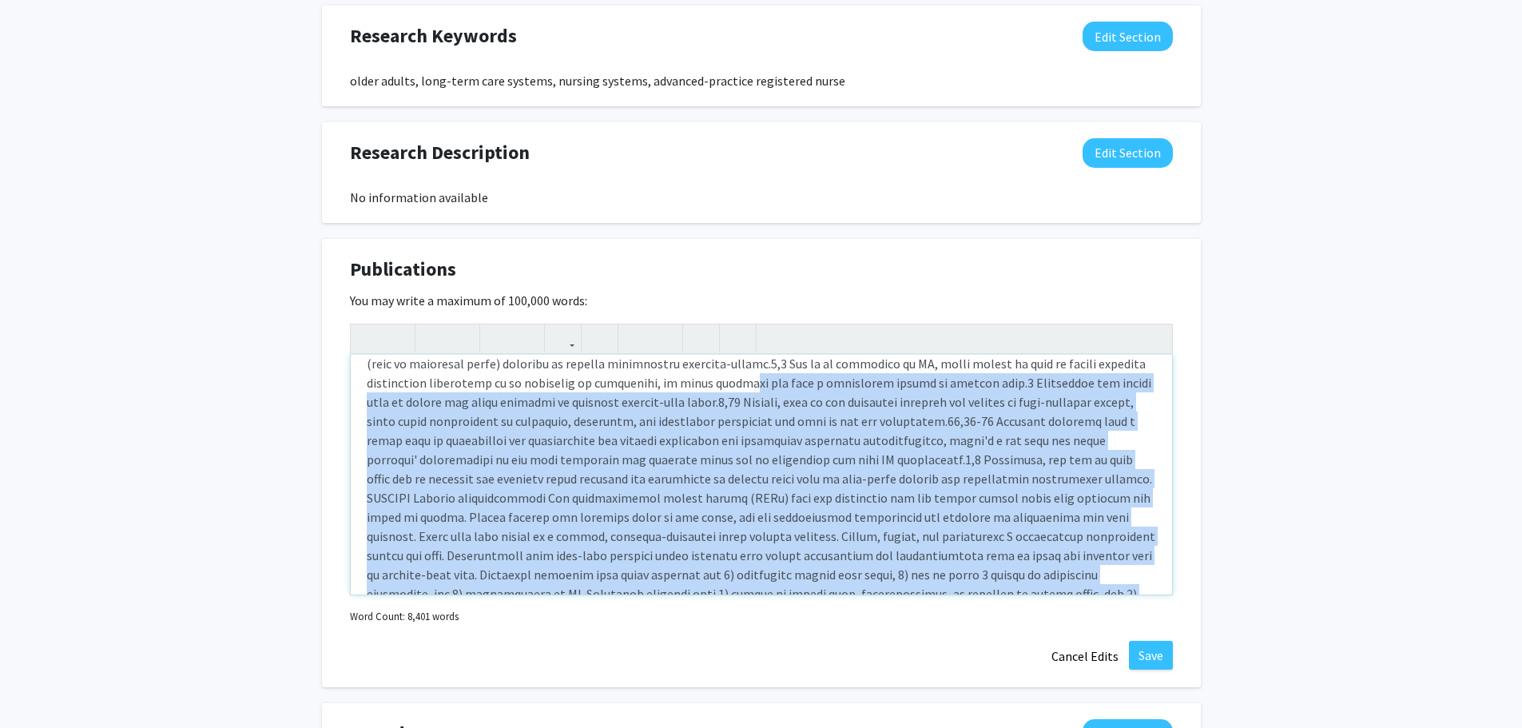
drag, startPoint x: 914, startPoint y: 517, endPoint x: 408, endPoint y: 387, distance: 522.1
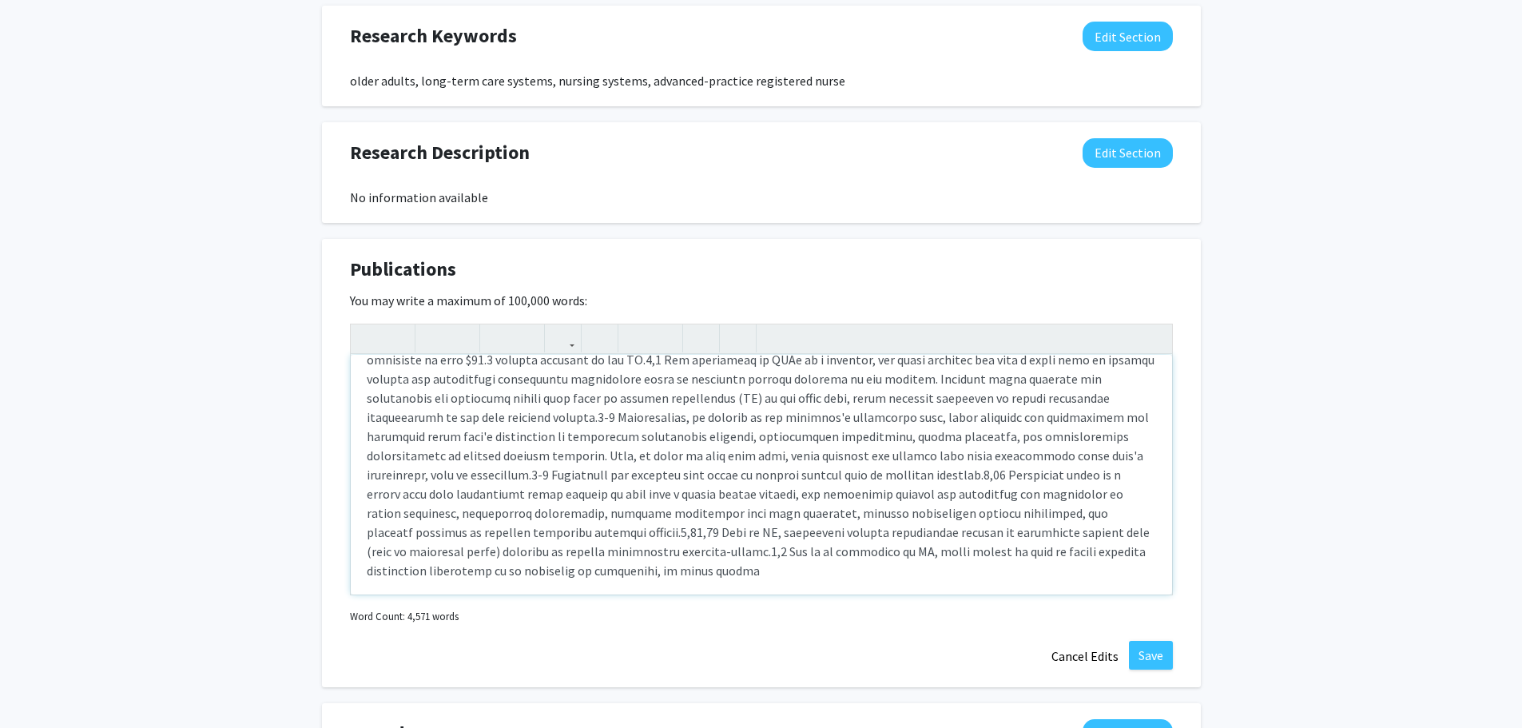
scroll to position [892, 0]
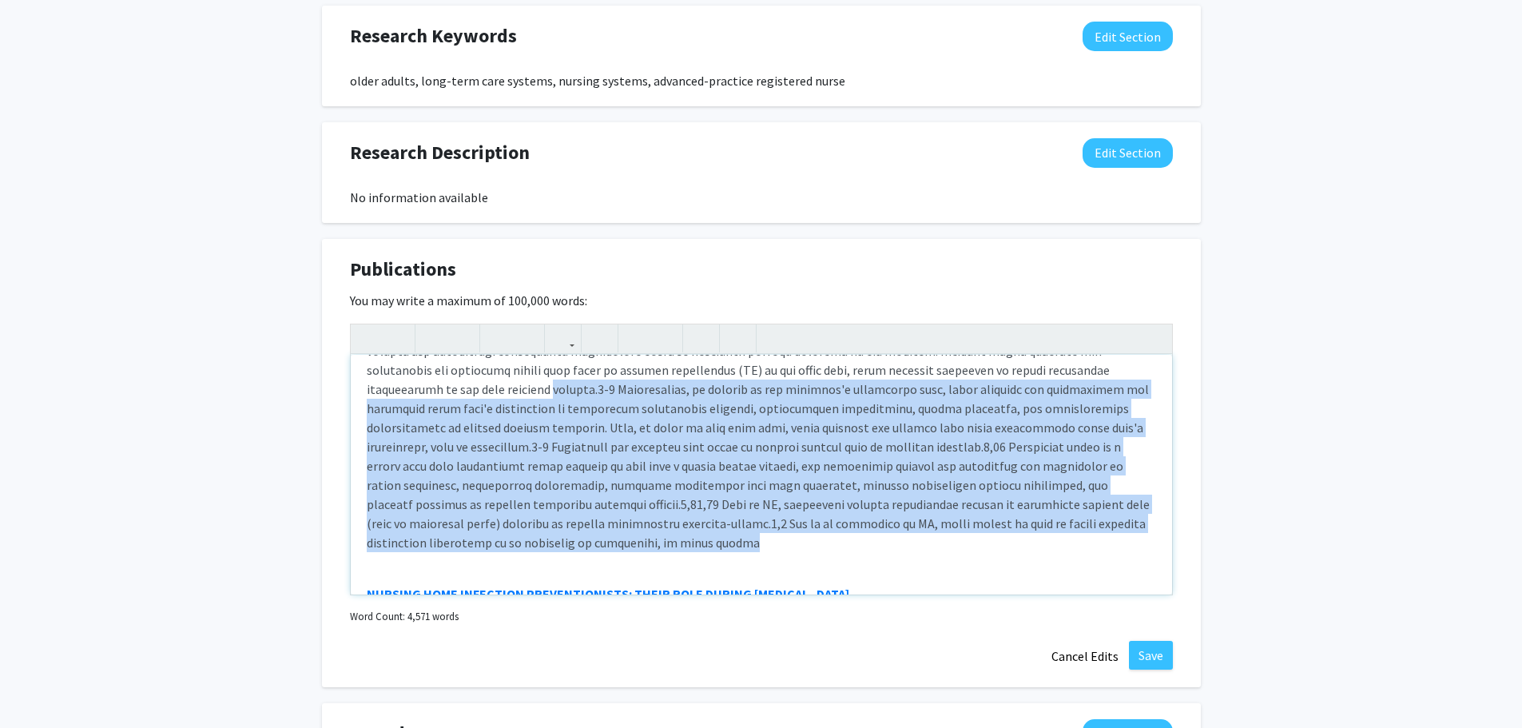
drag, startPoint x: 416, startPoint y: 550, endPoint x: 364, endPoint y: 380, distance: 177.9
click at [364, 380] on div "Solution to Improve State Health Outcomes and Access to Care for Medicare Benef…" at bounding box center [761, 475] width 821 height 240
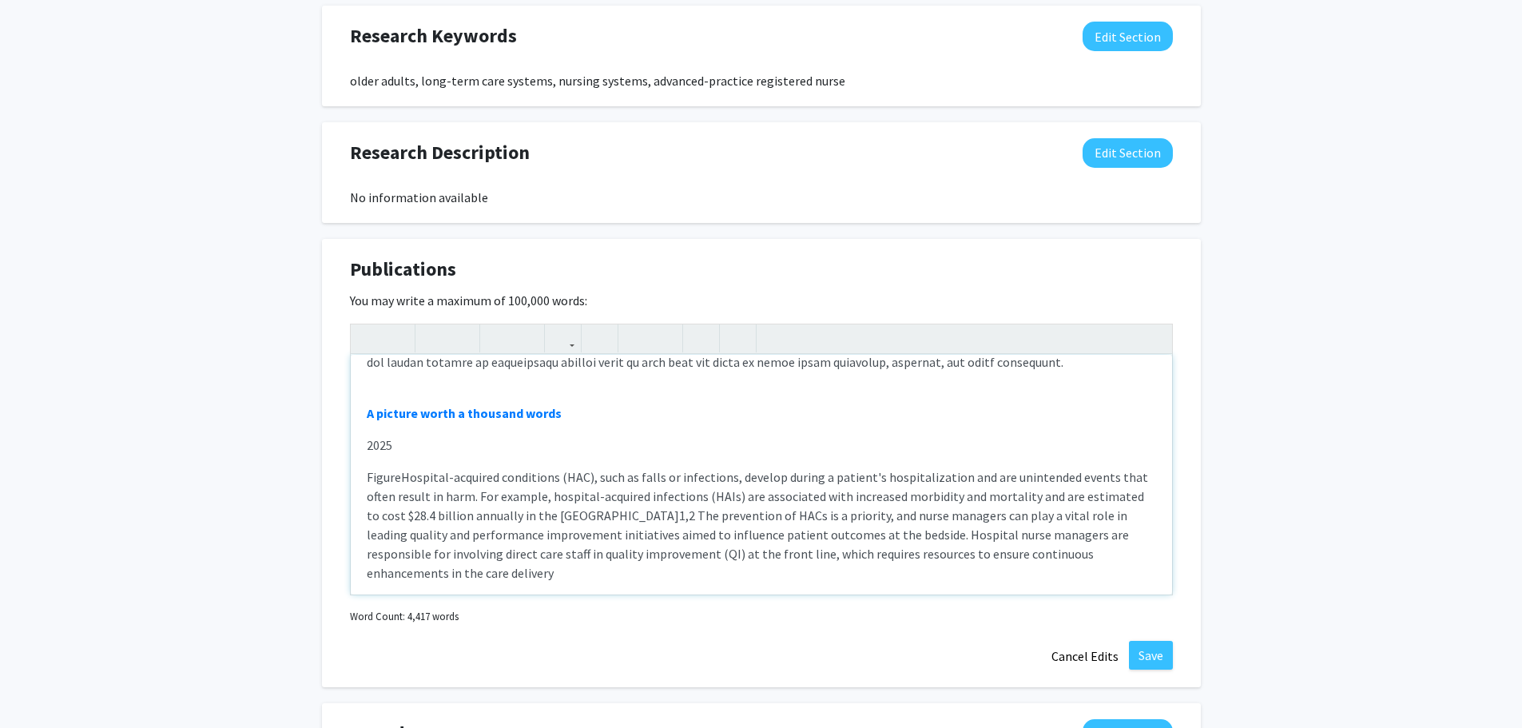
scroll to position [733, 0]
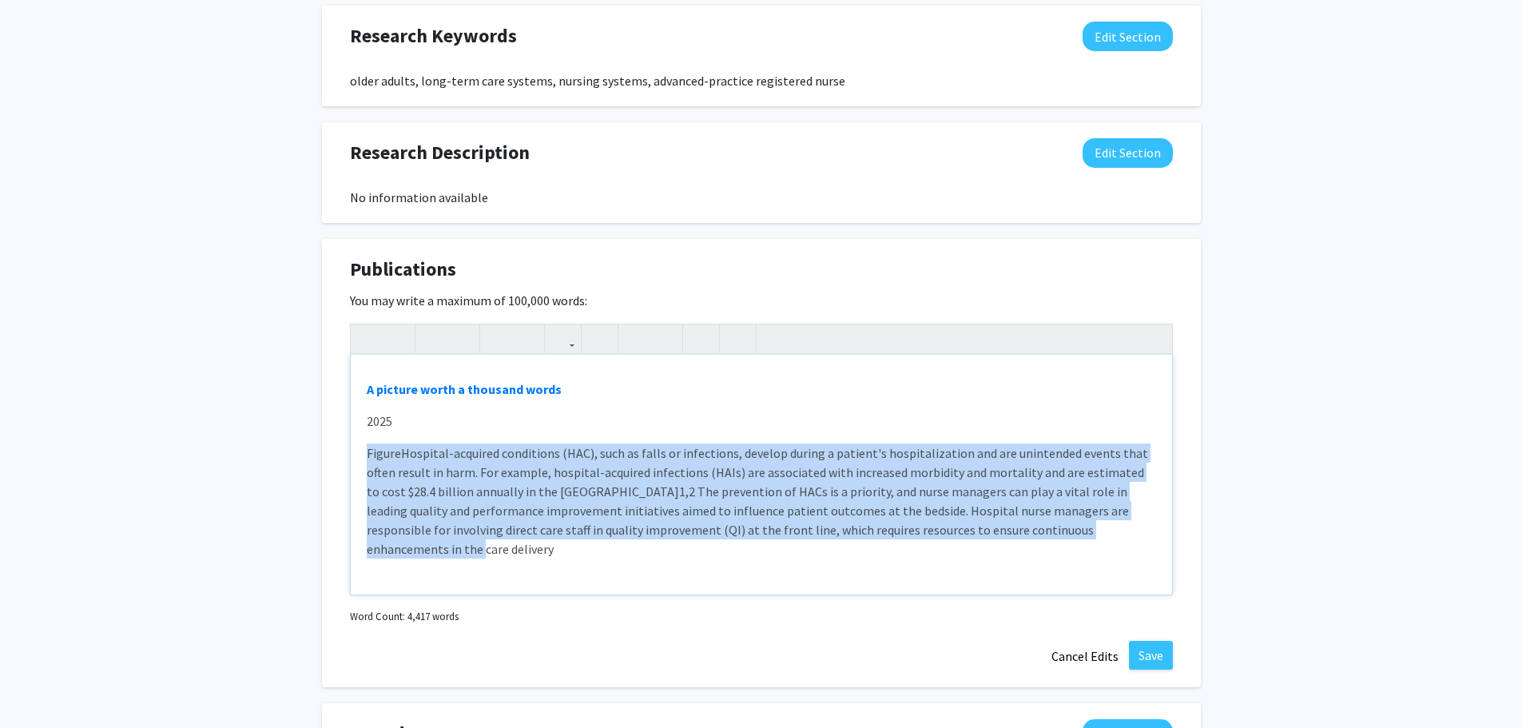
drag, startPoint x: 1137, startPoint y: 535, endPoint x: 360, endPoint y: 452, distance: 780.9
click at [360, 452] on div "Solution to Improve State Health Outcomes and Access to Care for Medicare Benef…" at bounding box center [761, 475] width 821 height 240
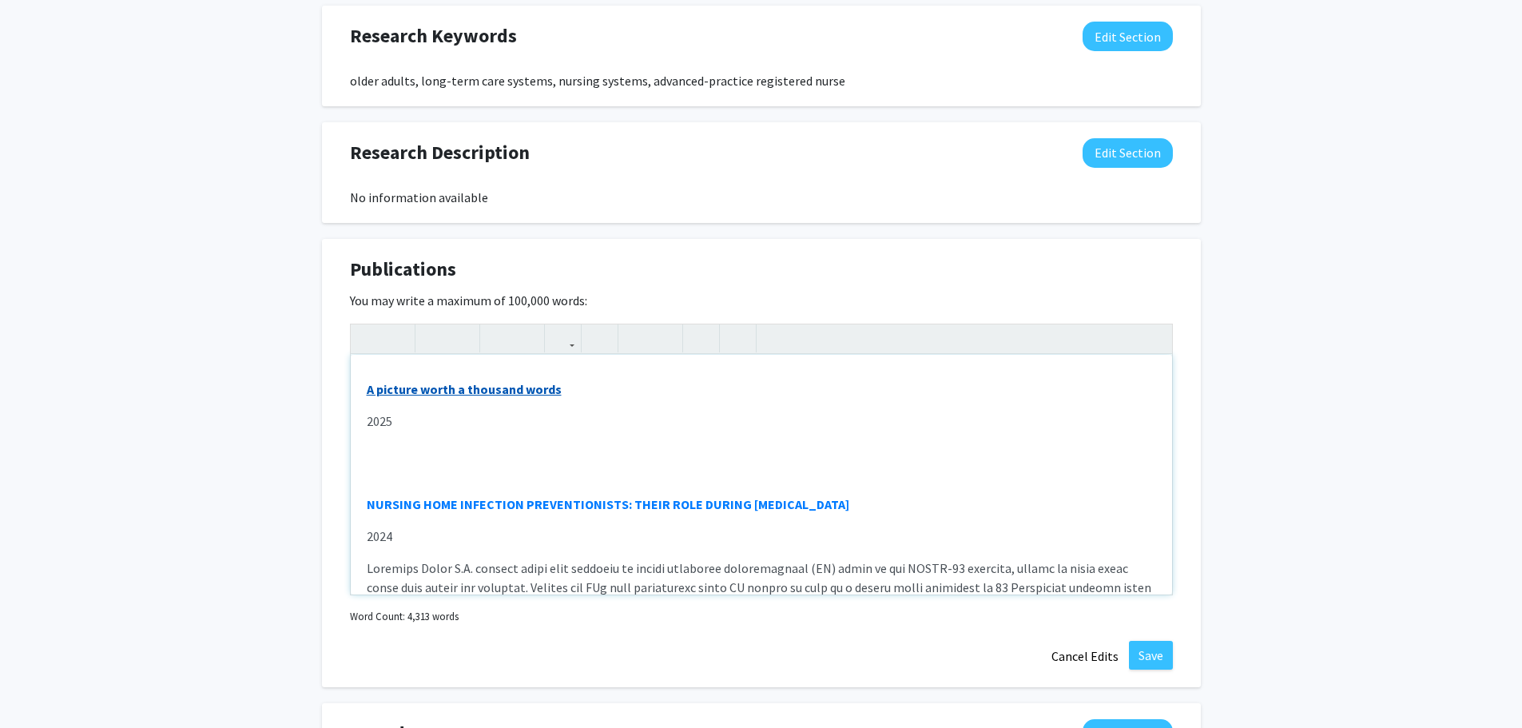
click at [498, 390] on link "A picture worth a thousand words" at bounding box center [464, 389] width 195 height 16
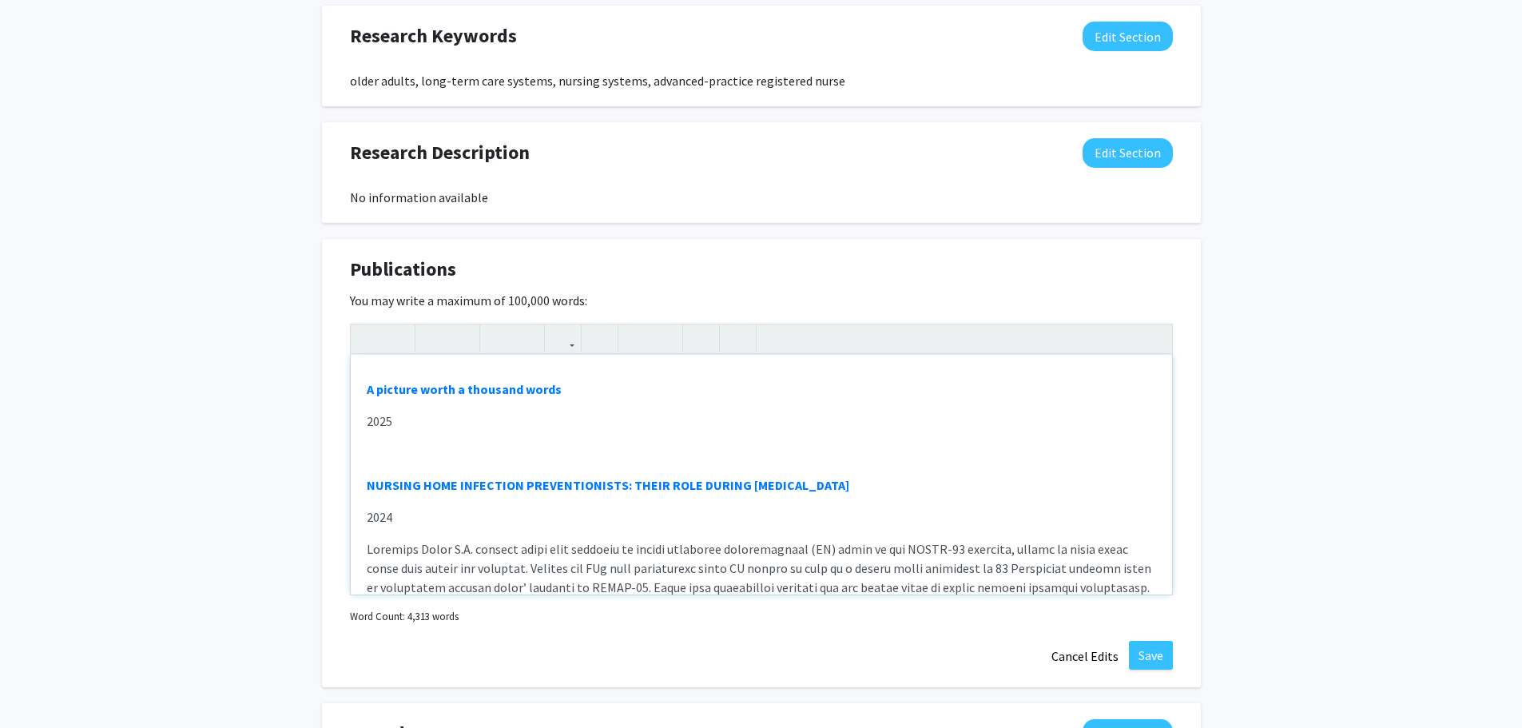
type textarea "<l><ipsumd><s amet="conse://adi.elits.doe/tempori/U5700-2084(21)12334-6/laboree…"
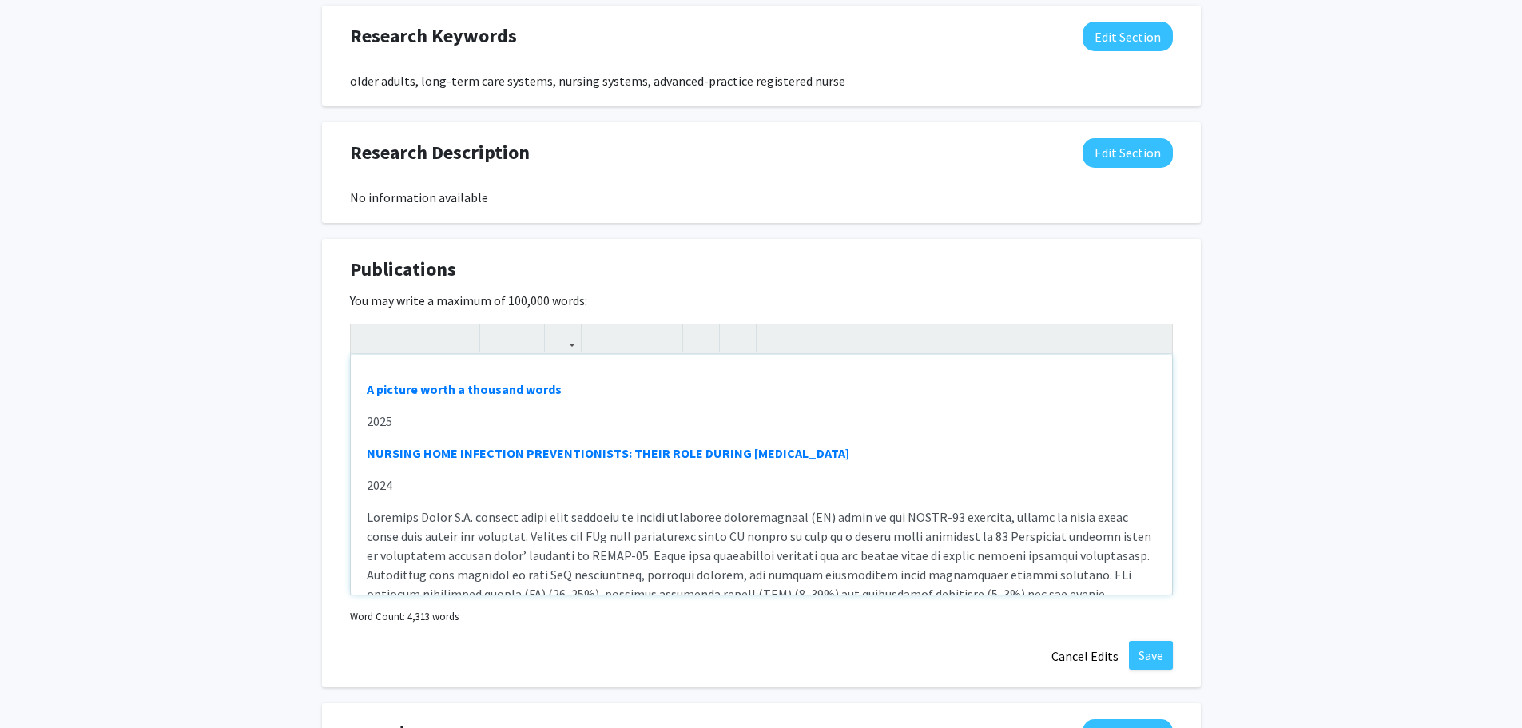
click at [697, 510] on p "Note to users with screen readers: Please deactivate our accessibility plugin f…" at bounding box center [761, 641] width 789 height 268
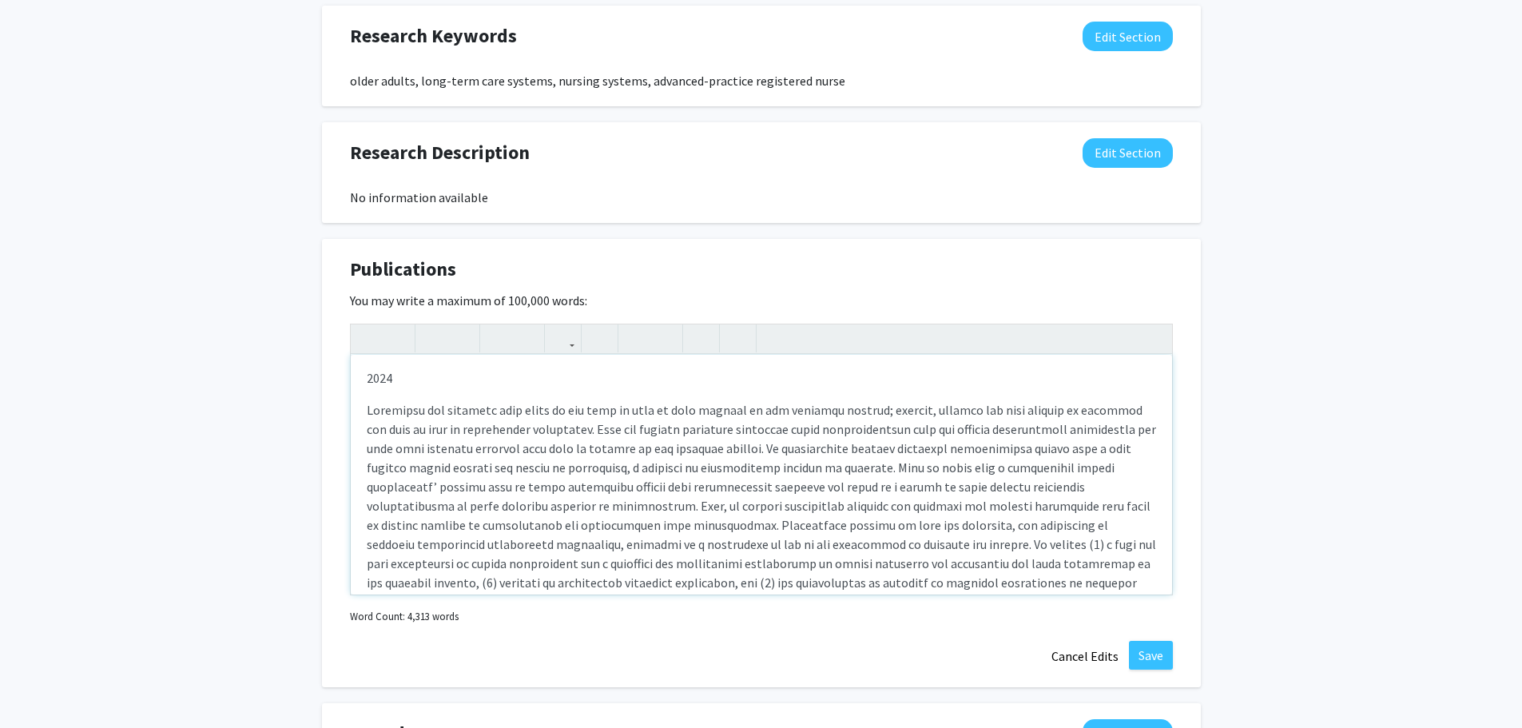
scroll to position [1851, 0]
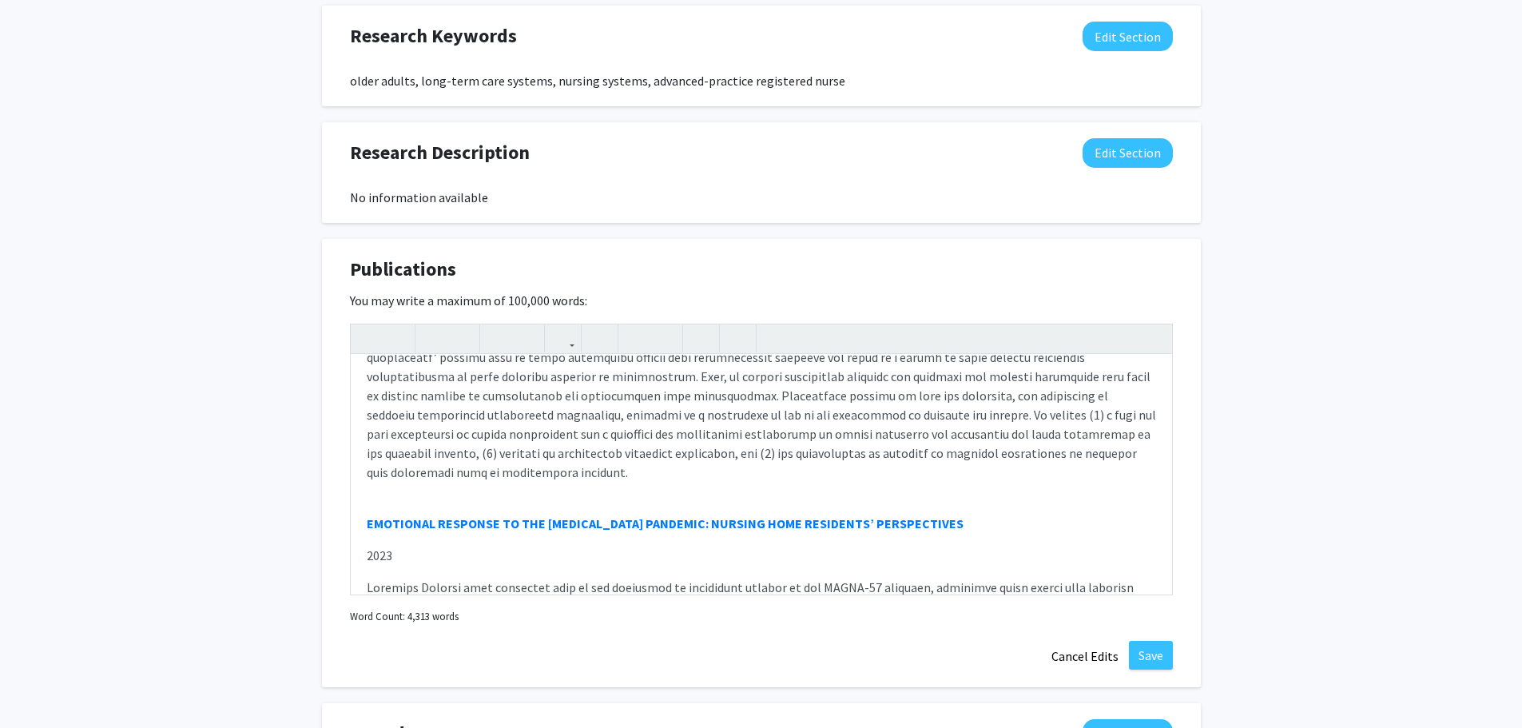
click at [1152, 638] on div "Publications Edit Section You may write a maximum of 100,000 words: Solution to…" at bounding box center [761, 463] width 879 height 449
click at [1164, 653] on button "Save" at bounding box center [1151, 655] width 44 height 29
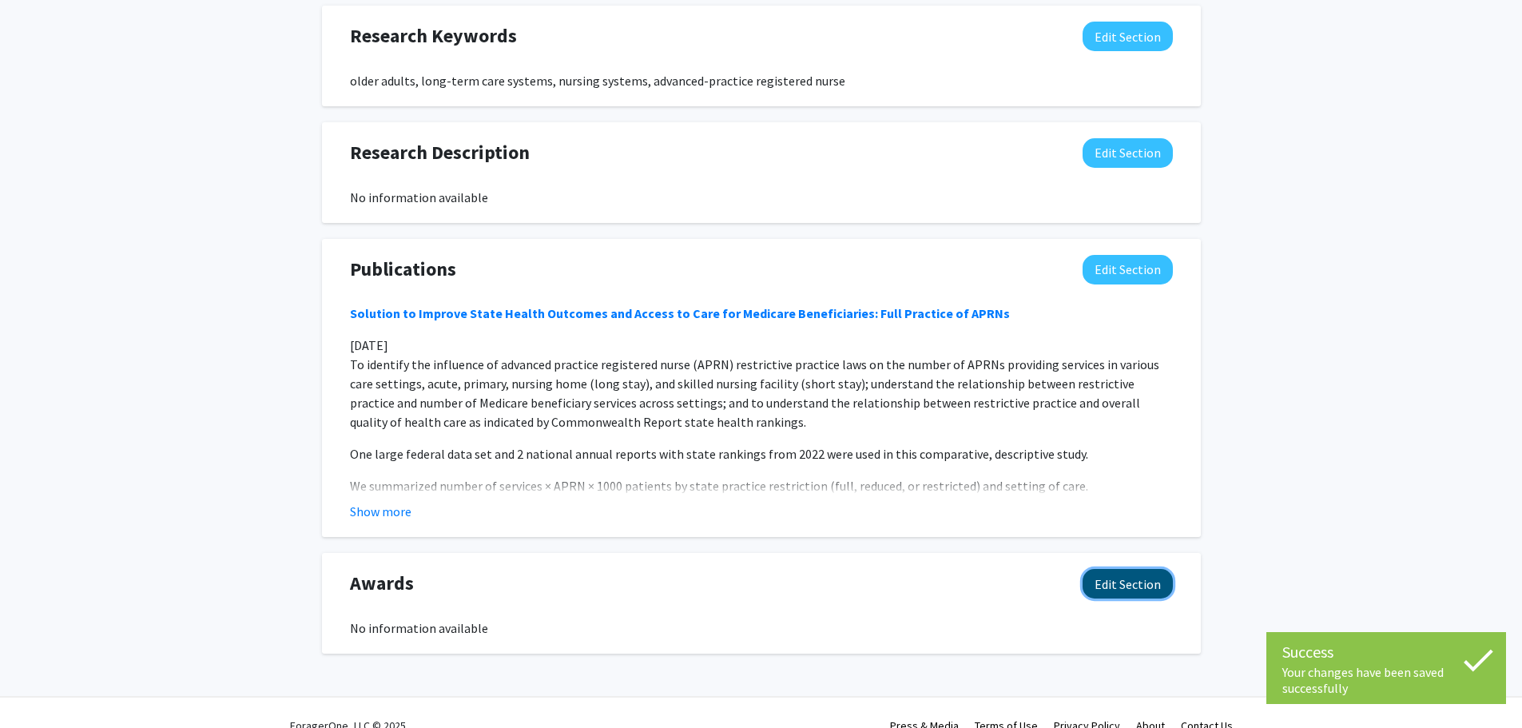
click at [1124, 584] on button "Edit Section" at bounding box center [1127, 584] width 90 height 30
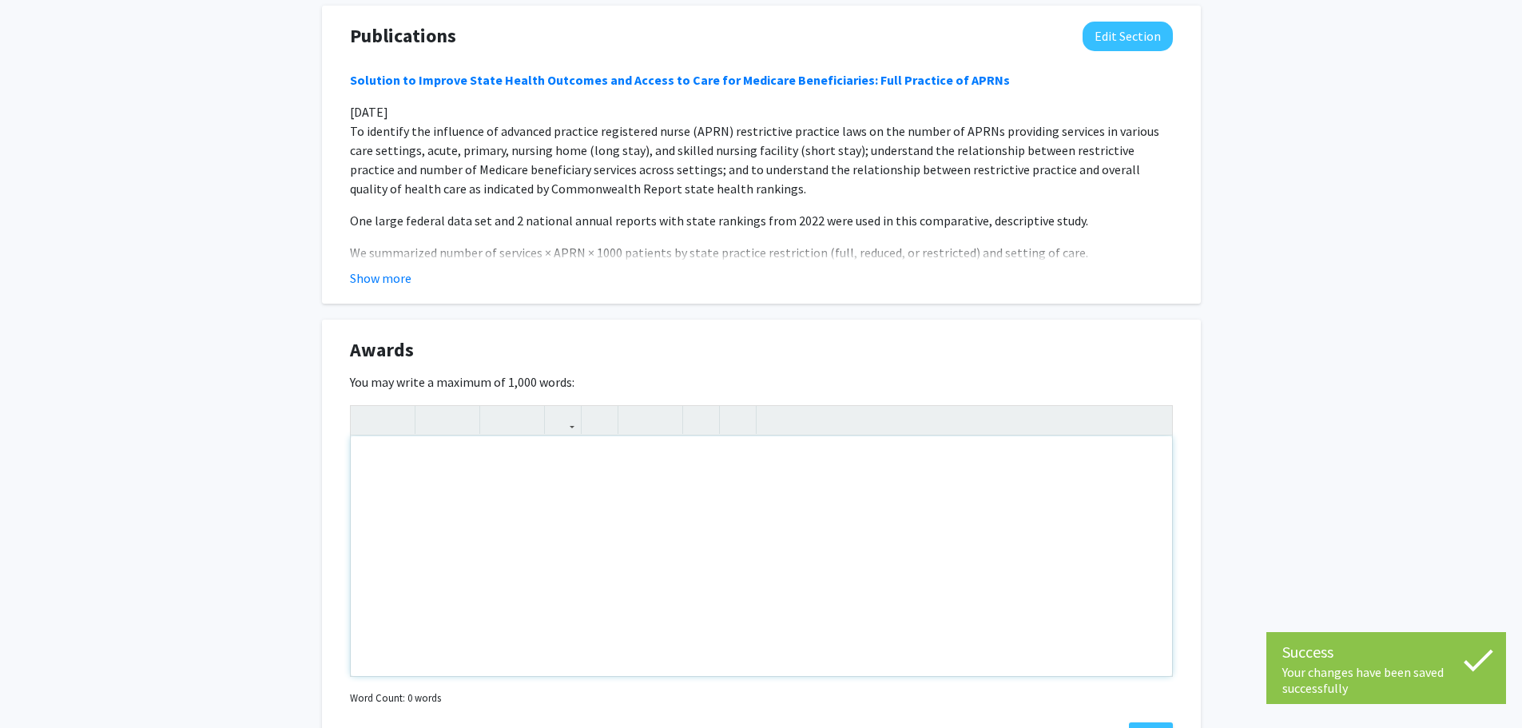
scroll to position [1278, 0]
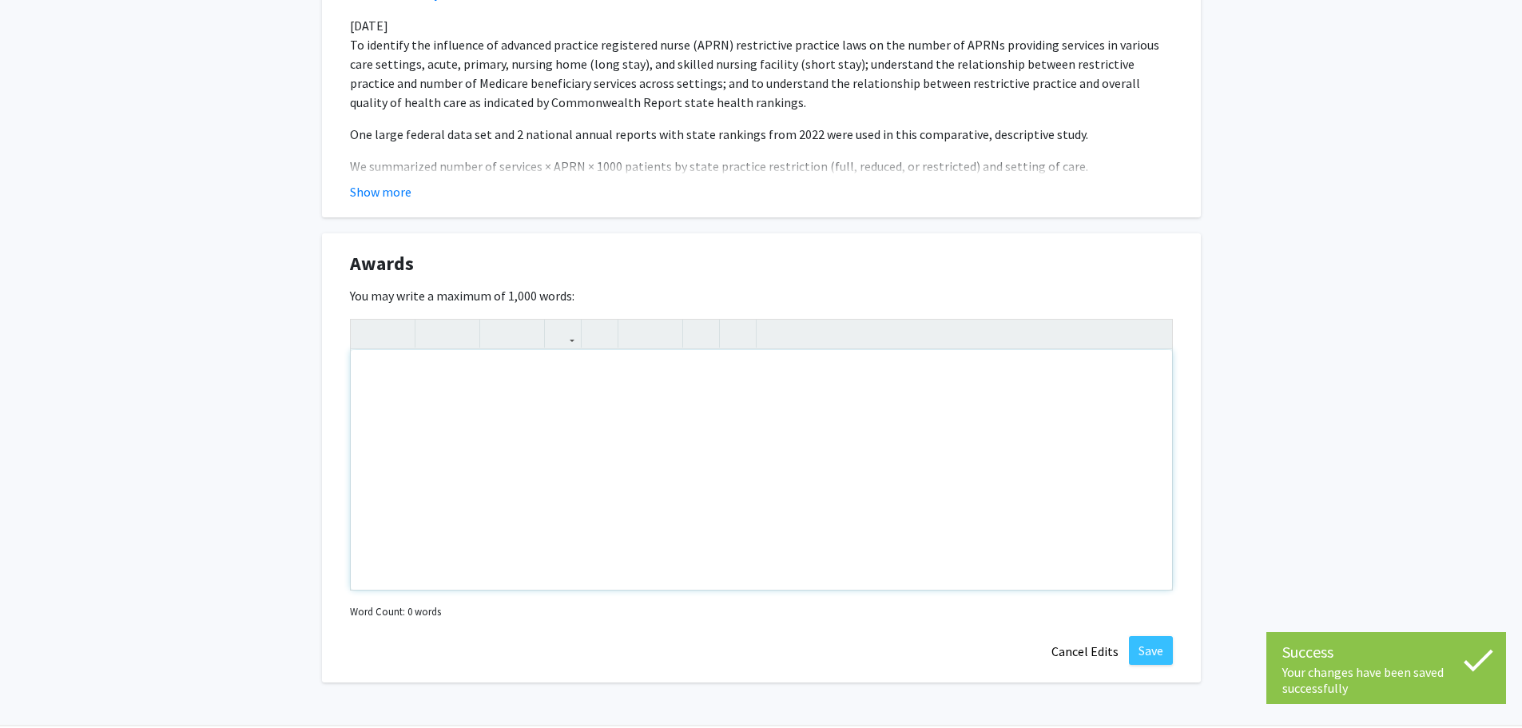
click at [619, 382] on div "Note to users with screen readers: Please deactivate our accessibility plugin f…" at bounding box center [761, 470] width 821 height 240
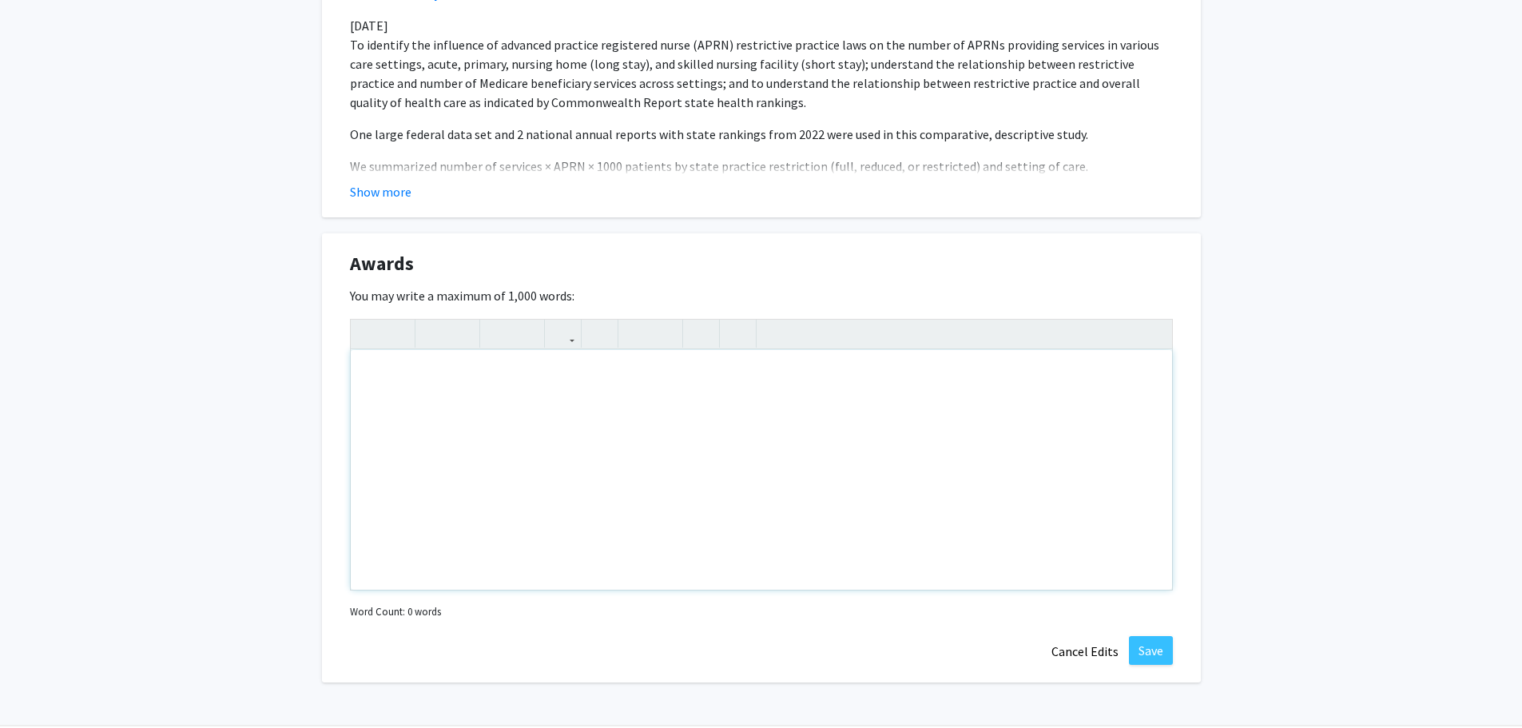
click at [437, 371] on div "Note to users with screen readers: Please deactivate our accessibility plugin f…" at bounding box center [761, 470] width 821 height 240
paste div "Note to users with screen readers: Please deactivate our accessibility plugin f…"
type textarea "<p>Learning and Expanding Abilities for Professoriate (LEAP) Cohort Fellows Pro…"
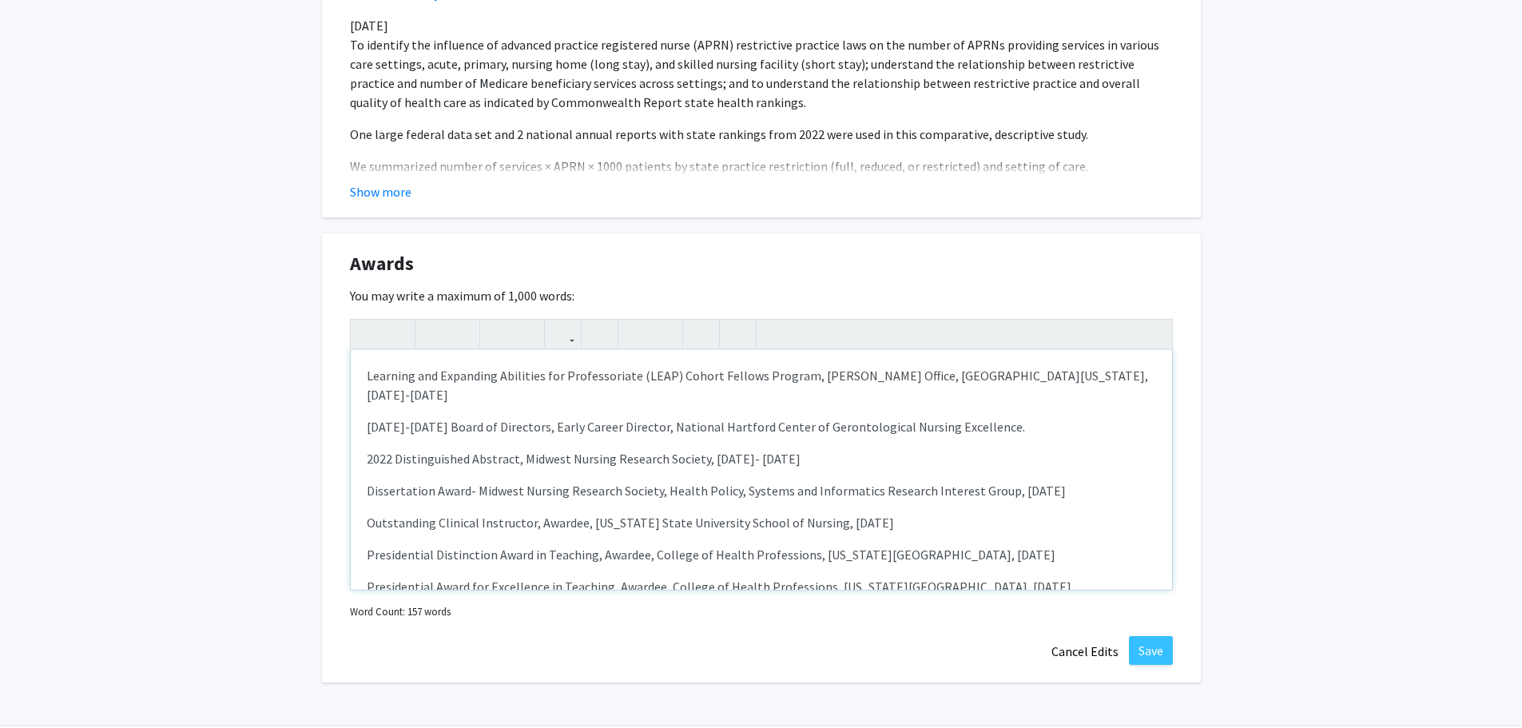
scroll to position [208, 0]
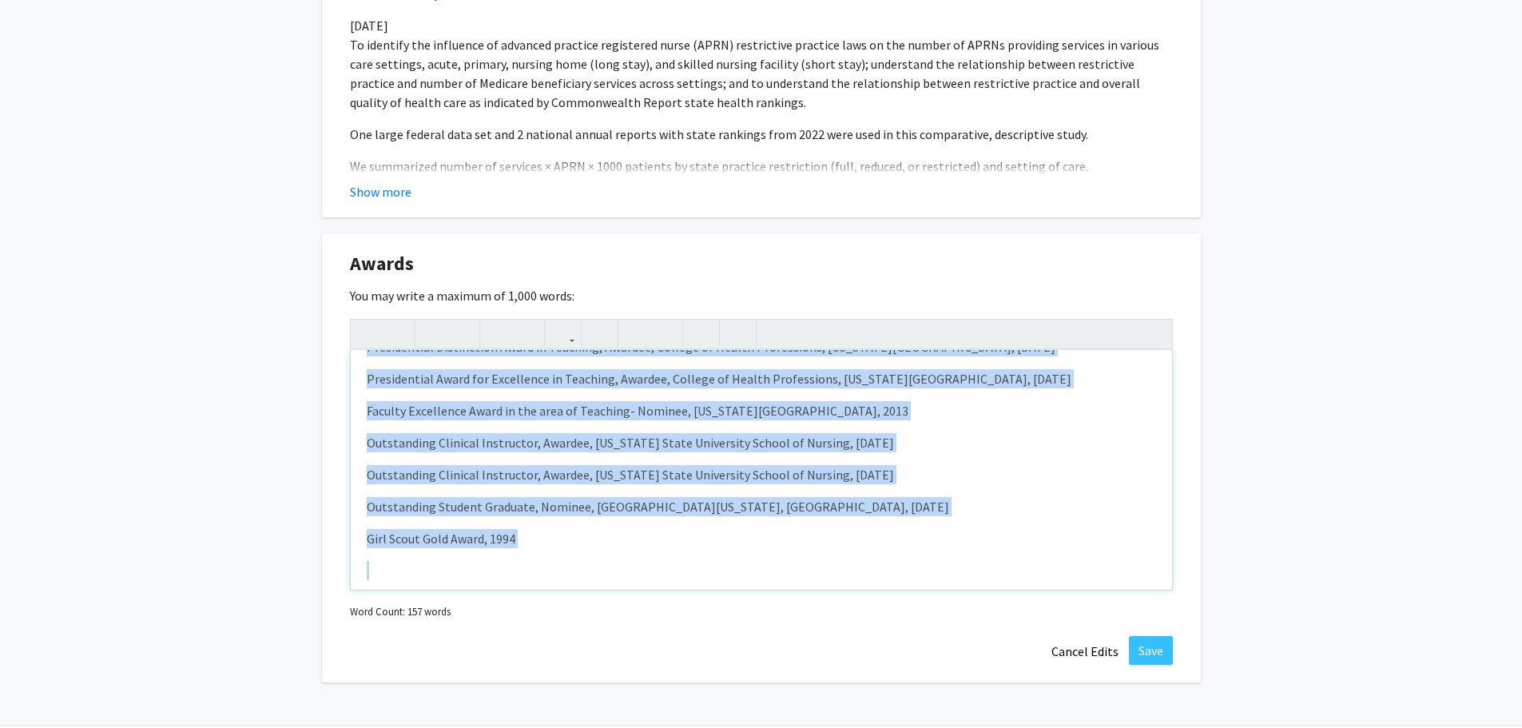
drag, startPoint x: 363, startPoint y: 371, endPoint x: 943, endPoint y: 582, distance: 616.3
click at [943, 582] on div "Learning and Expanding Abilities for Professoriate (LEAP) Cohort Fellows Progra…" at bounding box center [761, 470] width 821 height 240
click at [637, 329] on icon "button" at bounding box center [636, 333] width 14 height 26
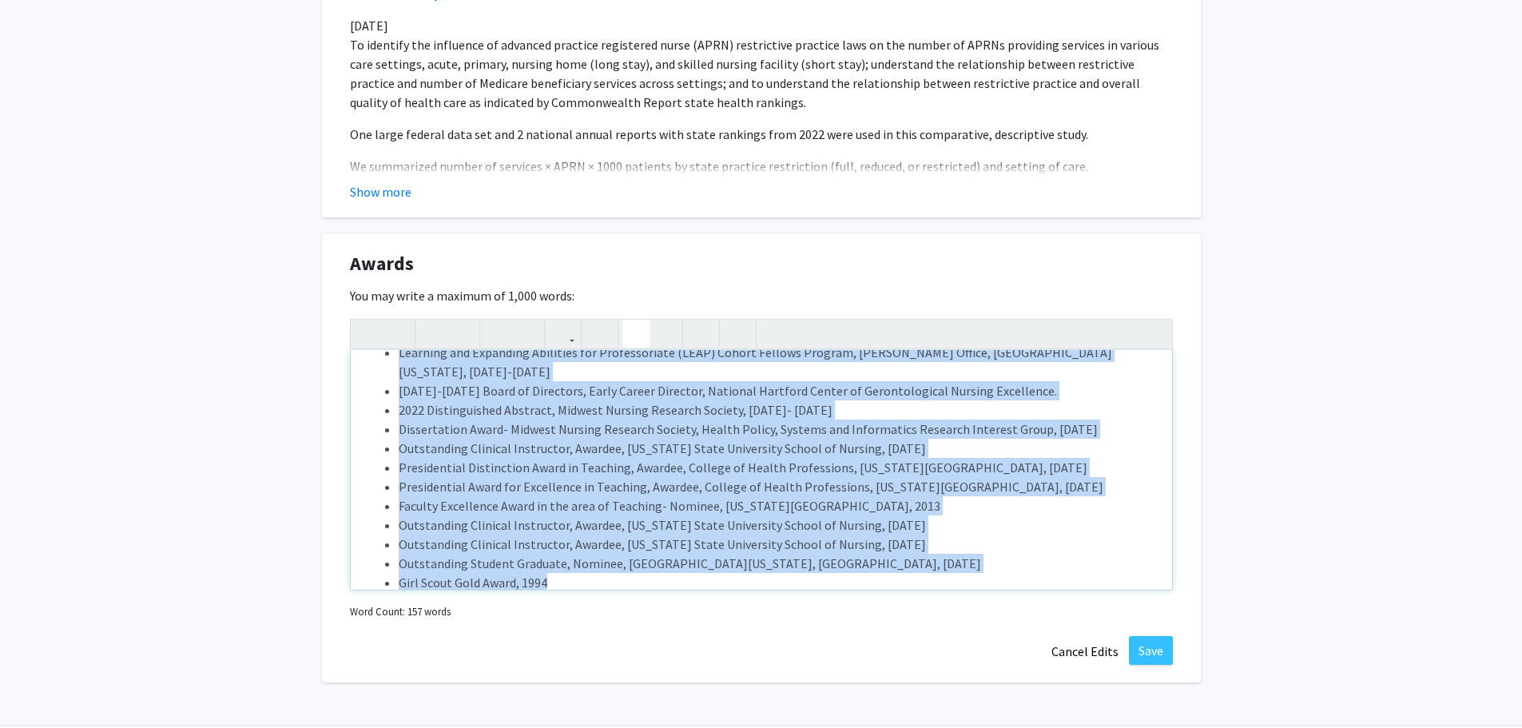
scroll to position [0, 0]
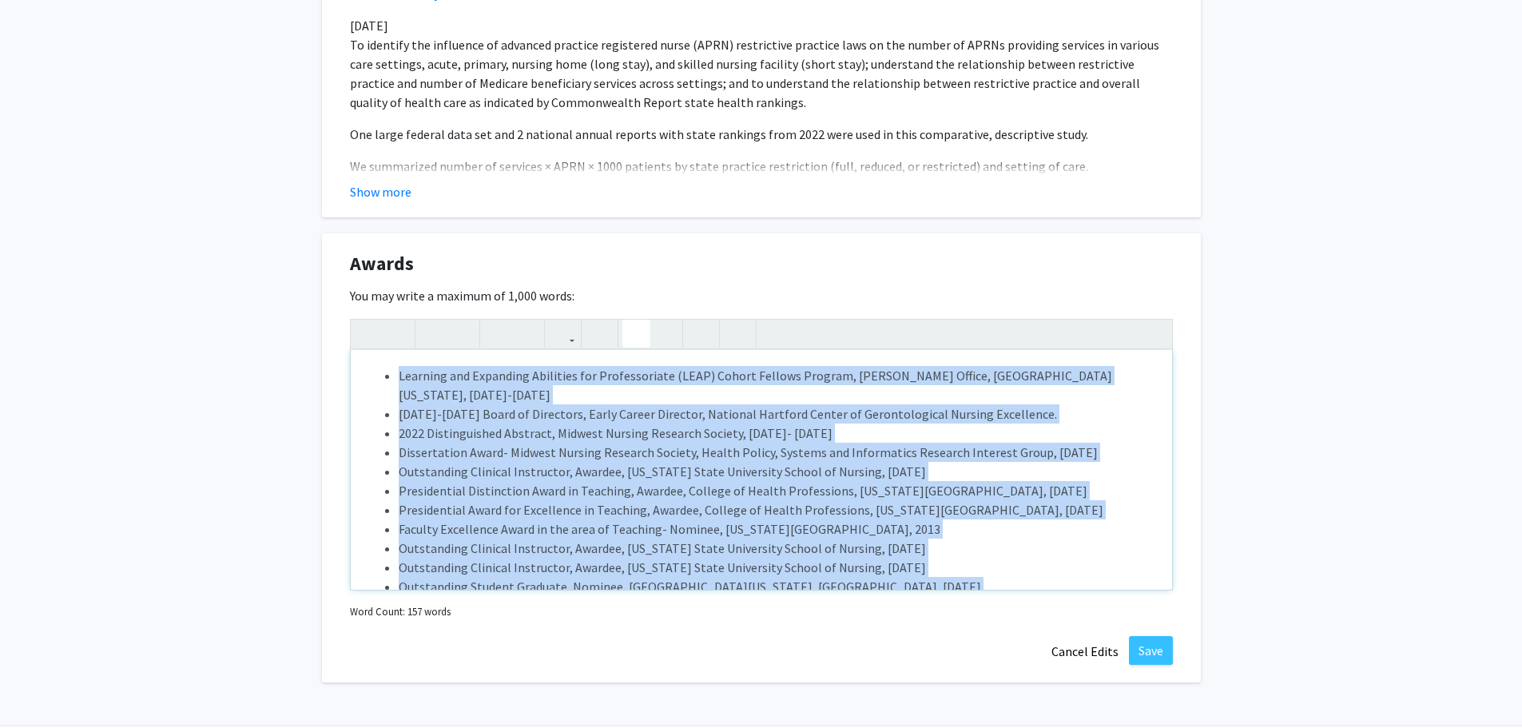
click at [478, 392] on li "Learning and Expanding Abilities for Professoriate (LEAP) Cohort Fellows Progra…" at bounding box center [777, 385] width 757 height 38
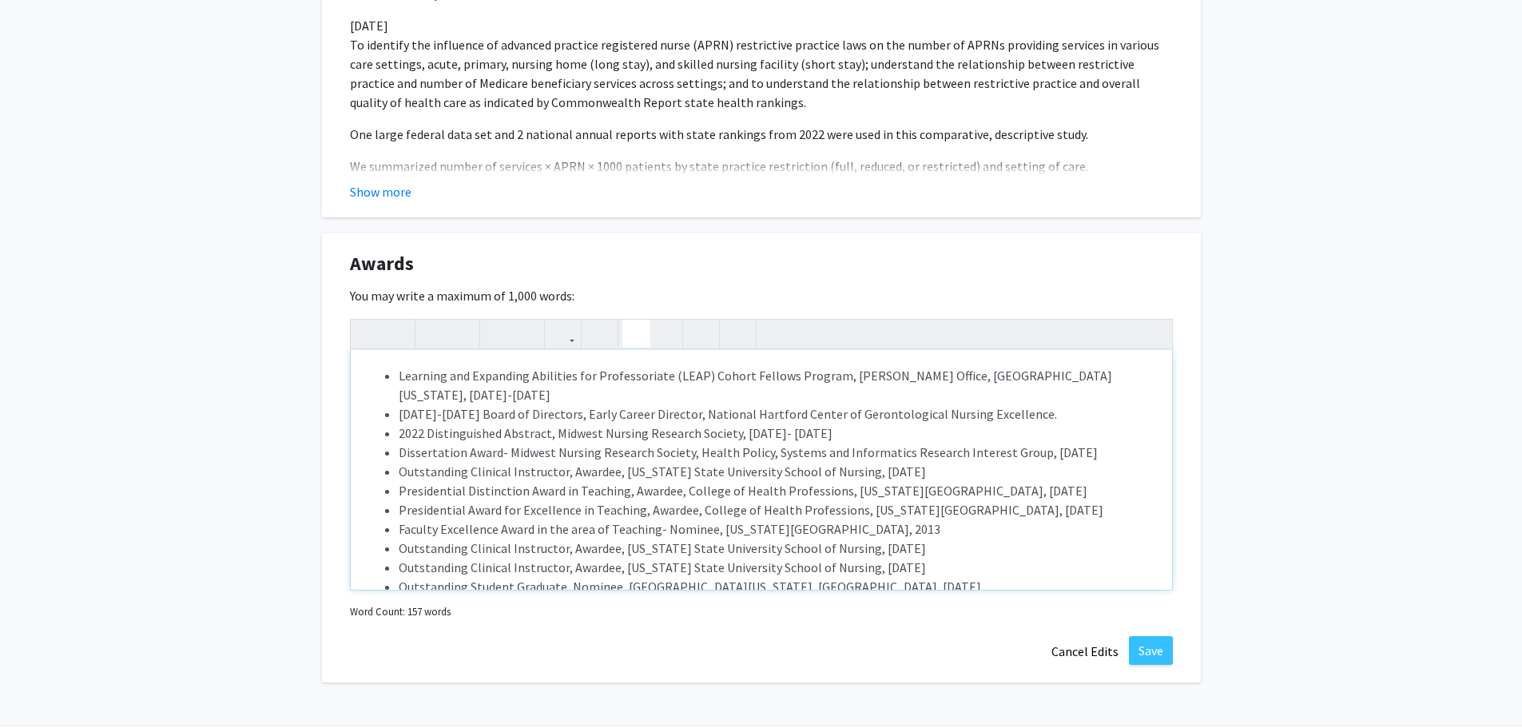
click at [442, 427] on li "2022 Distinguished Abstract, Midwest Nursing Research Society, [DATE]- [DATE]" at bounding box center [777, 432] width 757 height 19
click at [395, 379] on ul "Learning and Expanding Abilities for Professoriate (LEAP) Cohort Fellows Progra…" at bounding box center [761, 490] width 789 height 249
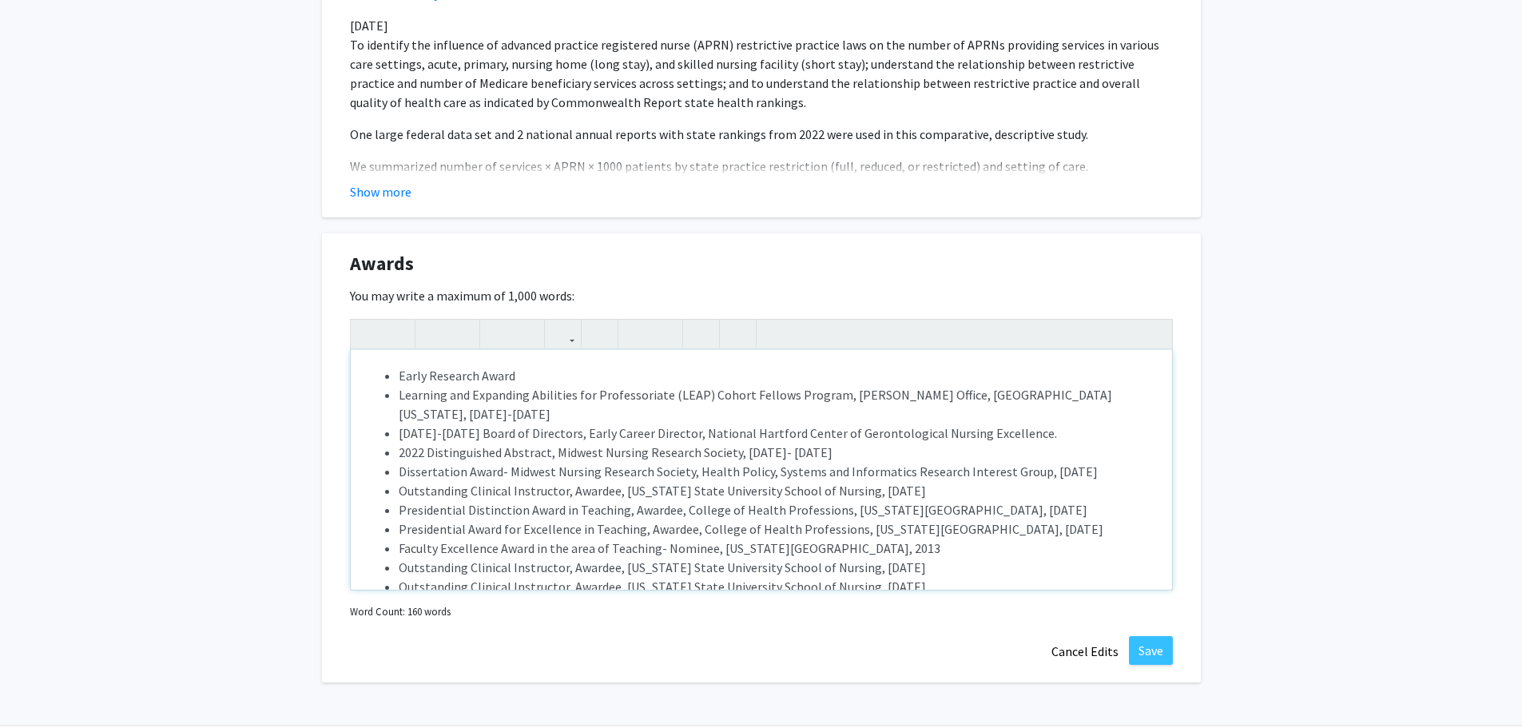
click at [451, 377] on li "Early Research Award" at bounding box center [777, 375] width 757 height 19
click at [546, 371] on li "Early Career Award" at bounding box center [777, 375] width 757 height 19
drag, startPoint x: 547, startPoint y: 452, endPoint x: 863, endPoint y: 445, distance: 315.6
click at [863, 445] on li "2022 Distinguished Abstract, Midwest Nursing Research Society, [DATE]- [DATE]" at bounding box center [777, 452] width 757 height 19
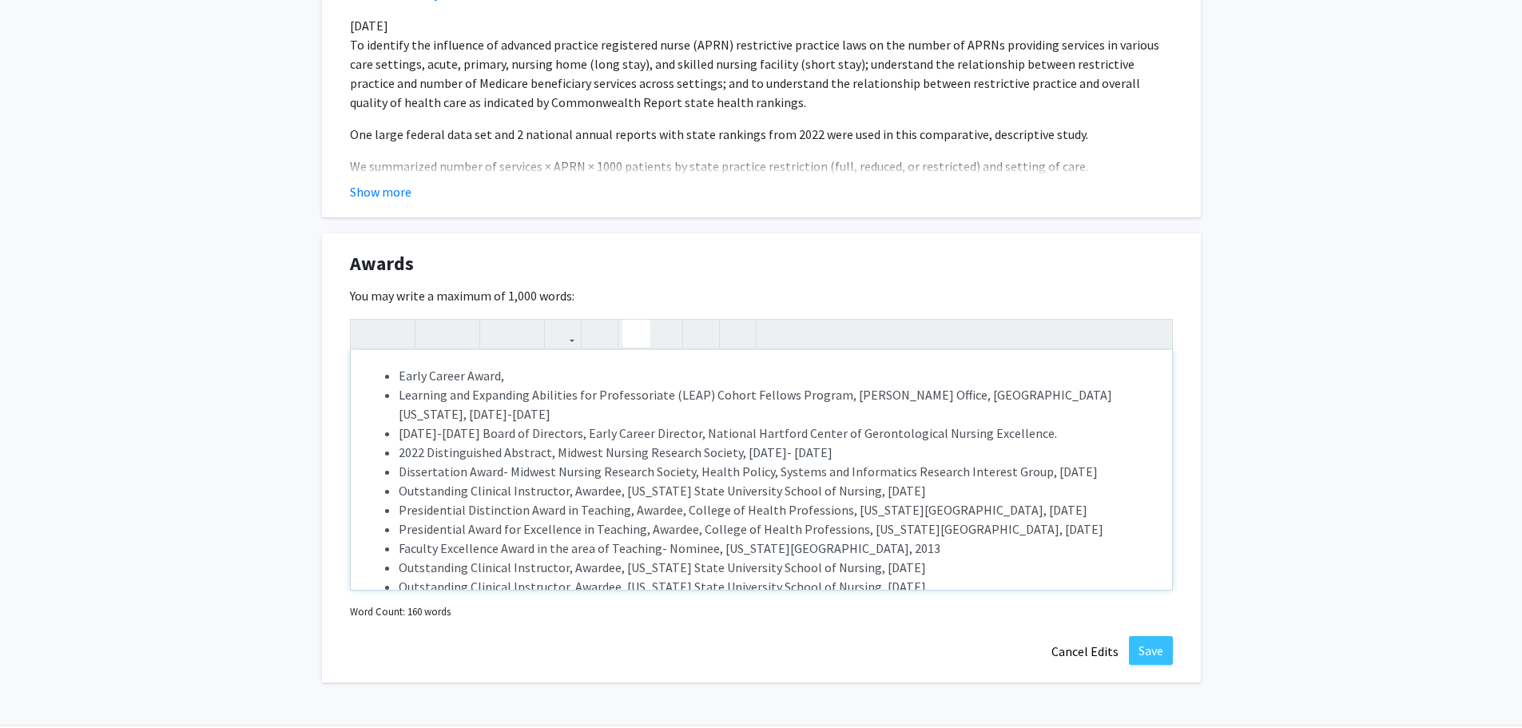
copy li ", Midwest Nursing Research Society, [DATE]- [DATE]"
click at [529, 377] on li "Early Career Award," at bounding box center [777, 375] width 757 height 19
click at [513, 376] on li "Early Career Award, , Midwest Nursing Research Society, [DATE]- [DATE]" at bounding box center [777, 375] width 757 height 19
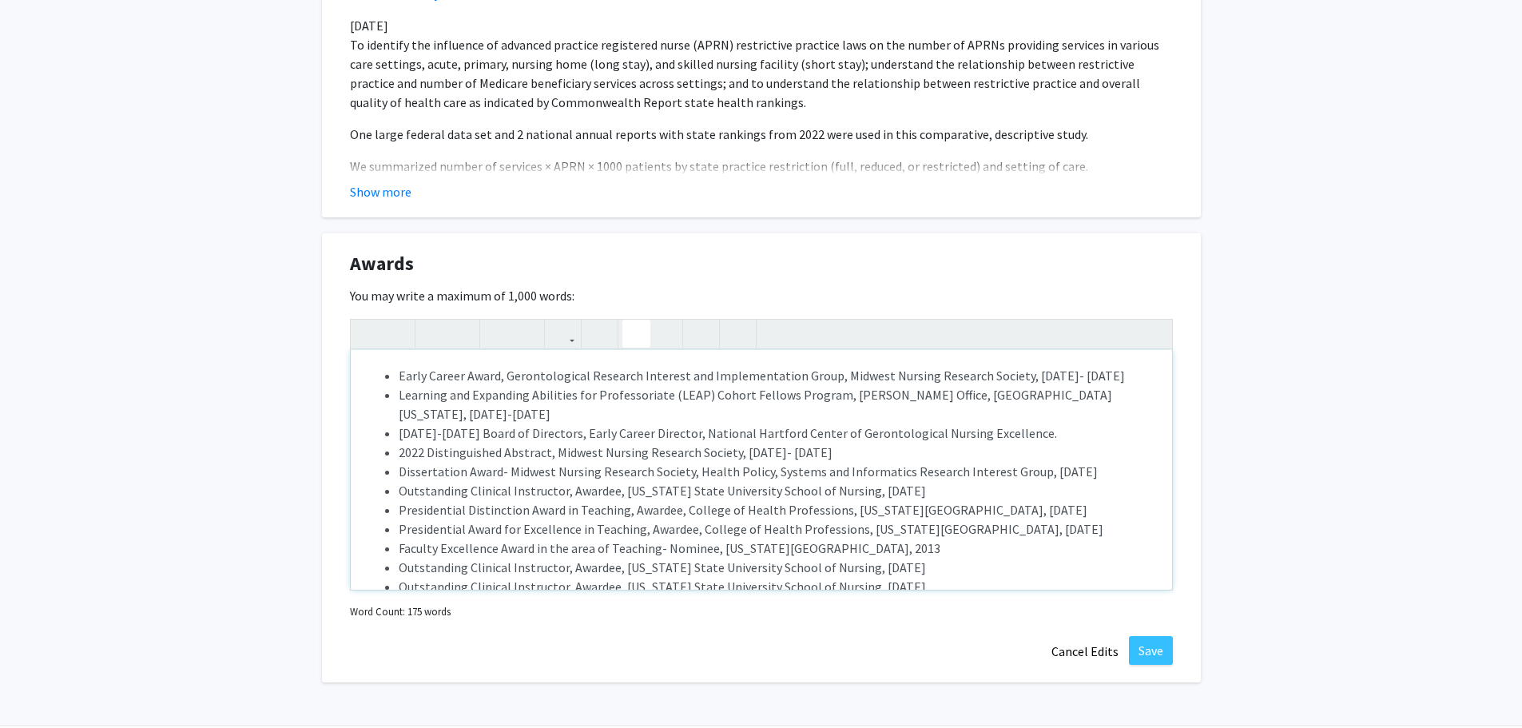
click at [1080, 386] on li "Learning and Expanding Abilities for Professoriate (LEAP) Cohort Fellows Progra…" at bounding box center [777, 404] width 757 height 38
drag, startPoint x: 1111, startPoint y: 373, endPoint x: 1054, endPoint y: 379, distance: 57.9
click at [1054, 379] on li "Early Career Award, Gerontological Research Interest and Implementation Group, …" at bounding box center [777, 375] width 757 height 19
click at [1049, 463] on li "Dissertation Award- Midwest Nursing Research Society, Health Policy, Systems an…" at bounding box center [777, 471] width 757 height 19
click at [460, 386] on li "Learning and Expanding Abilities for Professoriate (LEAP) Cohort Fellows Progra…" at bounding box center [777, 404] width 757 height 38
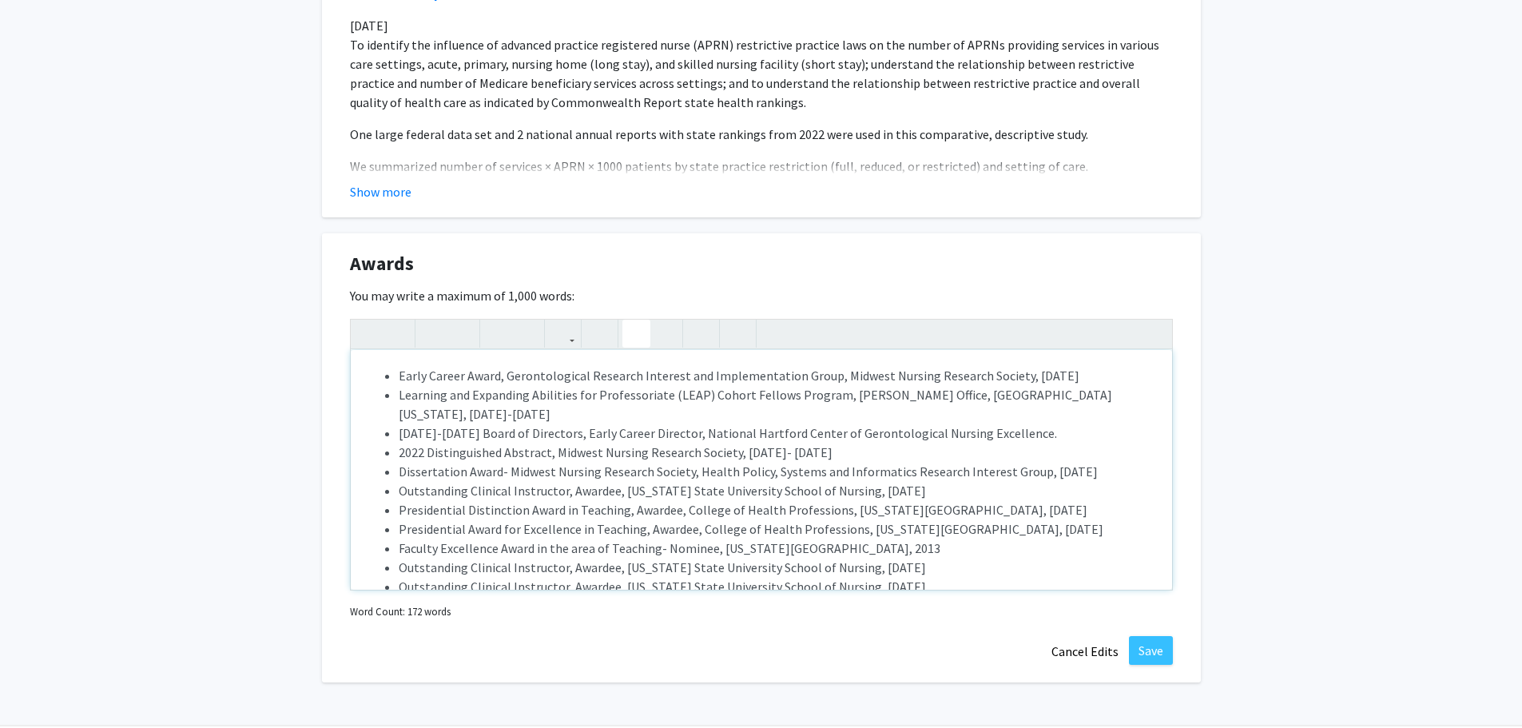
click at [399, 372] on li "Early Career Award, Gerontological Research Interest and Implementation Group, …" at bounding box center [777, 375] width 757 height 19
click at [1120, 376] on li "Early Career Award, Gerontological Research Interest and Implementation Group, …" at bounding box center [777, 375] width 757 height 19
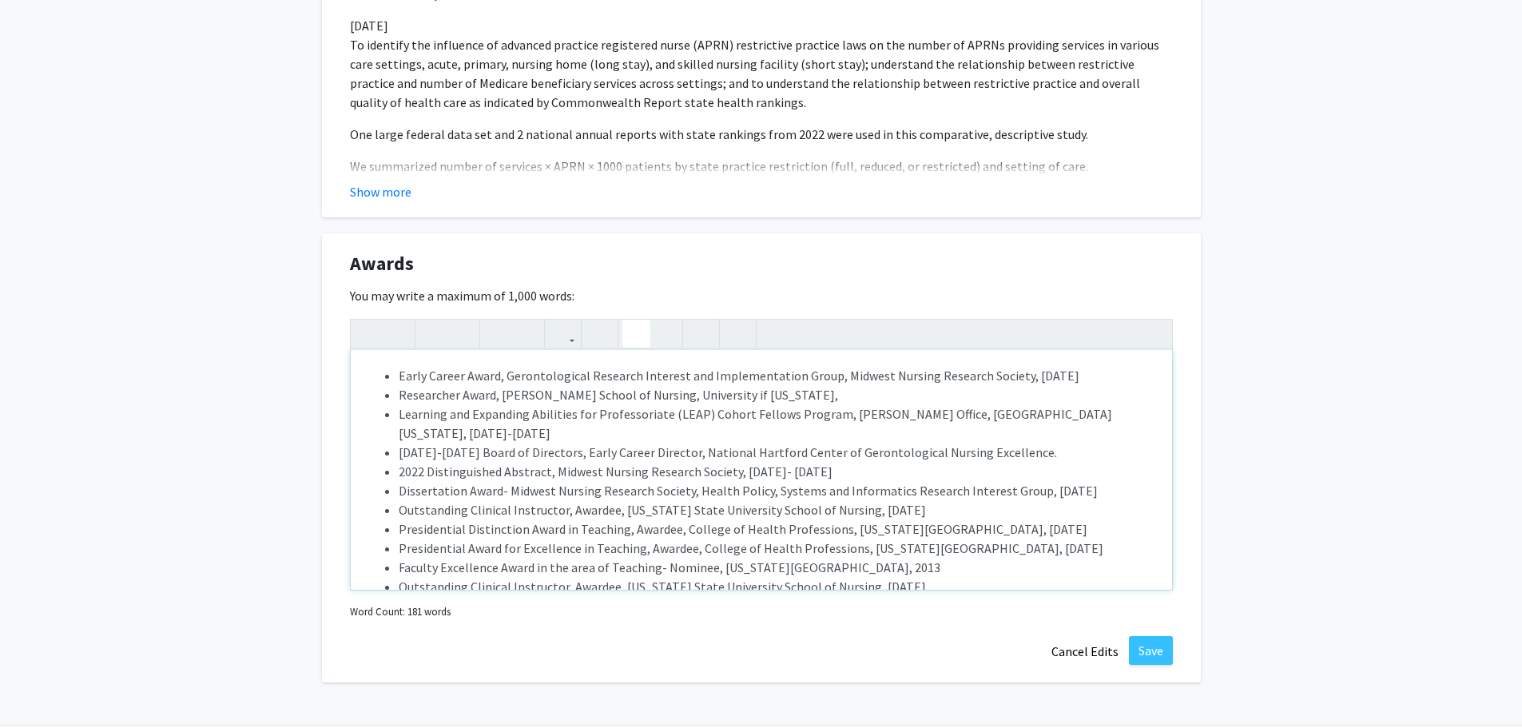
drag, startPoint x: 1120, startPoint y: 376, endPoint x: 775, endPoint y: 445, distance: 351.9
click at [862, 457] on li "[DATE]-[DATE] Board of Directors, Early Career Director, National Hartford Cent…" at bounding box center [777, 452] width 757 height 19
click at [709, 395] on li "Researcher Award, [PERSON_NAME] School of Nursing, University if [US_STATE]," at bounding box center [777, 394] width 757 height 19
click at [800, 395] on li "Researcher Award, [PERSON_NAME] School of Nursing, [GEOGRAPHIC_DATA][US_STATE]," at bounding box center [777, 394] width 757 height 19
click at [780, 391] on li "Researcher Award, [PERSON_NAME] School of Nursing, [GEOGRAPHIC_DATA][US_STATE],…" at bounding box center [777, 394] width 757 height 19
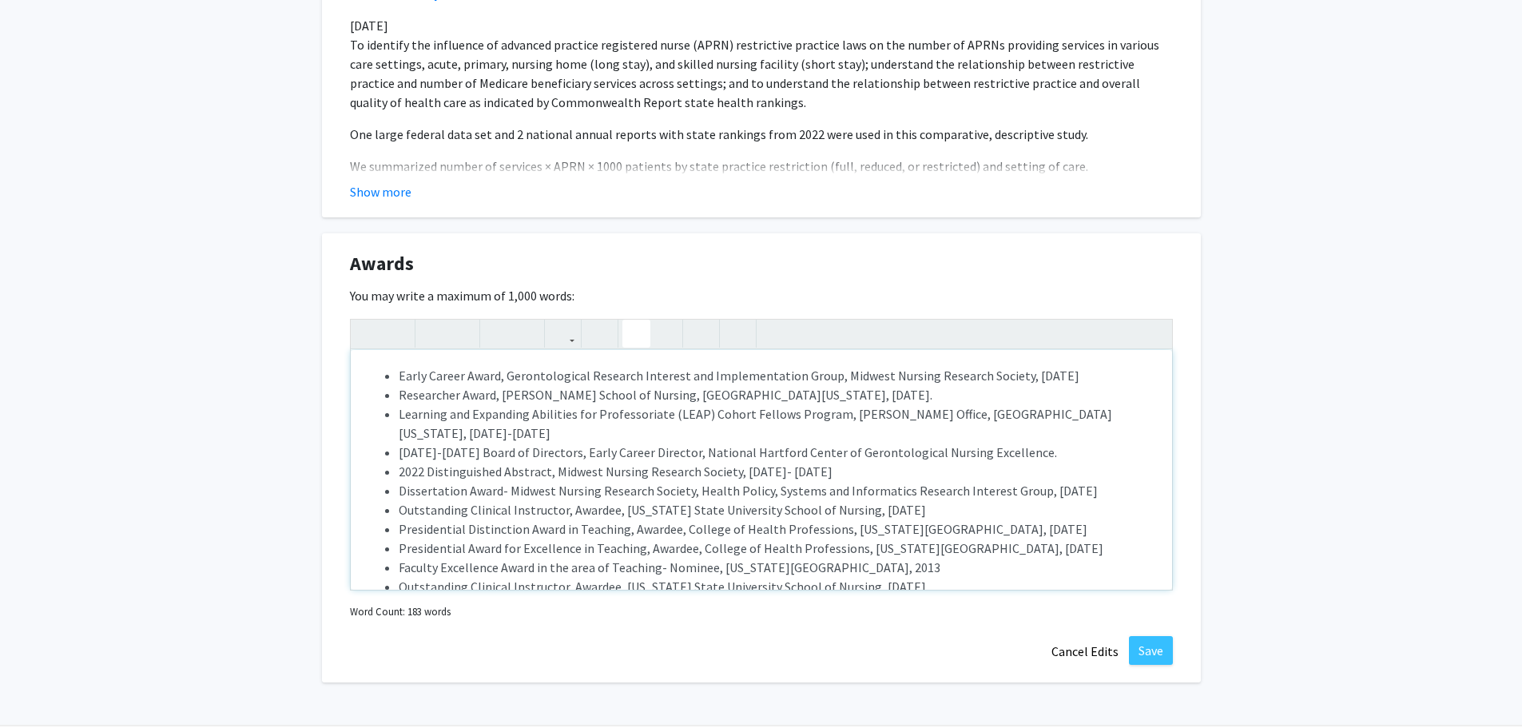
click at [757, 387] on li "Researcher Award, [PERSON_NAME] School of Nursing, [GEOGRAPHIC_DATA][US_STATE],…" at bounding box center [777, 394] width 757 height 19
drag, startPoint x: 837, startPoint y: 395, endPoint x: 760, endPoint y: 393, distance: 77.5
click at [760, 393] on li "Researcher Award, [PERSON_NAME] School of Nursing, University of [US_STATE] Alu…" at bounding box center [777, 394] width 757 height 19
click at [634, 392] on li "Researcher Award, [PERSON_NAME] School of Nursing, [GEOGRAPHIC_DATA][US_STATE] …" at bounding box center [777, 394] width 757 height 19
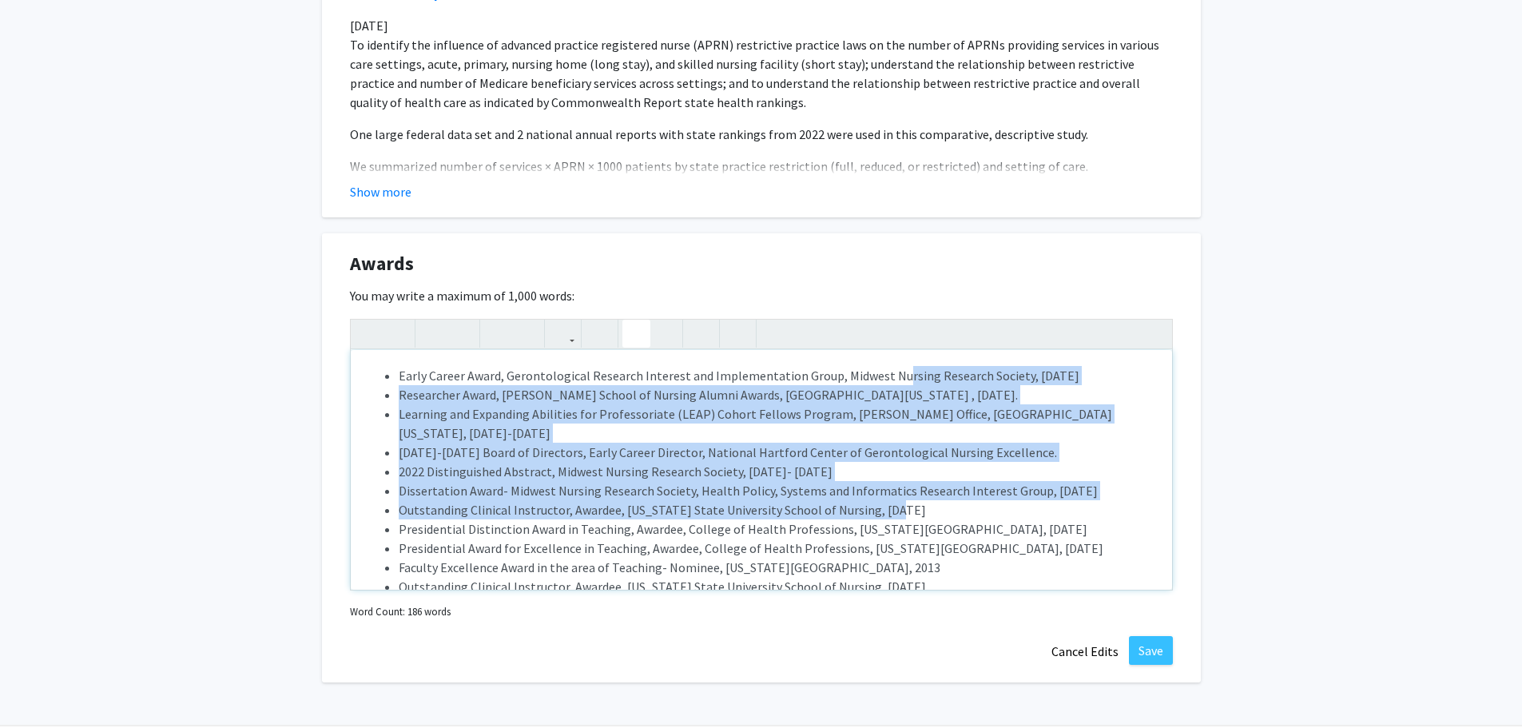
drag, startPoint x: 892, startPoint y: 366, endPoint x: 1054, endPoint y: 502, distance: 210.9
click at [1054, 502] on ul "Early Career Award, Gerontological Research Interest and Implementation Group, …" at bounding box center [761, 510] width 789 height 288
click at [1054, 502] on li "Outstanding Clinical Instructor, Awardee, [US_STATE] State University School of…" at bounding box center [777, 509] width 757 height 19
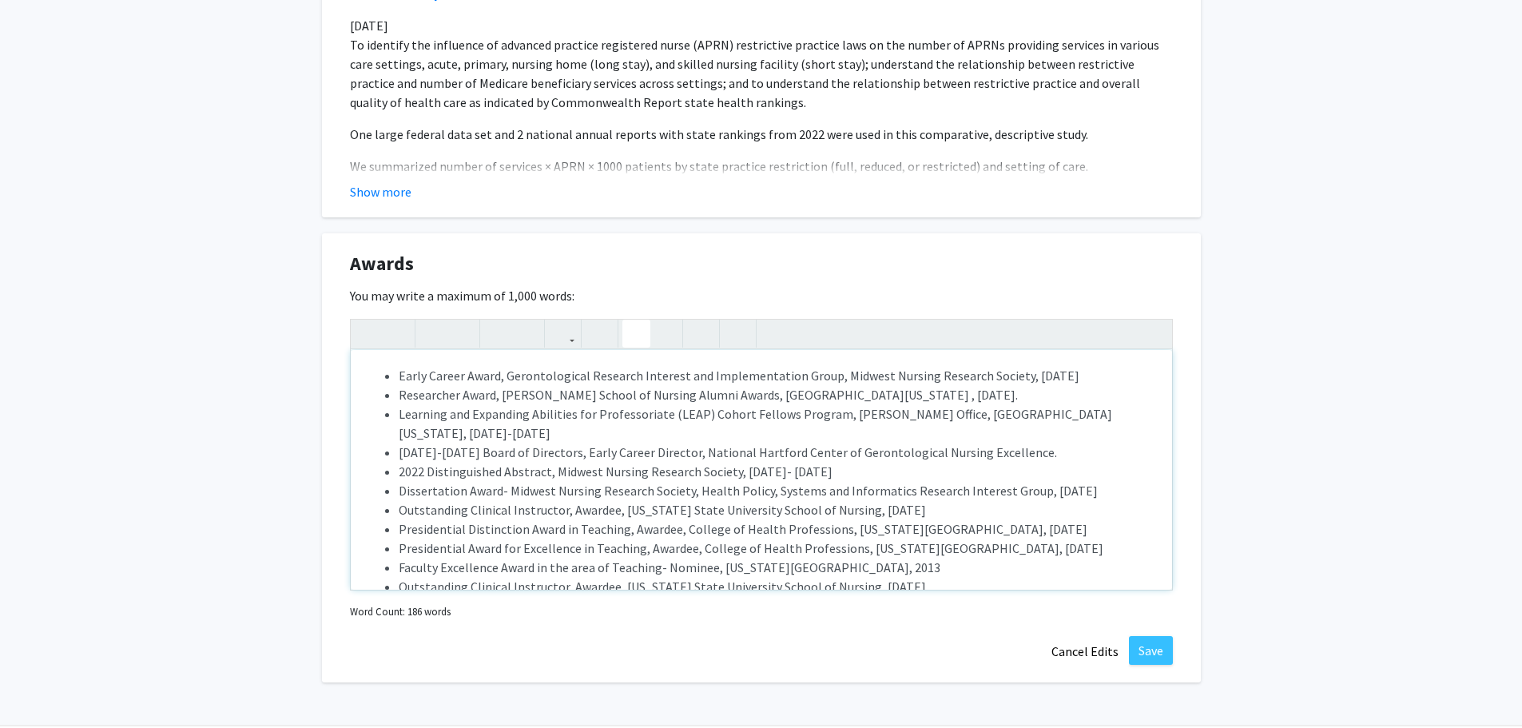
click at [905, 391] on li "Researcher Award, [PERSON_NAME] School of Nursing Alumni Awards, [GEOGRAPHIC_DA…" at bounding box center [777, 394] width 757 height 19
click at [690, 395] on li "Researcher Award, [PERSON_NAME] School of Nursing Alumni Awards, [GEOGRAPHIC_DA…" at bounding box center [777, 394] width 757 height 19
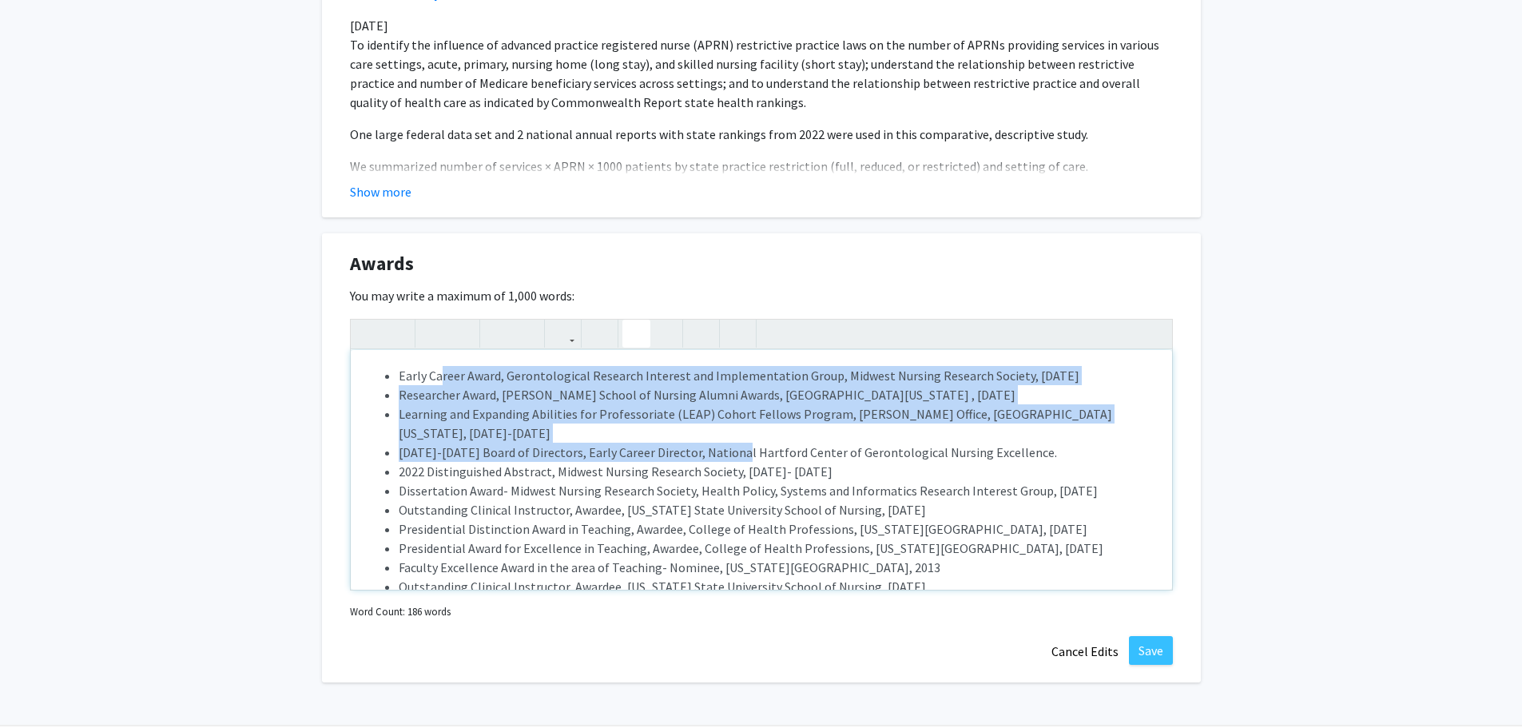
drag, startPoint x: 441, startPoint y: 376, endPoint x: 736, endPoint y: 459, distance: 306.8
click at [736, 459] on ul "Early Career Award, Gerontological Research Interest and Implementation Group, …" at bounding box center [761, 510] width 789 height 288
drag, startPoint x: 436, startPoint y: 396, endPoint x: 388, endPoint y: 398, distance: 48.0
click at [435, 396] on li "Researcher Award, [PERSON_NAME] School of Nursing Alumni Awards, [GEOGRAPHIC_DA…" at bounding box center [777, 394] width 757 height 19
click at [401, 397] on li "Researcher Award, [PERSON_NAME] School of Nursing Alumni Awards, [GEOGRAPHIC_DA…" at bounding box center [777, 394] width 757 height 19
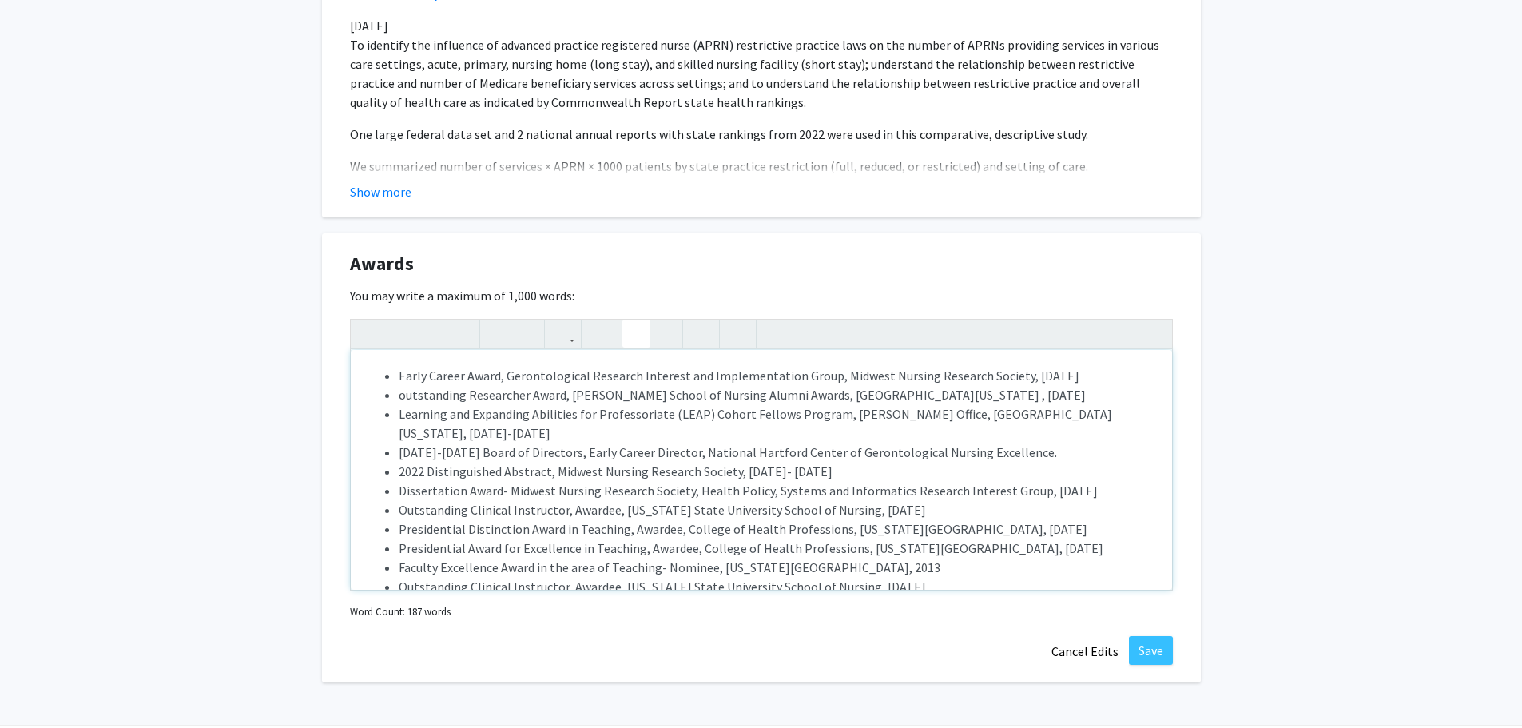
drag, startPoint x: 401, startPoint y: 396, endPoint x: 459, endPoint y: 435, distance: 69.1
click at [406, 399] on li "outstanding Researcher Award, [PERSON_NAME] School of Nursing Alumni Awards, [G…" at bounding box center [777, 394] width 757 height 19
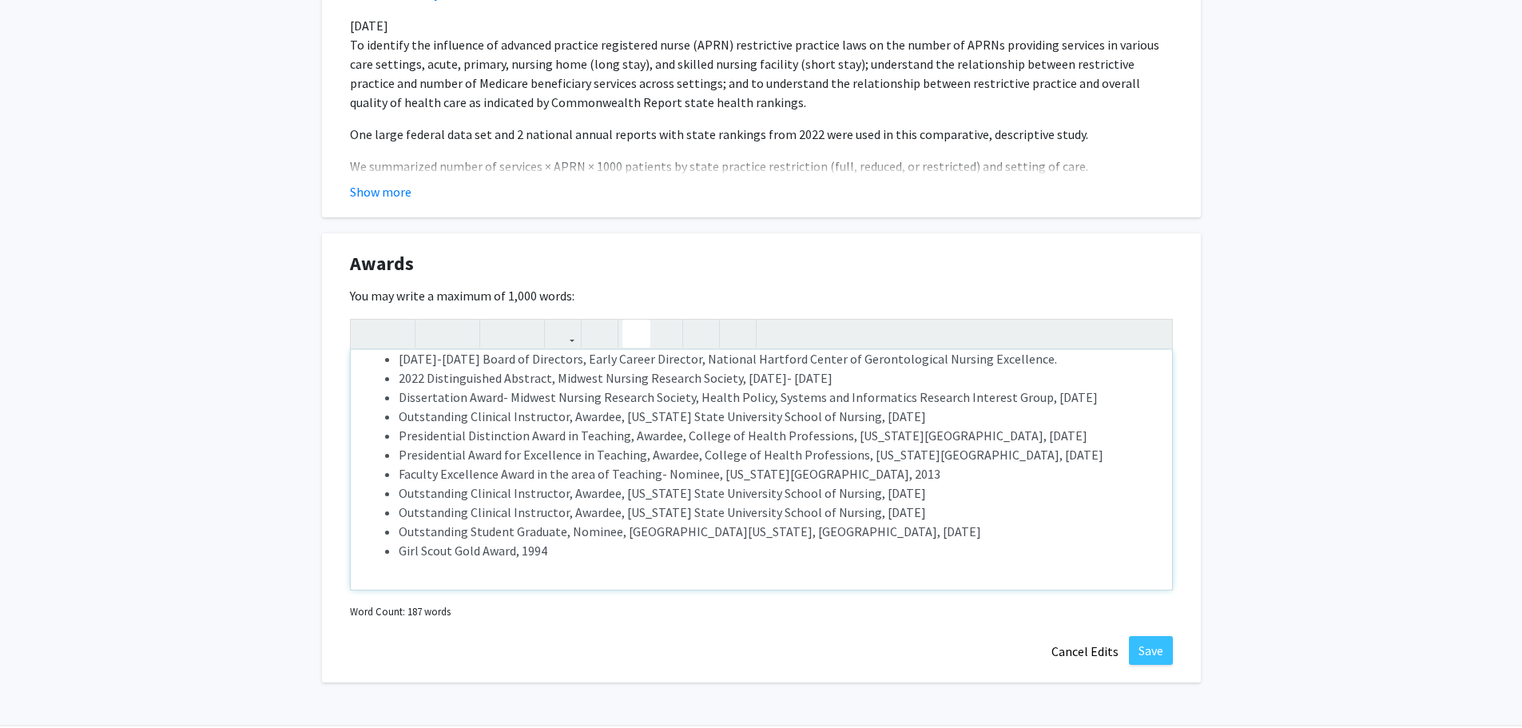
drag, startPoint x: 603, startPoint y: 374, endPoint x: 887, endPoint y: 581, distance: 351.0
click at [887, 581] on div "Early Career Award, Gerontological Research Interest and Implementation Group, …" at bounding box center [761, 470] width 821 height 240
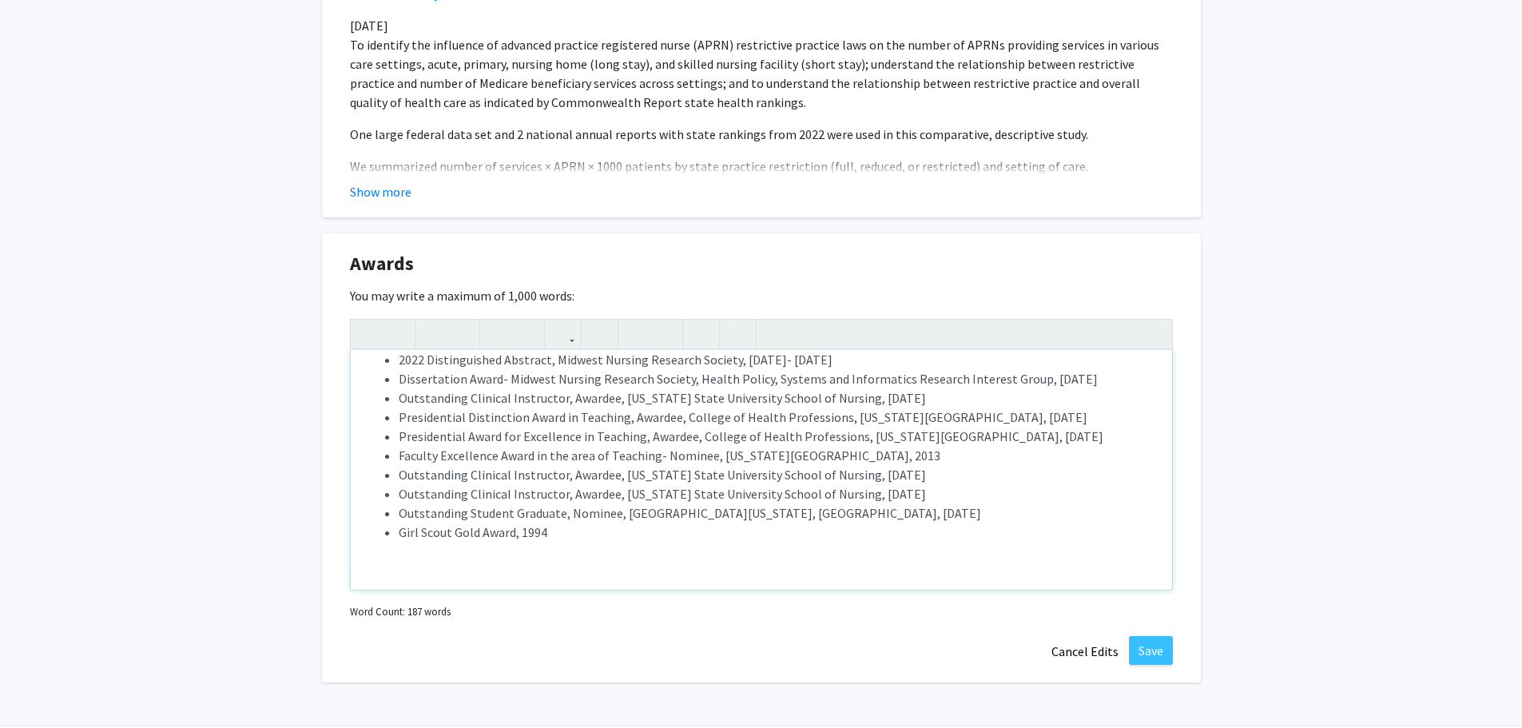
click at [883, 468] on li "Outstanding Clinical Instructor, Awardee, [US_STATE] State University School of…" at bounding box center [777, 474] width 757 height 19
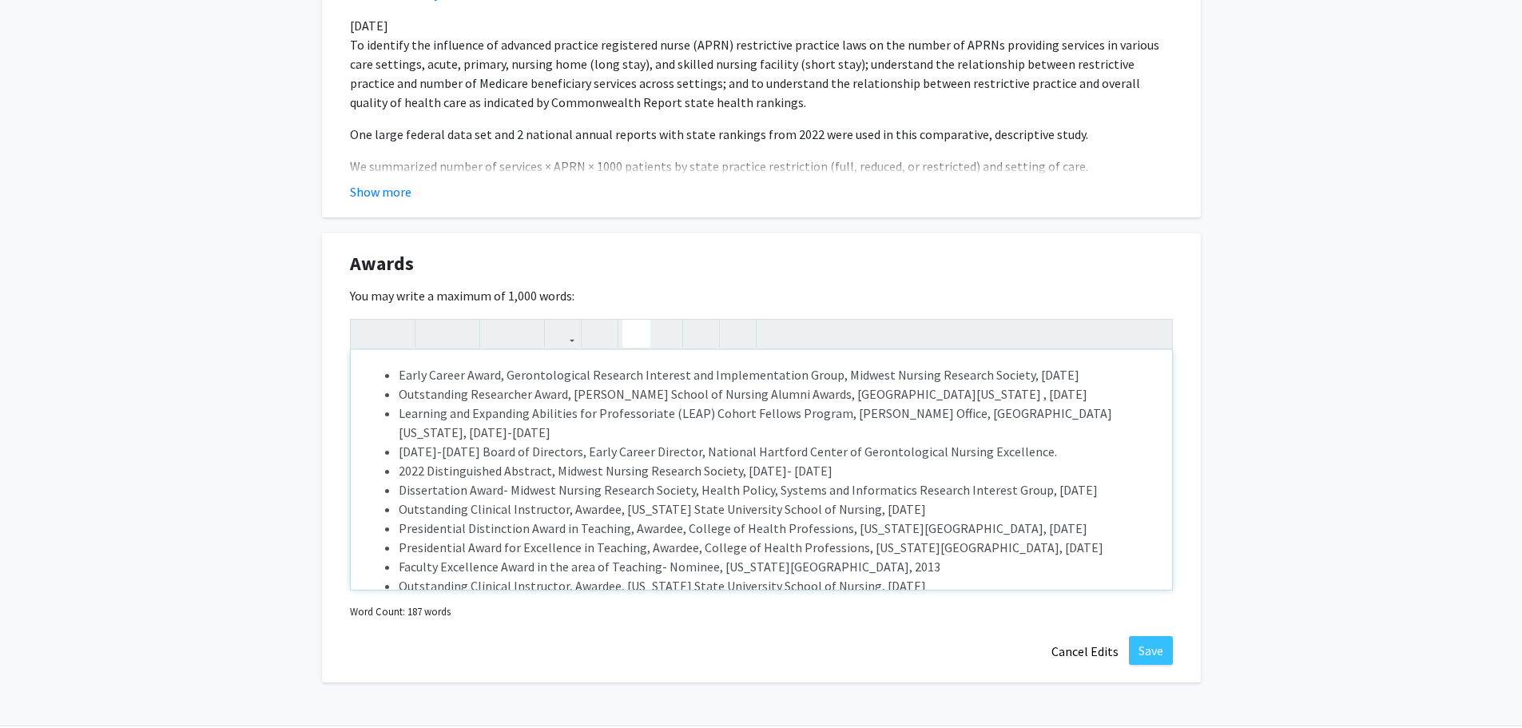
scroll to position [0, 0]
click at [994, 388] on li "Outstanding Researcher Award, [PERSON_NAME] School of Nursing Alumni Awards, [G…" at bounding box center [777, 394] width 757 height 19
click at [519, 433] on li "Learning and Expanding Abilities for Professoriate (LEAP) Cohort Fellows Progra…" at bounding box center [777, 423] width 757 height 38
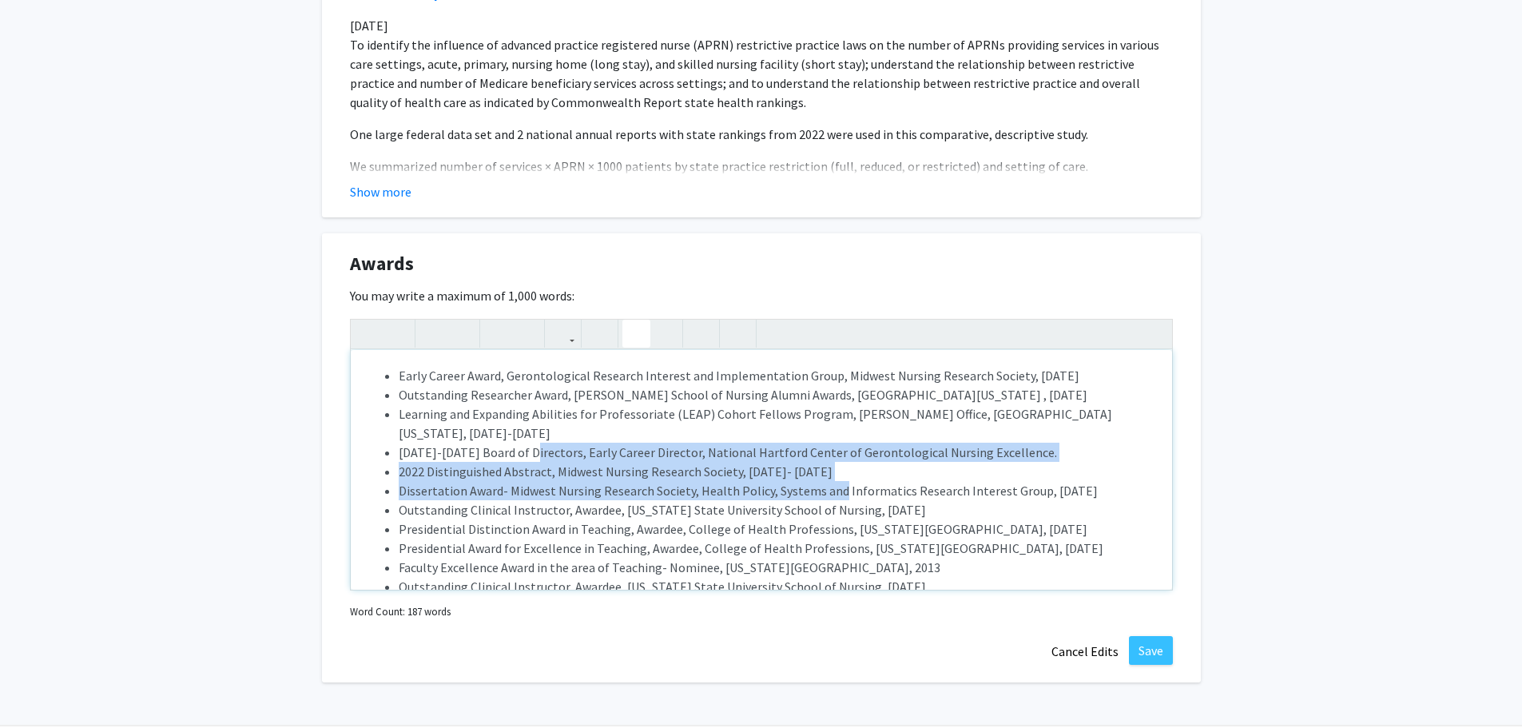
drag, startPoint x: 529, startPoint y: 452, endPoint x: 833, endPoint y: 490, distance: 306.7
click at [833, 490] on ul "Early Career Award, Gerontological Research Interest and Implementation Group, …" at bounding box center [761, 510] width 789 height 288
click at [833, 490] on li "Dissertation Award- Midwest Nursing Research Society, Health Policy, Systems an…" at bounding box center [777, 490] width 757 height 19
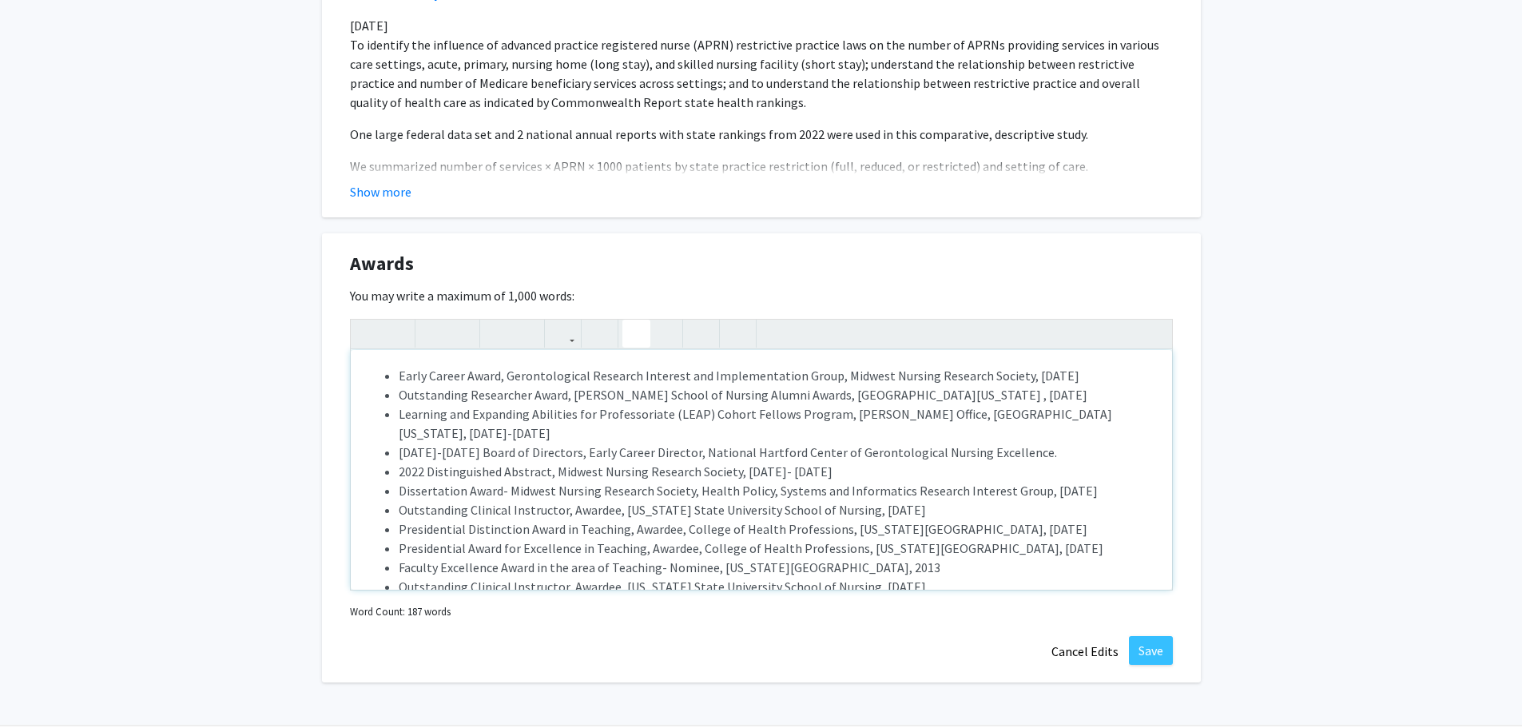
click at [1008, 456] on li "[DATE]-[DATE] Board of Directors, Early Career Director, National Hartford Cent…" at bounding box center [777, 452] width 757 height 19
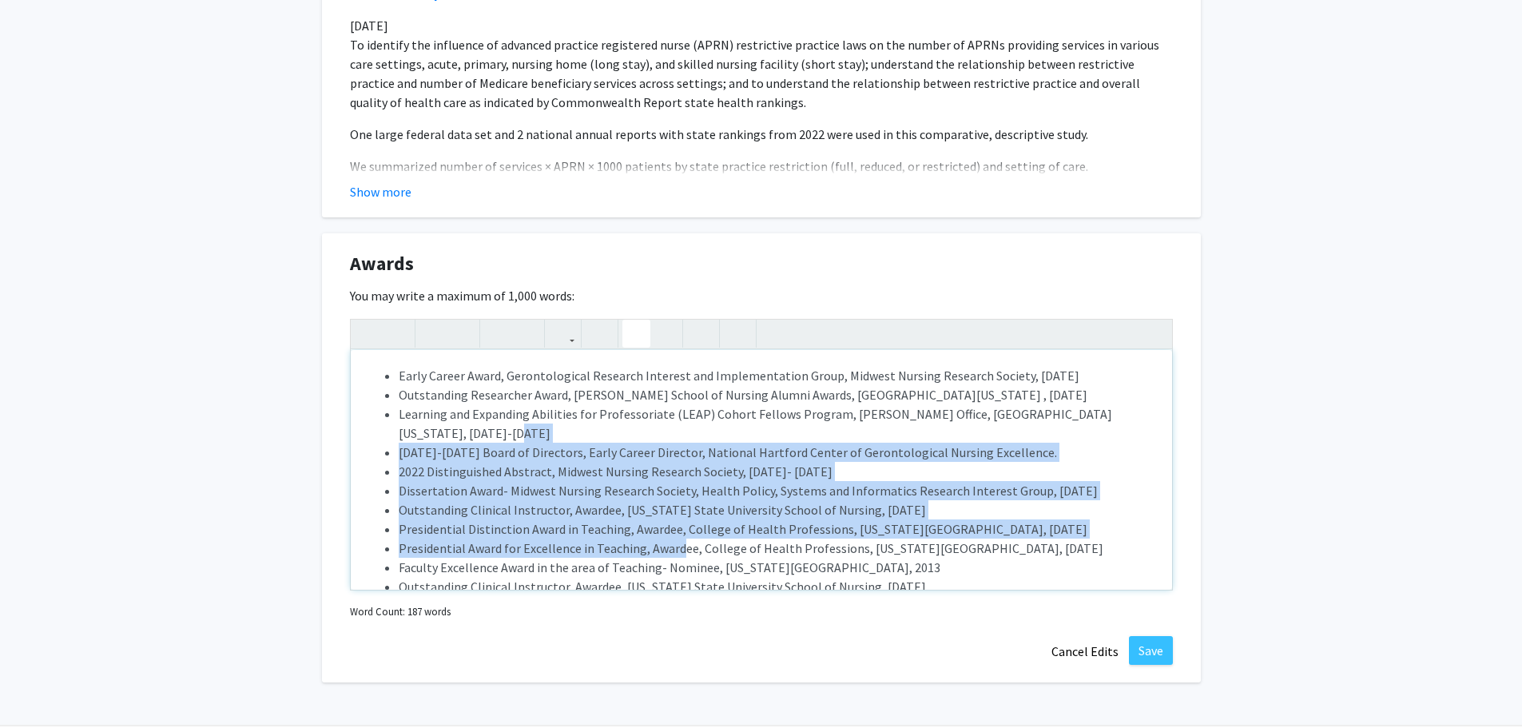
drag, startPoint x: 586, startPoint y: 431, endPoint x: 675, endPoint y: 547, distance: 146.4
click at [675, 547] on ul "Early Career Award, Gerontological Research Interest and Implementation Group, …" at bounding box center [761, 510] width 789 height 288
click at [675, 547] on li "Presidential Award for Excellence in Teaching, Awardee, College of Health Profe…" at bounding box center [777, 547] width 757 height 19
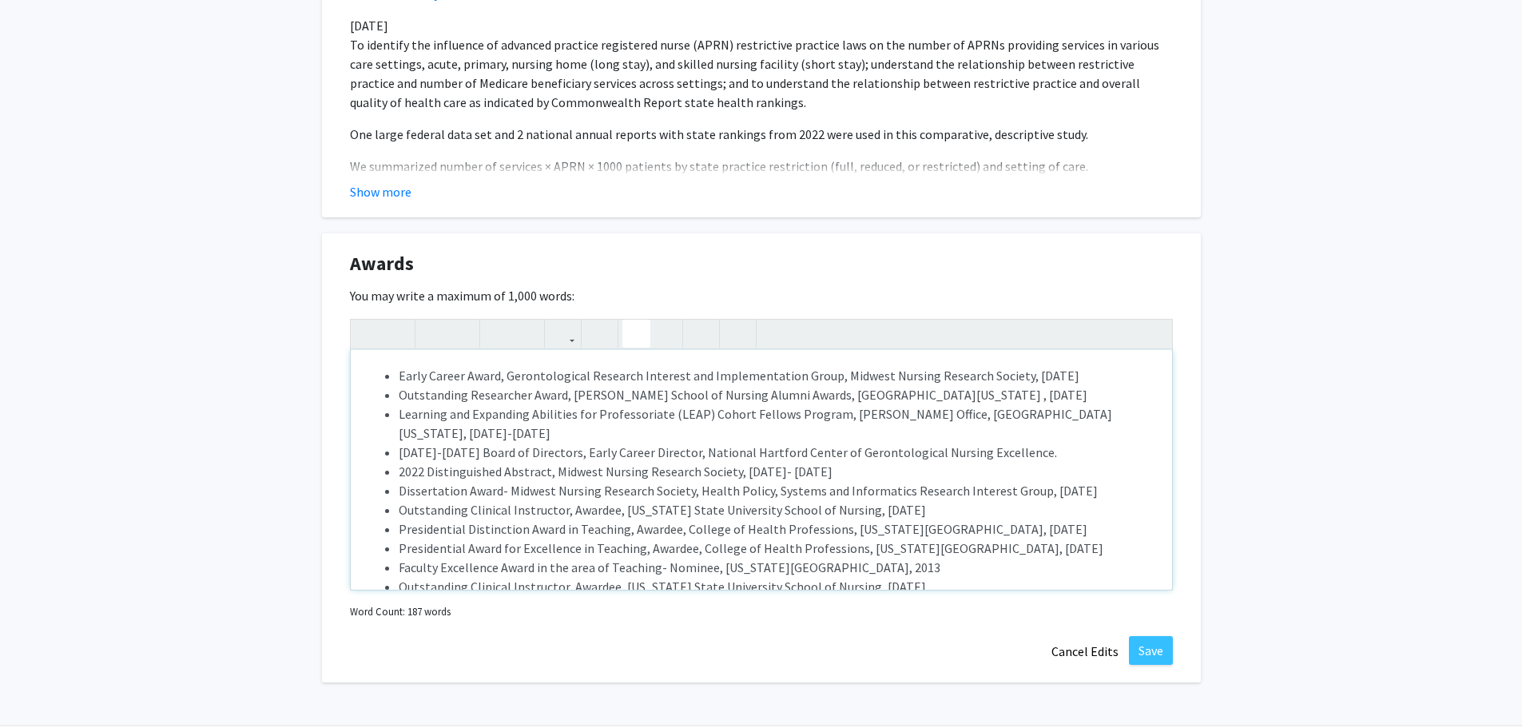
scroll to position [80, 0]
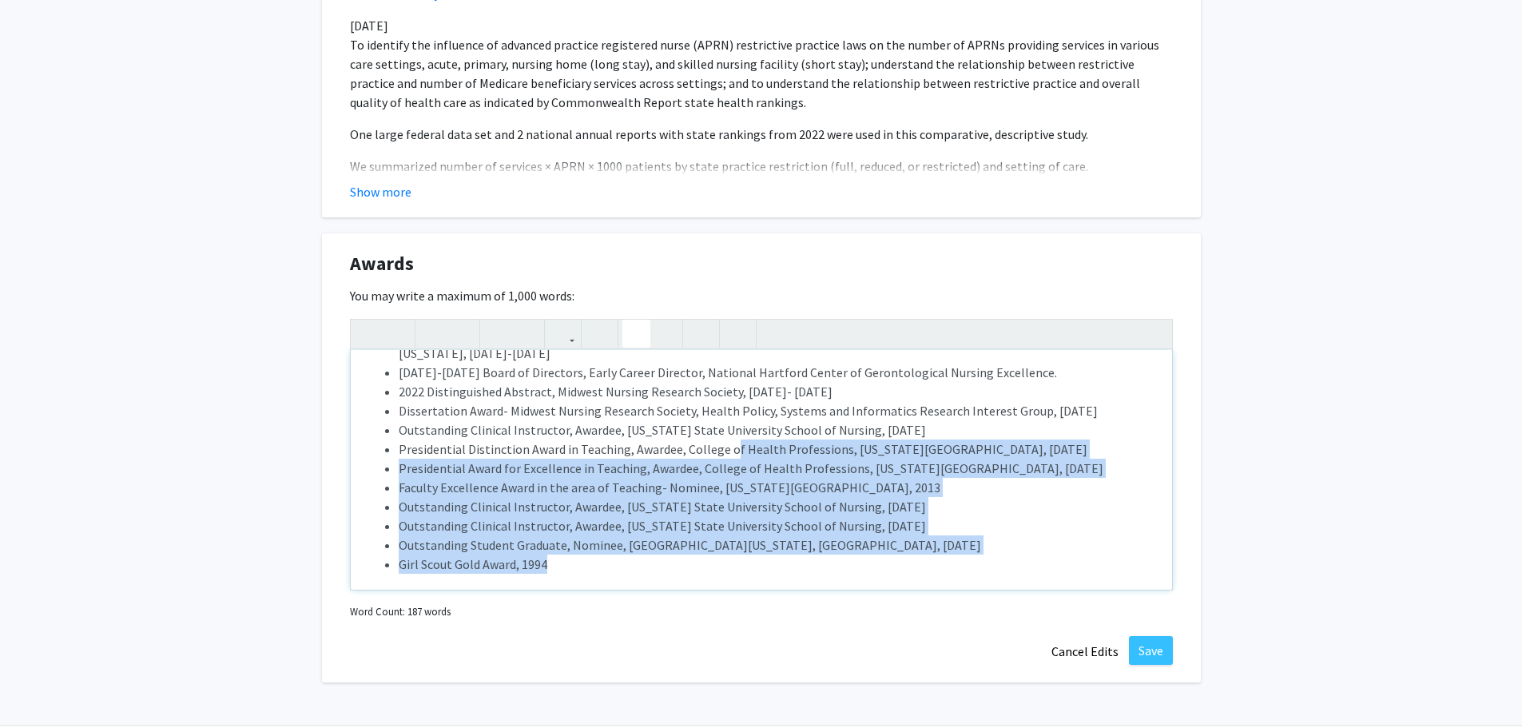
drag, startPoint x: 751, startPoint y: 450, endPoint x: 911, endPoint y: 570, distance: 200.3
click at [911, 570] on ul "Early Career Award, Gerontological Research Interest and Implementation Group, …" at bounding box center [761, 430] width 789 height 288
click at [772, 478] on li "Faculty Excellence Award in the area of Teaching- Nominee, [US_STATE][GEOGRAPHI…" at bounding box center [777, 487] width 757 height 19
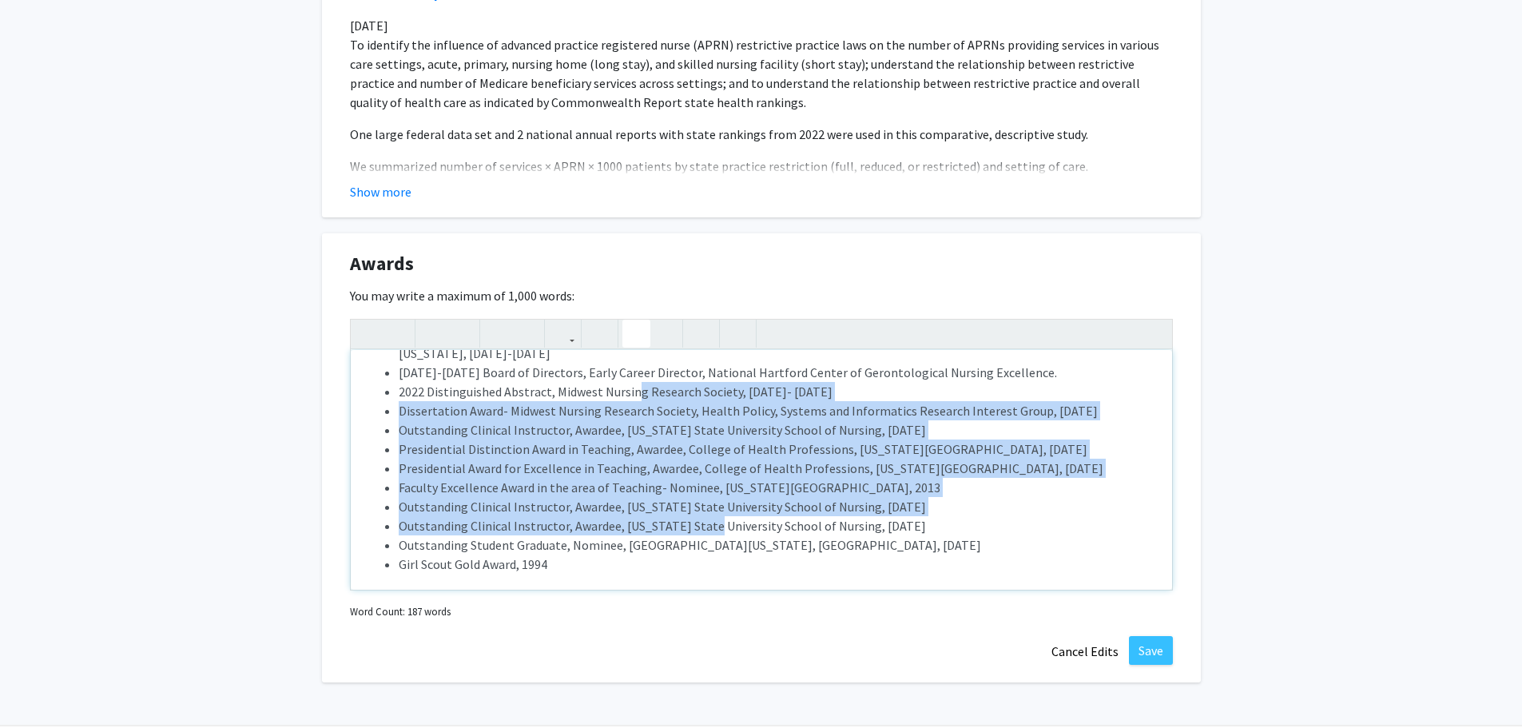
drag, startPoint x: 637, startPoint y: 399, endPoint x: 704, endPoint y: 521, distance: 139.4
click at [704, 521] on ul "Early Career Award, Gerontological Research Interest and Implementation Group, …" at bounding box center [761, 430] width 789 height 288
click at [704, 521] on li "Outstanding Clinical Instructor, Awardee, [US_STATE] State University School of…" at bounding box center [777, 525] width 757 height 19
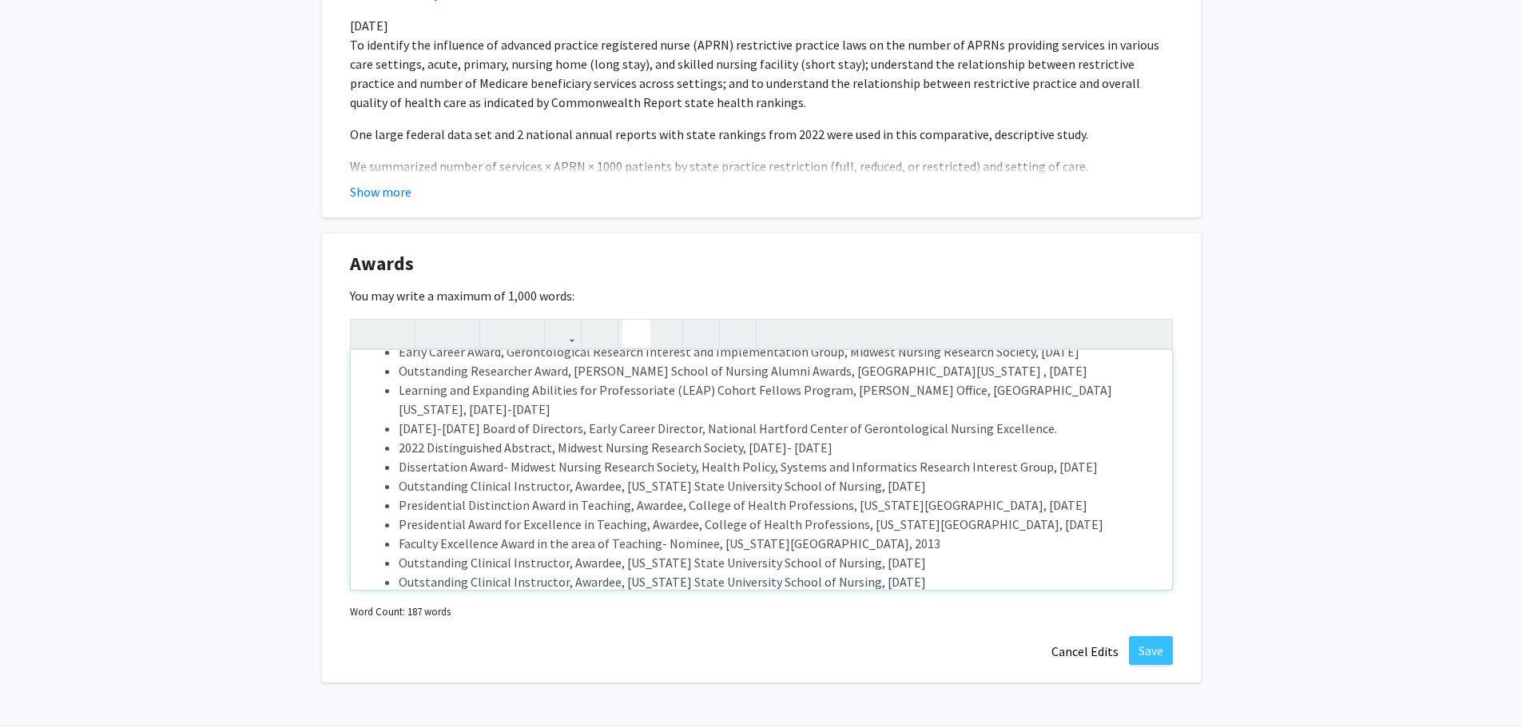
scroll to position [0, 0]
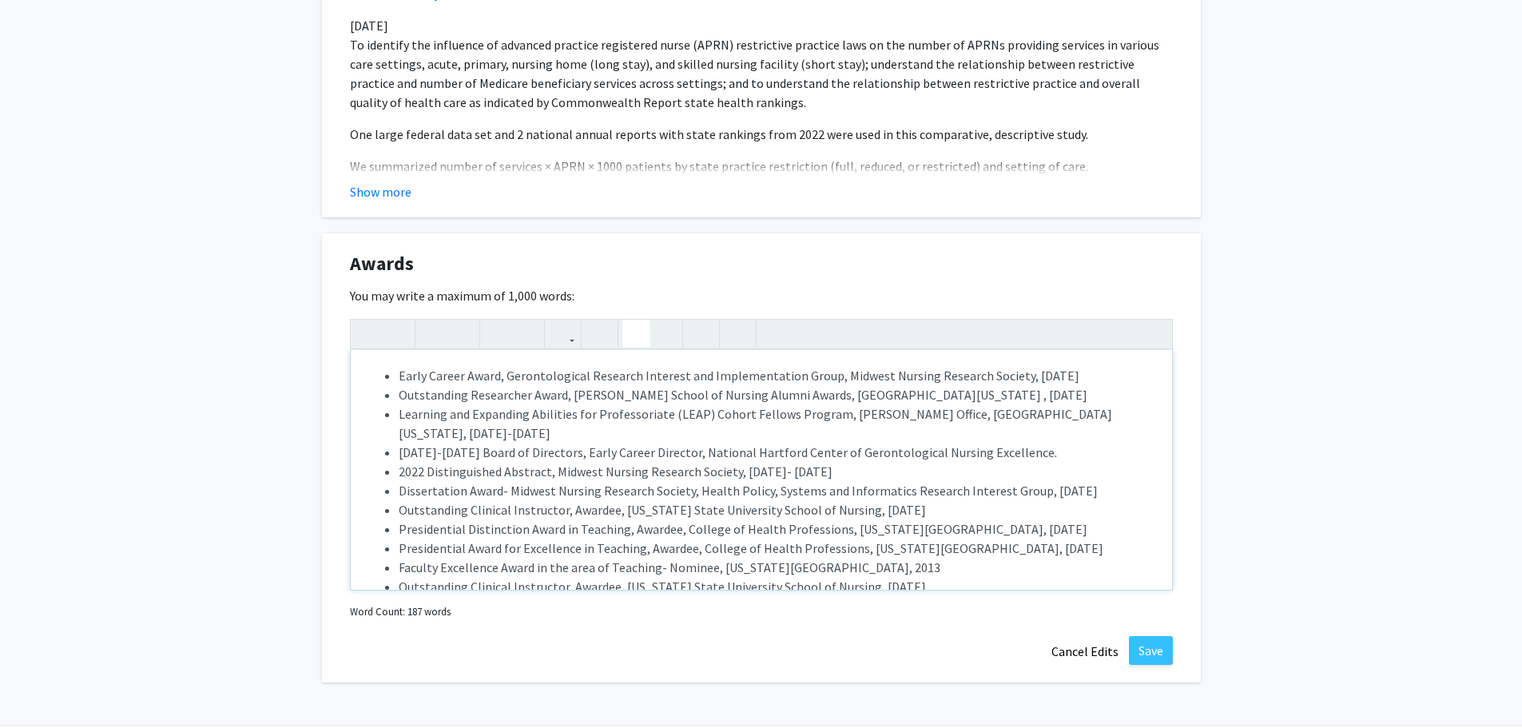
click at [551, 390] on li "Outstanding Researcher Award, [PERSON_NAME] School of Nursing Alumni Awards, [G…" at bounding box center [777, 394] width 757 height 19
type textarea "<p><ul><li>Early Career Award, Gerontological Research Interest and Implementat…"
click at [824, 413] on li "Learning and Expanding Abilities for Professoriate (LEAP) Cohort Fellows Progra…" at bounding box center [777, 423] width 757 height 38
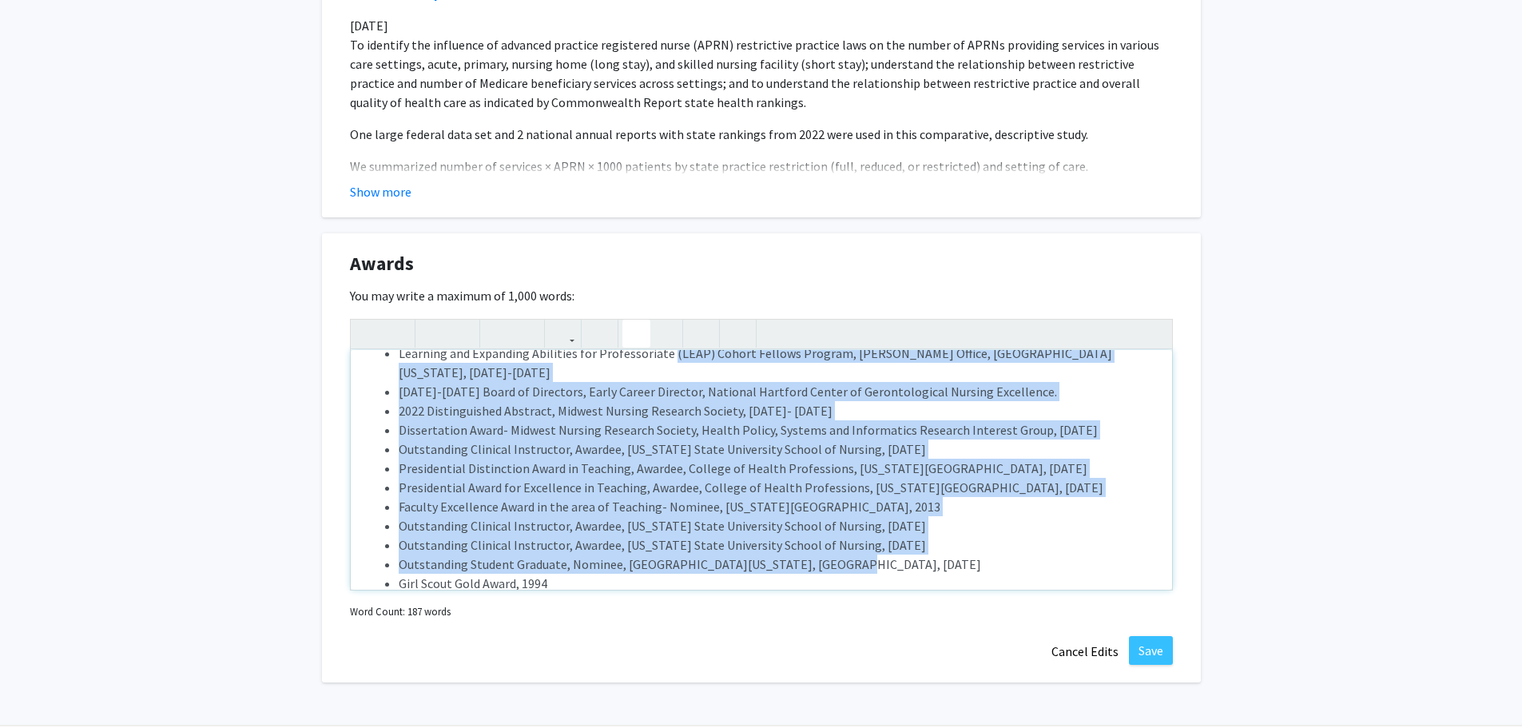
drag, startPoint x: 665, startPoint y: 411, endPoint x: 812, endPoint y: 578, distance: 223.0
click at [812, 578] on div "Early Career Award, Gerontological Research Interest and Implementation Group, …" at bounding box center [761, 470] width 821 height 240
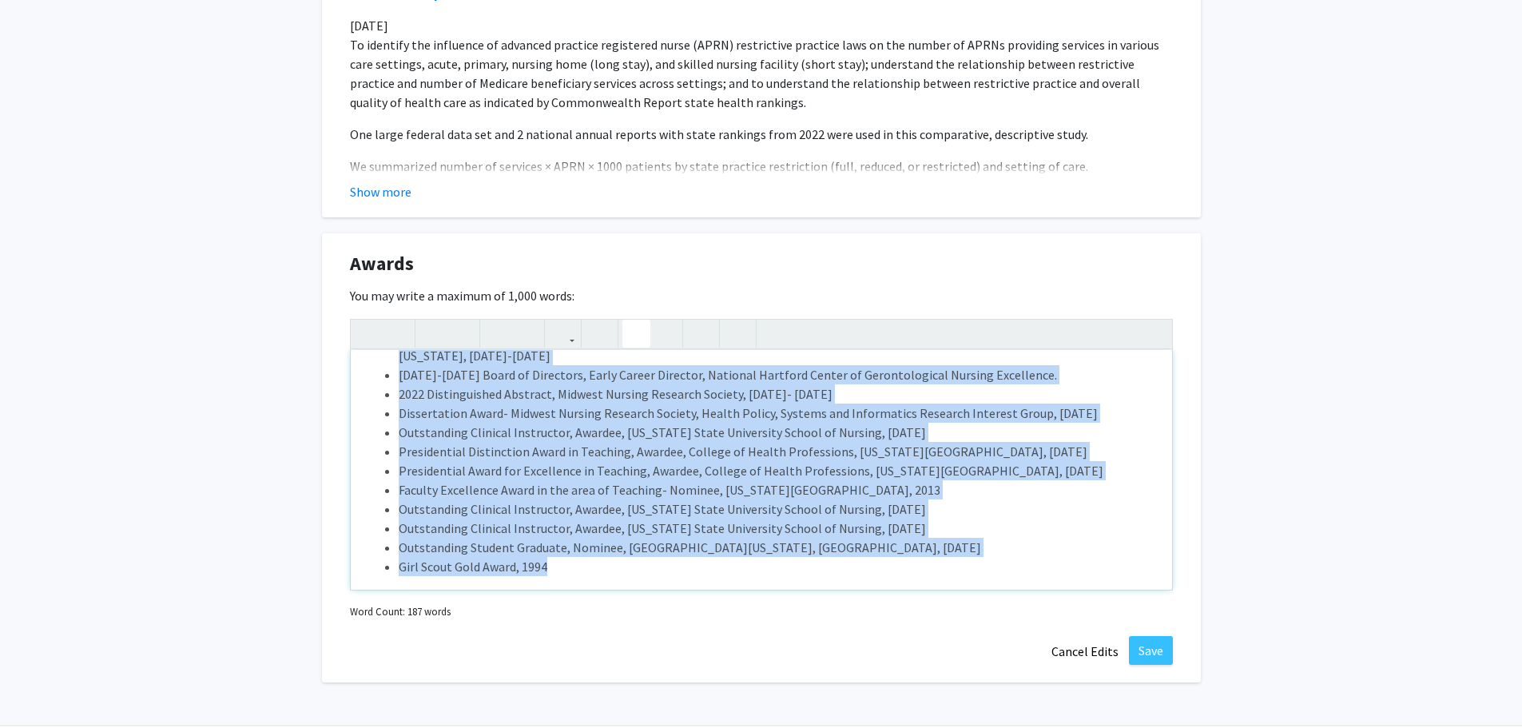
click at [752, 487] on li "Faculty Excellence Award in the area of Teaching- Nominee, [US_STATE][GEOGRAPHI…" at bounding box center [777, 489] width 757 height 19
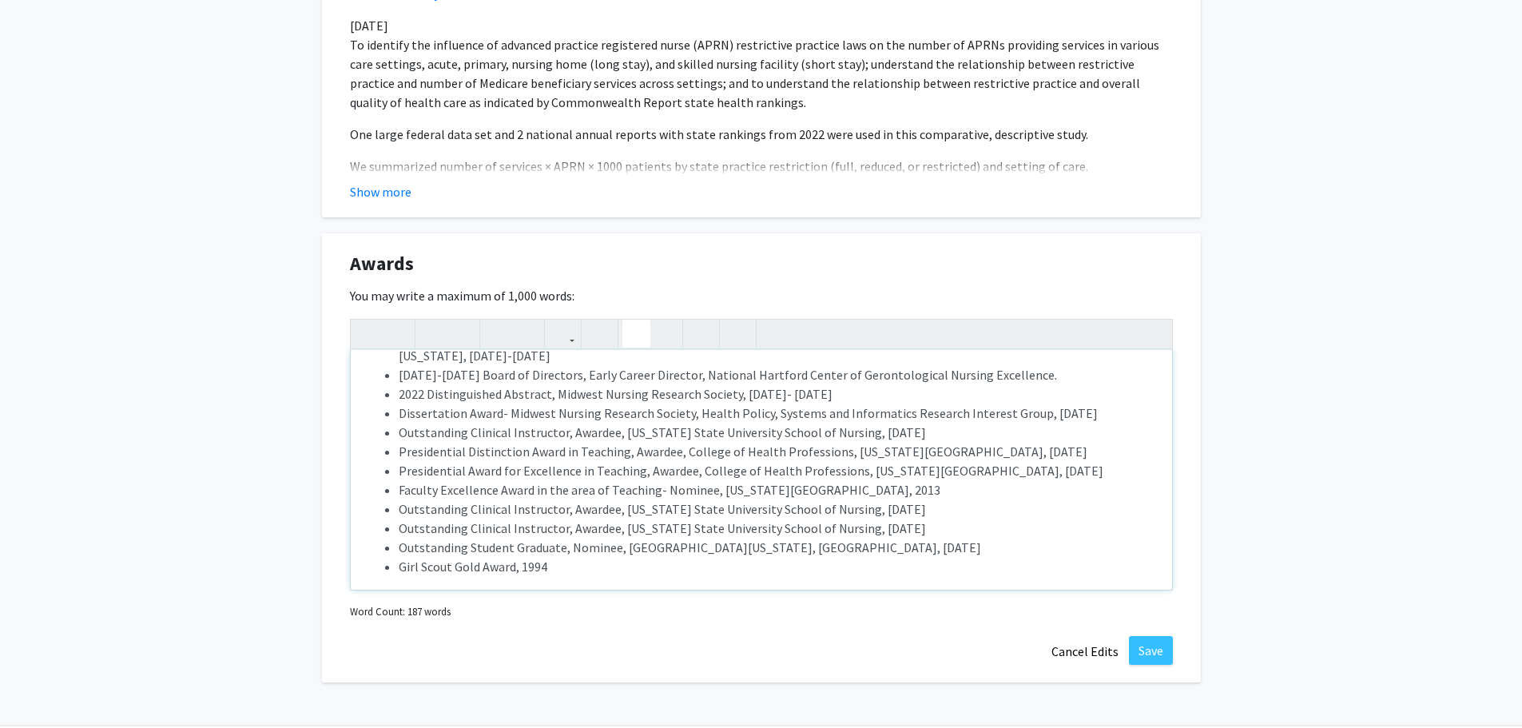
scroll to position [112, 0]
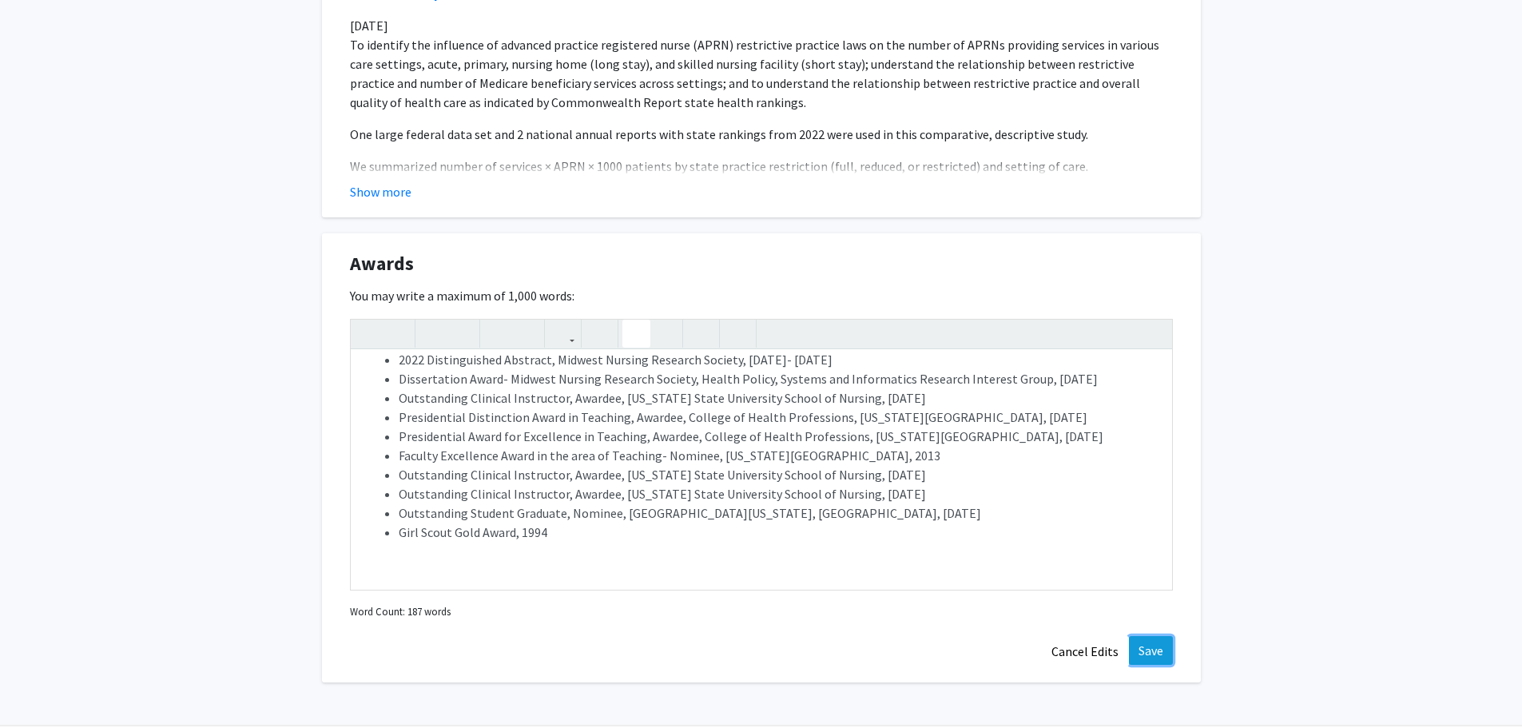
click at [1156, 646] on button "Save" at bounding box center [1151, 650] width 44 height 29
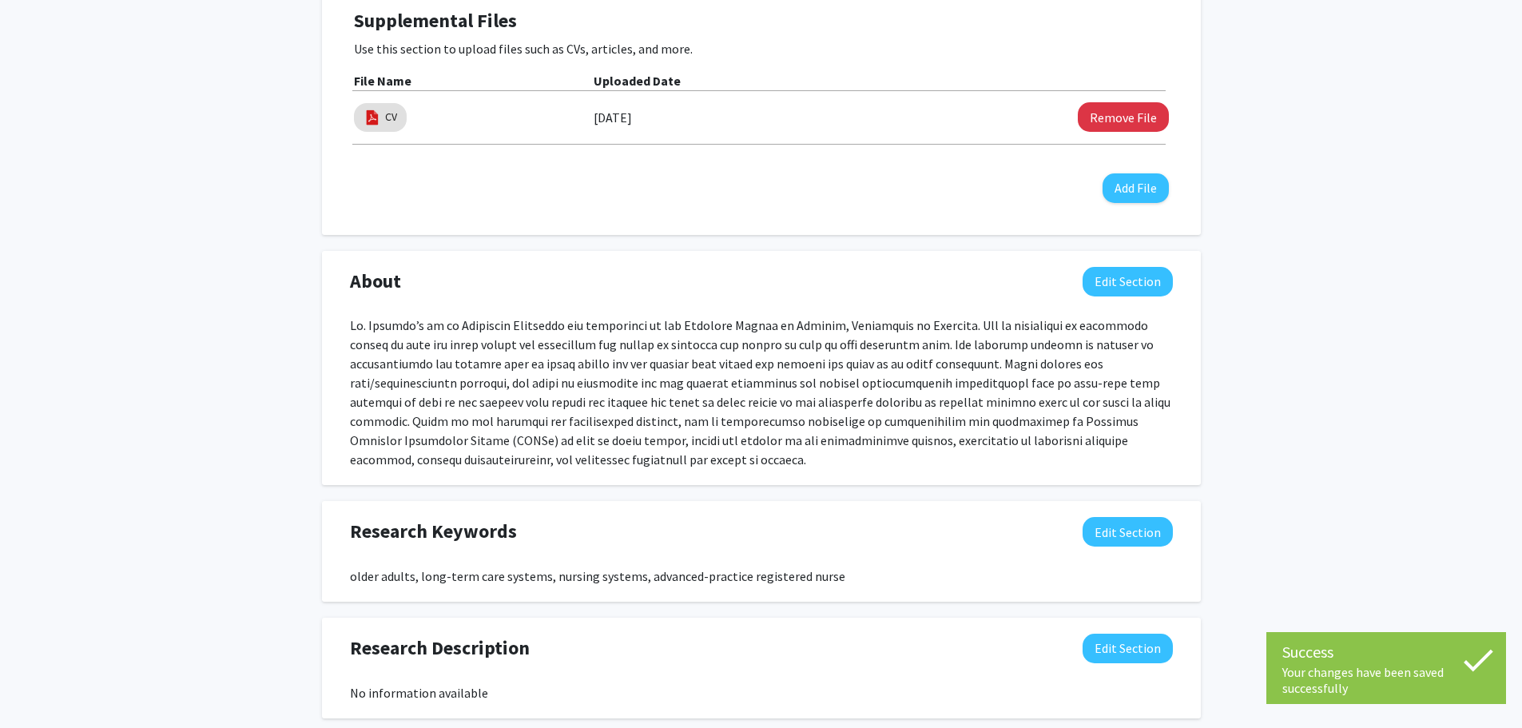
scroll to position [0, 0]
